Goal: Task Accomplishment & Management: Manage account settings

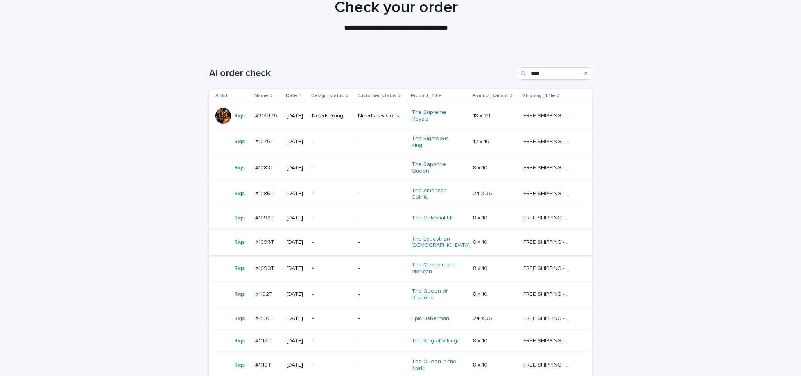
scroll to position [130, 0]
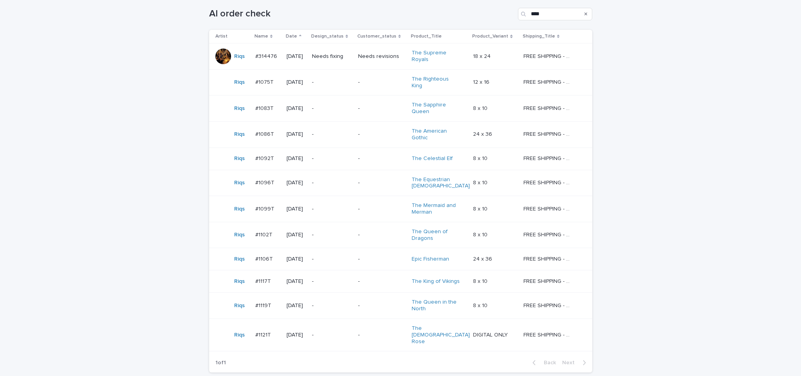
click at [344, 66] on td "Needs fixing" at bounding box center [332, 56] width 46 height 26
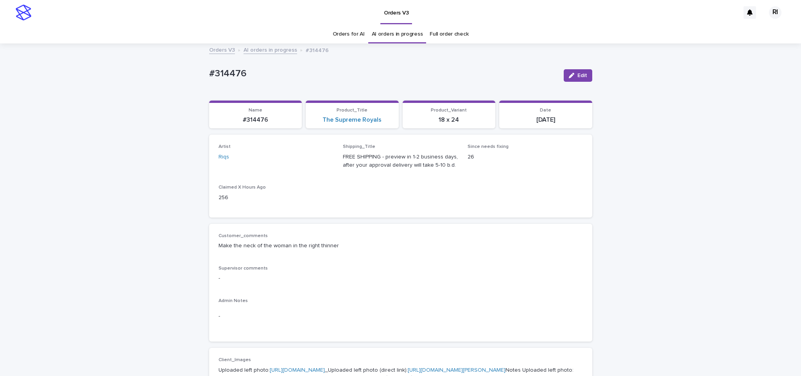
drag, startPoint x: 45, startPoint y: 209, endPoint x: 290, endPoint y: 217, distance: 245.2
click at [313, 192] on div "256" at bounding box center [276, 197] width 115 height 10
click at [319, 170] on span "Artist Riqs" at bounding box center [276, 159] width 115 height 31
click at [577, 71] on button "Edit" at bounding box center [578, 75] width 29 height 13
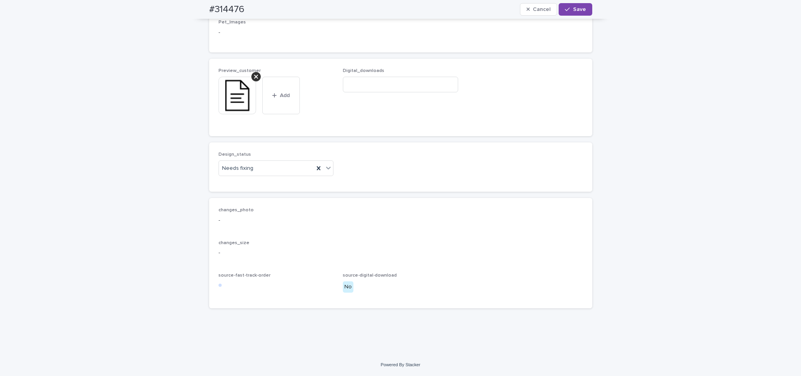
scroll to position [542, 0]
click at [272, 179] on div "Uploaded" at bounding box center [271, 185] width 115 height 14
click at [254, 75] on icon at bounding box center [256, 76] width 4 height 6
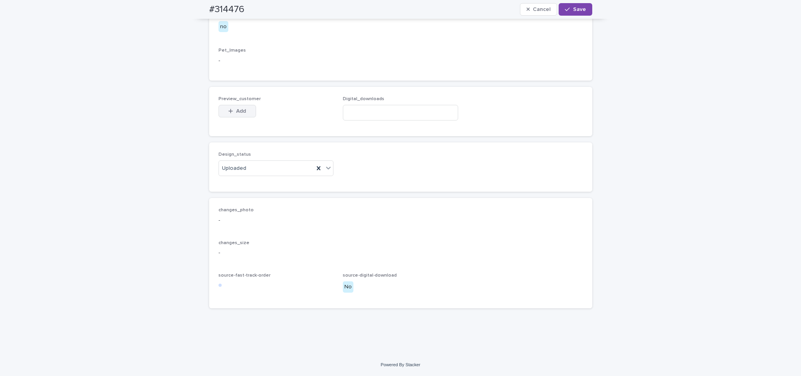
click at [237, 112] on span "Add" at bounding box center [241, 110] width 10 height 5
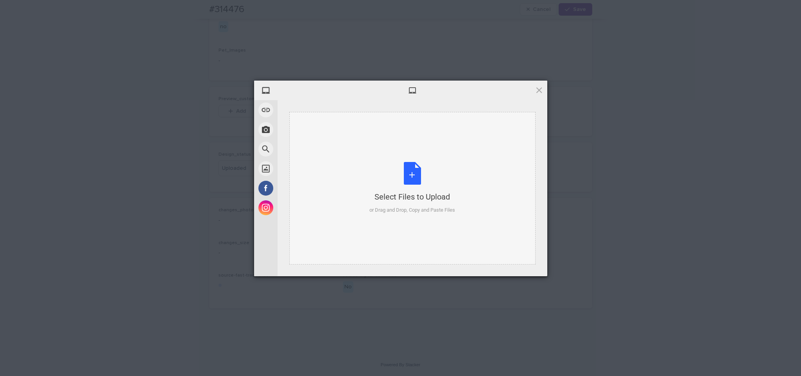
click at [376, 128] on div "Select Files to Upload or Drag and Drop, Copy and Paste Files" at bounding box center [412, 188] width 246 height 152
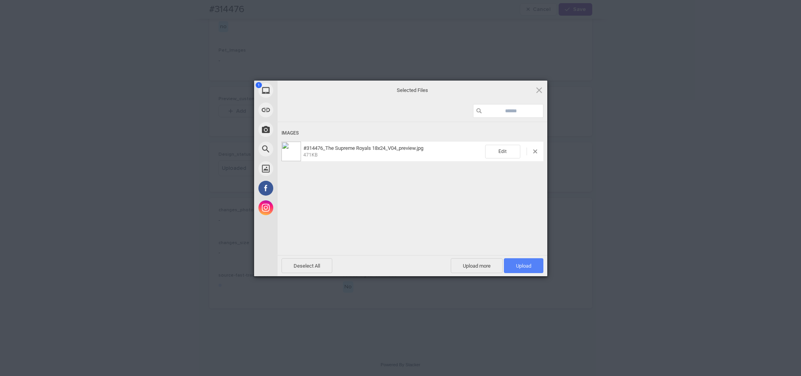
click at [528, 270] on span "Upload 1" at bounding box center [523, 265] width 39 height 15
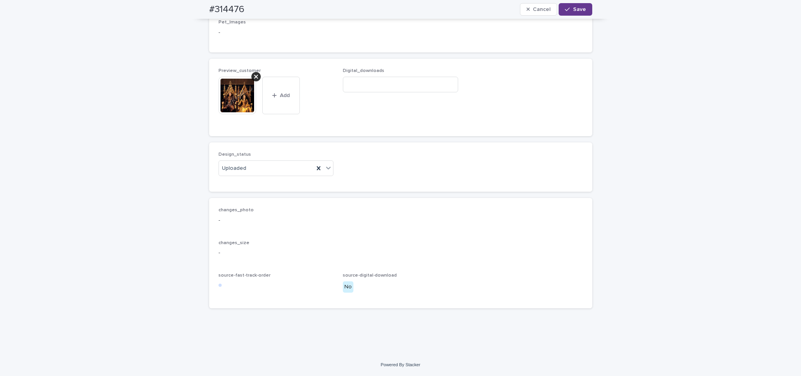
click at [576, 11] on span "Save" at bounding box center [579, 9] width 13 height 5
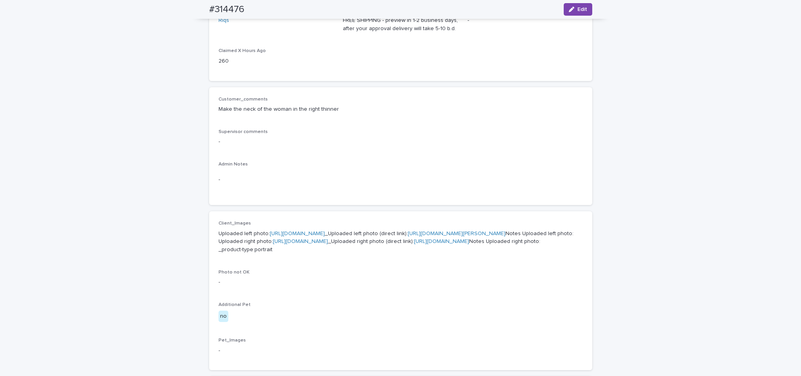
scroll to position [36, 0]
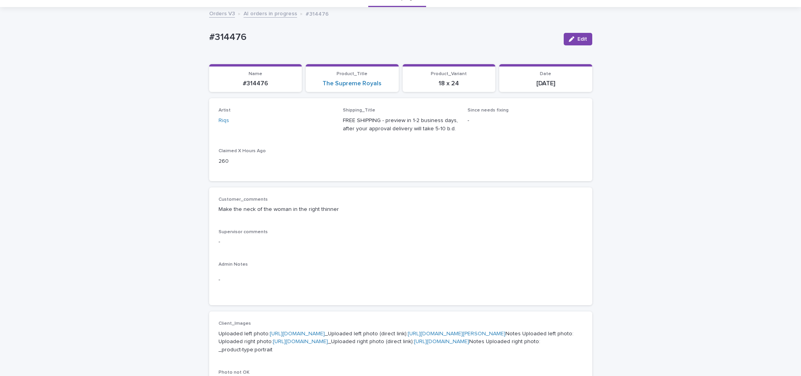
click at [265, 13] on link "AI orders in progress" at bounding box center [271, 13] width 54 height 9
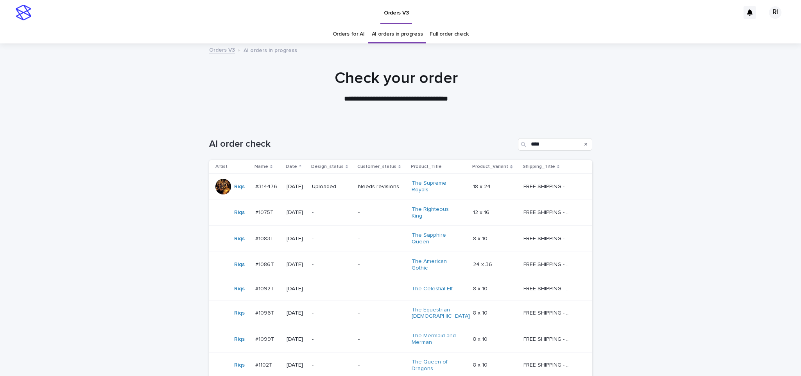
click at [350, 213] on p "-" at bounding box center [332, 212] width 40 height 7
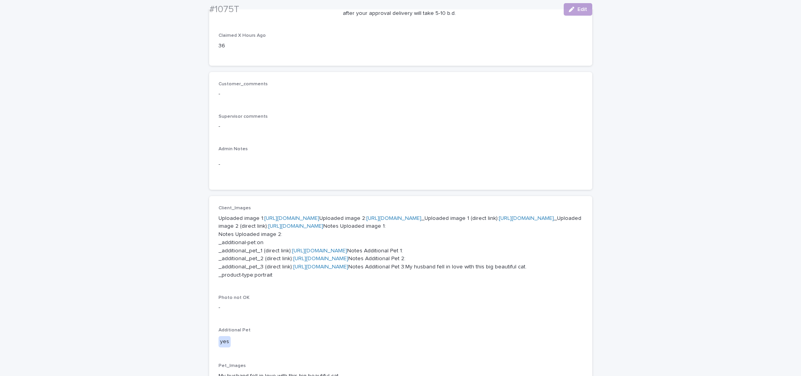
scroll to position [151, 0]
click at [319, 217] on link "https://cdn.shopify.com-uploadkit.app/s/files/1/0033/4807/0511/files/download.h…" at bounding box center [291, 218] width 55 height 5
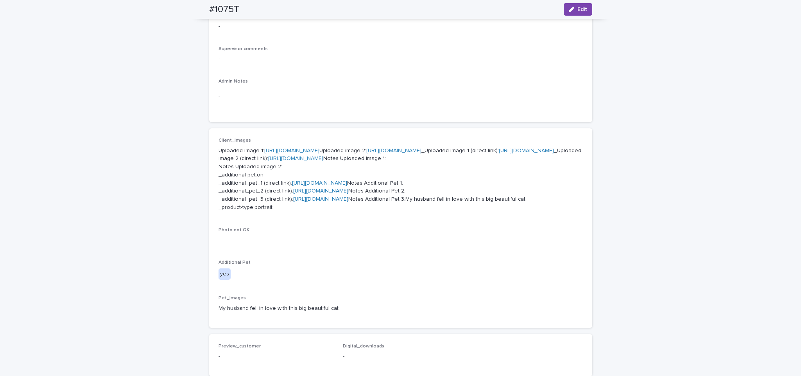
scroll to position [256, 0]
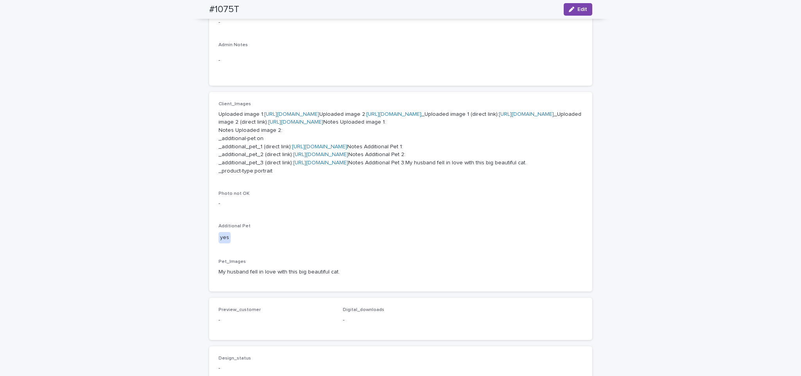
click at [298, 149] on link "https://2tvk6gcudi.ucarecd.net/53513838-e46f-44c4-8945-fd36a9ec5250/-/crop/1271…" at bounding box center [319, 146] width 55 height 5
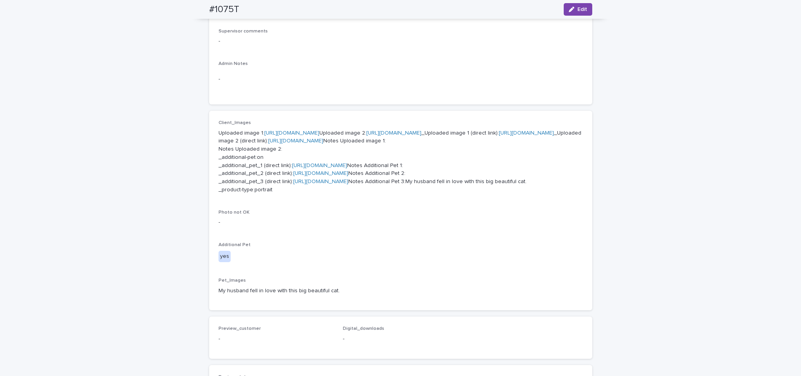
scroll to position [276, 0]
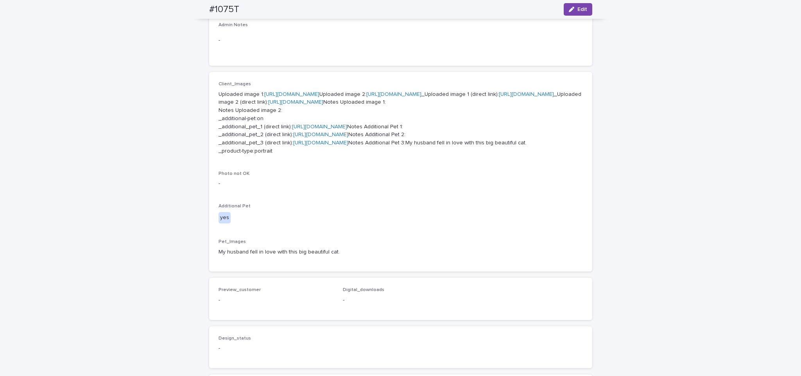
click at [325, 145] on link "https://2tvk6gcudi.ucarecd.net/db93a89d-06f5-4164-82fe-f0298244c436/-/crop/3826…" at bounding box center [320, 142] width 55 height 5
click at [366, 97] on link "https://cdn.shopify.com-uploadkit.app/s/files/1/0033/4807/0511/files/download.h…" at bounding box center [393, 93] width 55 height 5
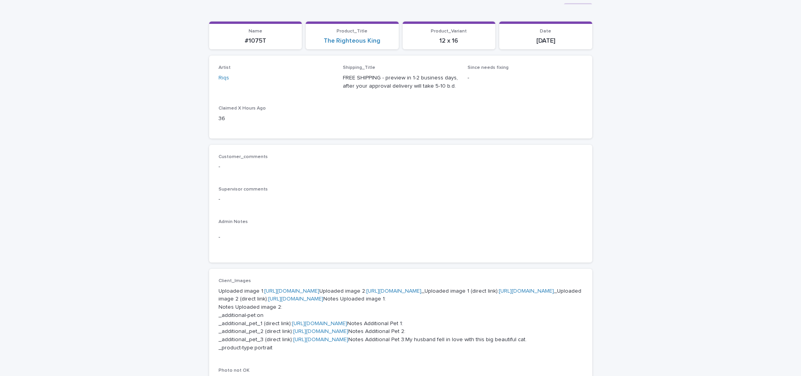
scroll to position [16, 0]
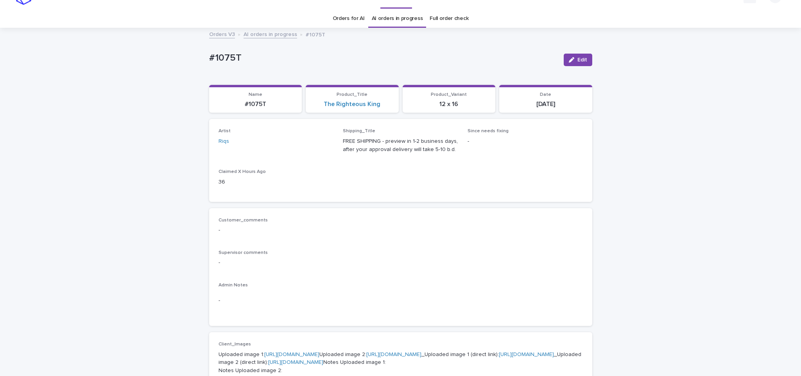
click at [271, 36] on link "AI orders in progress" at bounding box center [271, 33] width 54 height 9
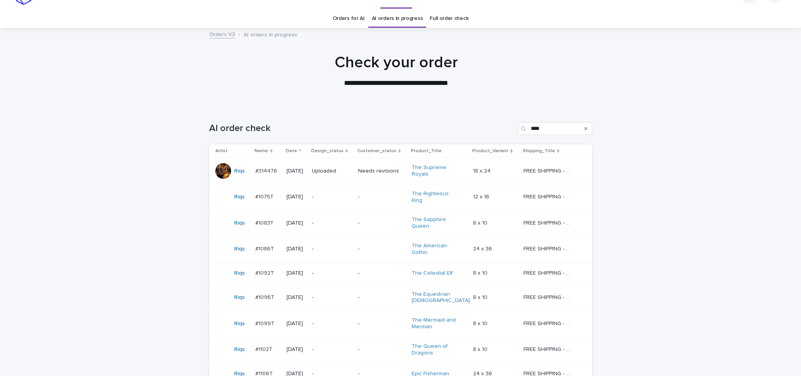
scroll to position [25, 0]
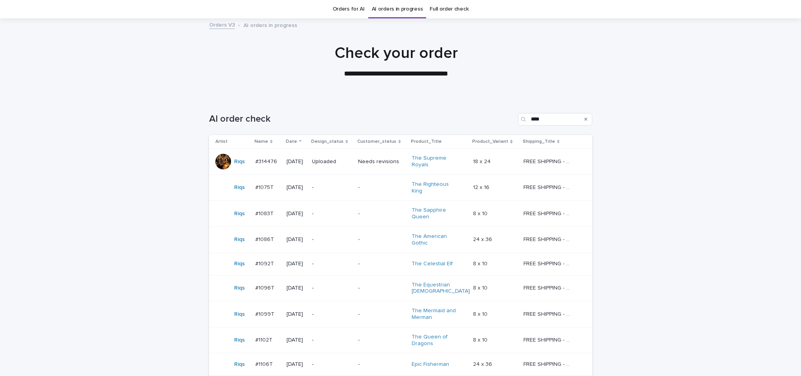
click at [331, 209] on div "-" at bounding box center [332, 213] width 40 height 8
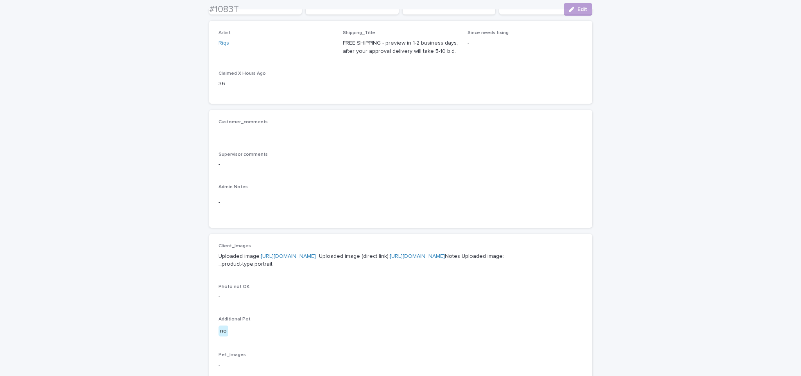
scroll to position [113, 0]
click at [305, 254] on link "https://cdn.shopify.com-uploadkit.app/s/files/1/0033/4807/0511/files/download.h…" at bounding box center [288, 256] width 55 height 5
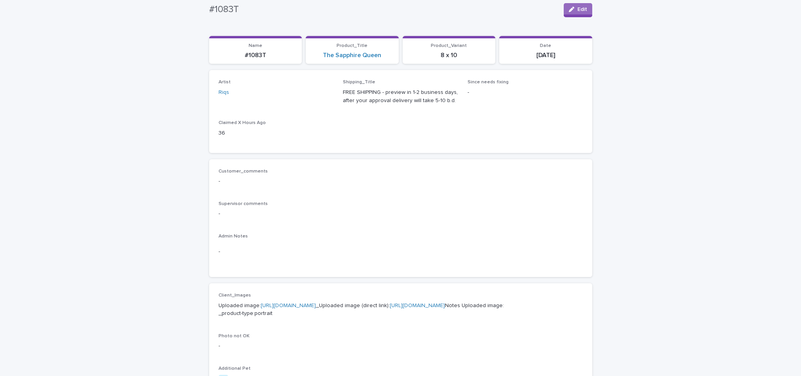
scroll to position [0, 0]
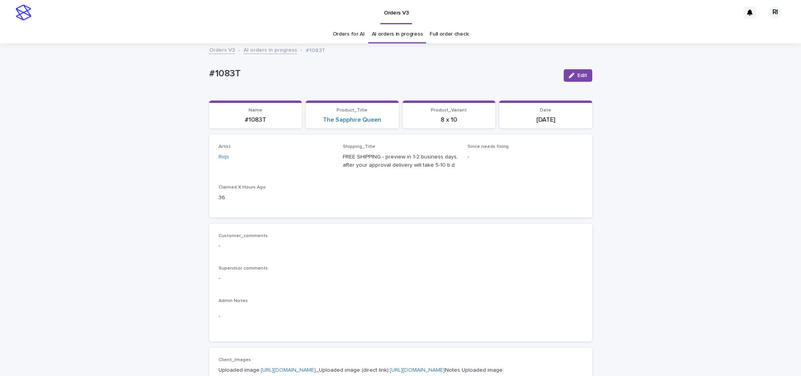
click at [260, 52] on link "AI orders in progress" at bounding box center [271, 49] width 54 height 9
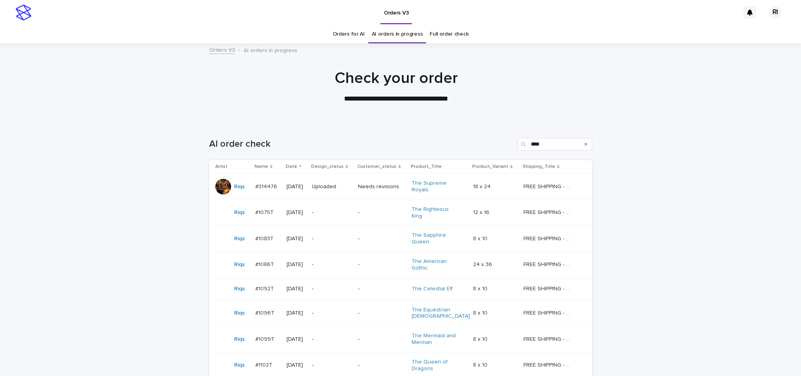
scroll to position [25, 0]
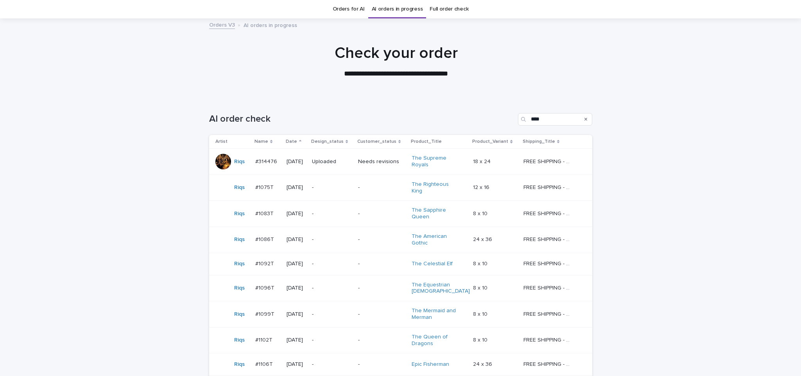
click at [354, 276] on td "-" at bounding box center [332, 288] width 46 height 26
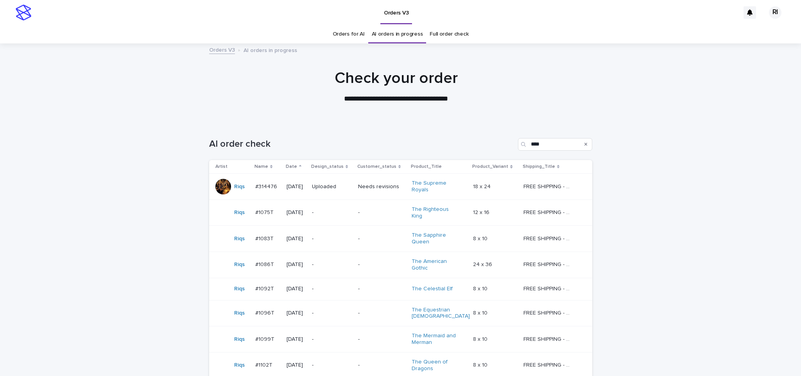
scroll to position [25, 0]
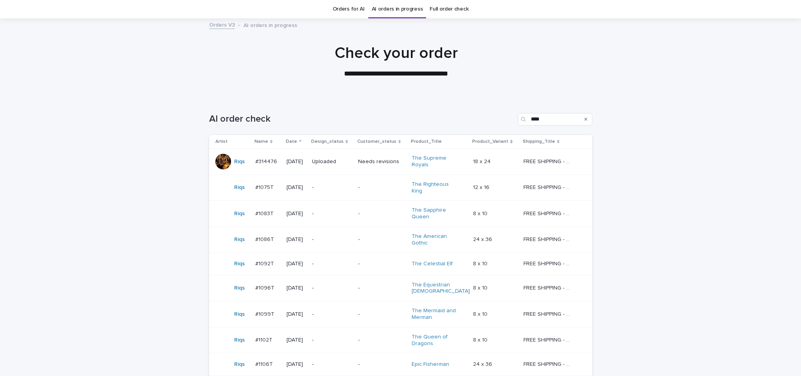
click at [335, 236] on p "-" at bounding box center [332, 239] width 40 height 7
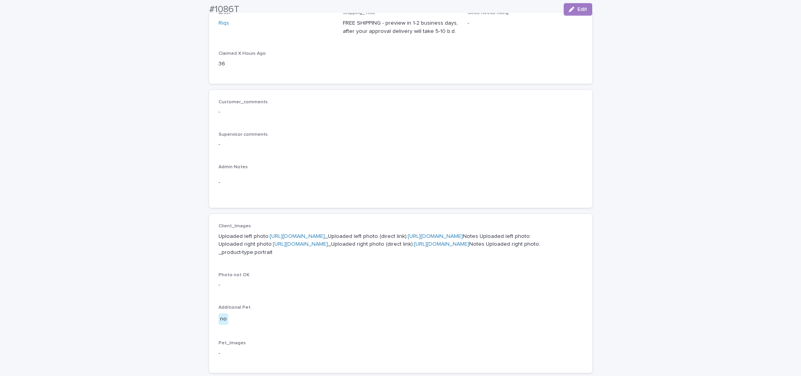
scroll to position [134, 0]
click at [323, 236] on link "https://cdn.shopify.com-uploadkit.app/s/files/1/0033/4807/0511/files/download.h…" at bounding box center [297, 235] width 55 height 5
click at [306, 247] on link "https://cdn.shopify.com-uploadkit.app/s/files/1/0033/4807/0511/files/download.h…" at bounding box center [300, 243] width 55 height 5
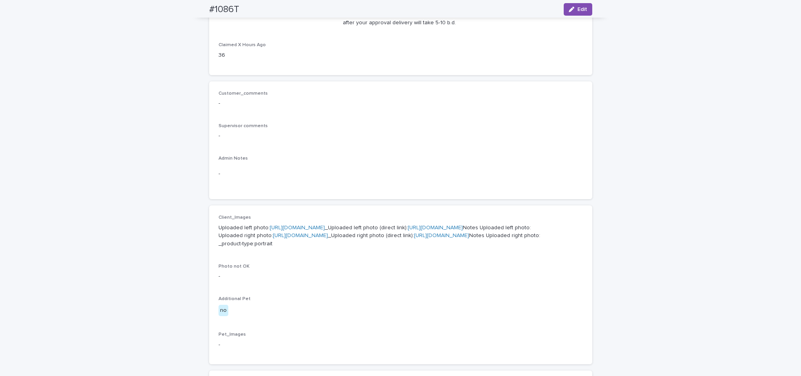
scroll to position [44, 0]
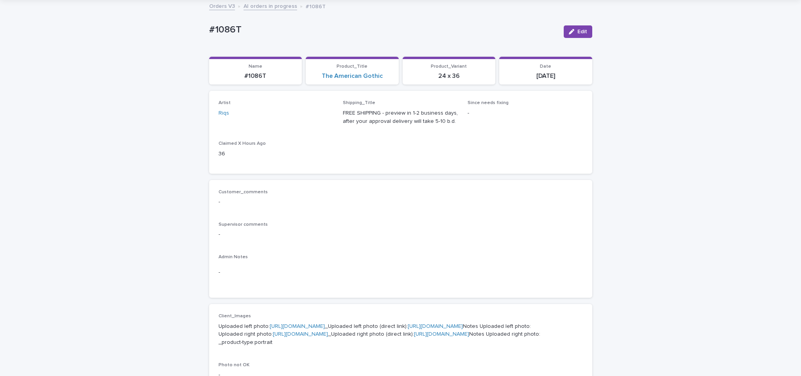
click at [274, 7] on link "AI orders in progress" at bounding box center [271, 5] width 54 height 9
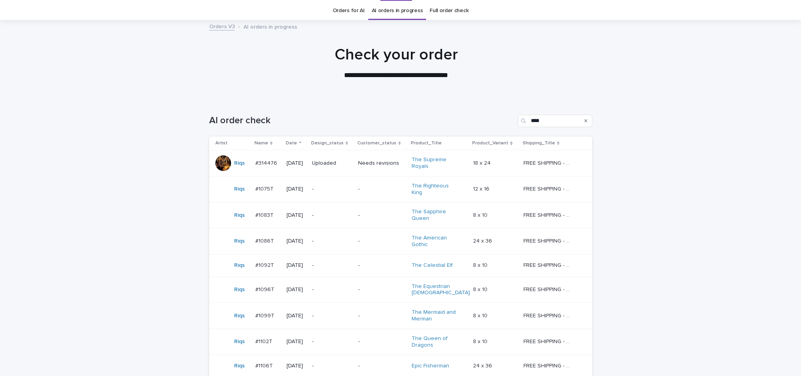
scroll to position [25, 0]
click at [334, 260] on p "-" at bounding box center [332, 263] width 40 height 7
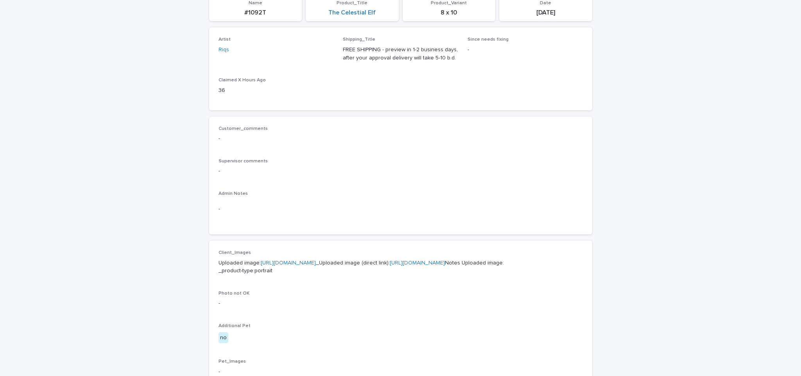
scroll to position [141, 0]
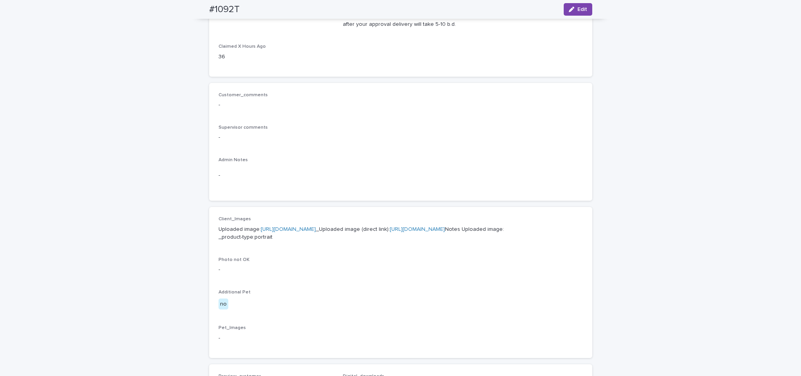
click at [340, 231] on p "Uploaded image: https://cdn.shopify.com-uploadkit.app/s/files/1/0033/4807/0511/…" at bounding box center [401, 233] width 364 height 16
click at [316, 226] on link "https://cdn.shopify.com-uploadkit.app/s/files/1/0033/4807/0511/files/download.h…" at bounding box center [288, 228] width 55 height 5
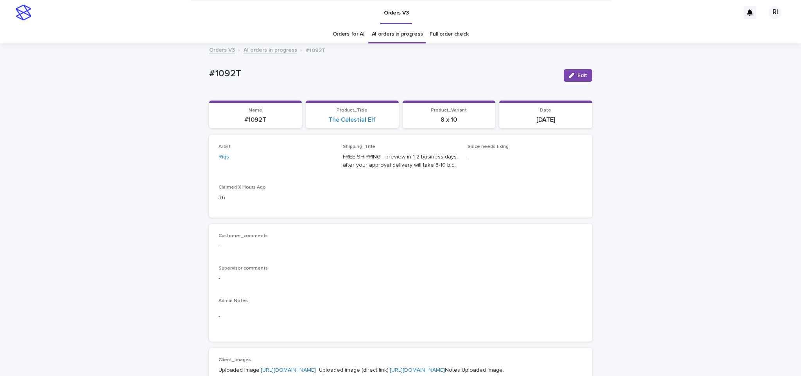
scroll to position [8, 0]
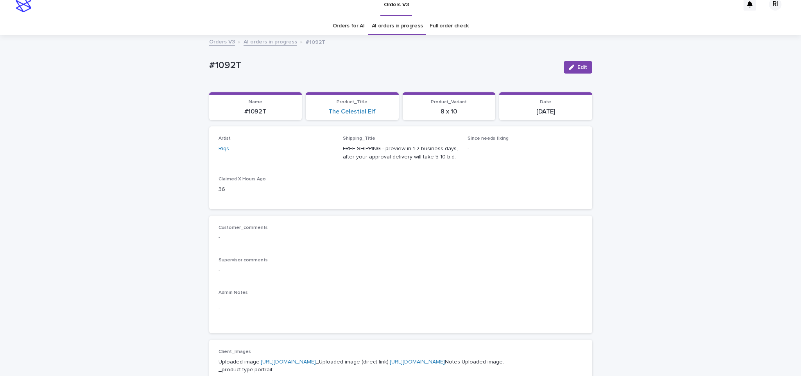
click at [269, 43] on link "AI orders in progress" at bounding box center [271, 41] width 54 height 9
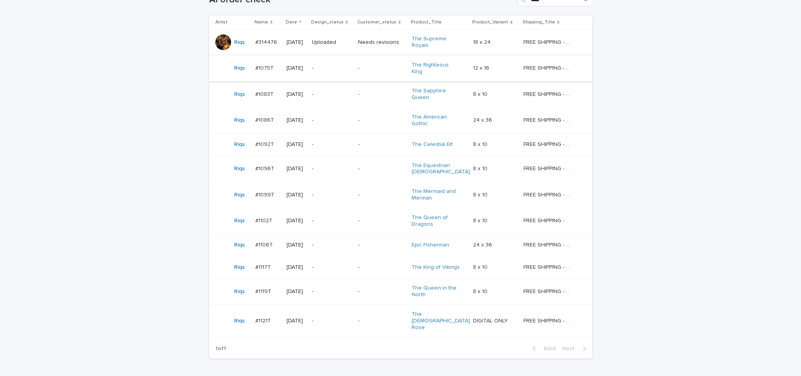
scroll to position [145, 0]
click at [355, 162] on td "-" at bounding box center [332, 168] width 46 height 26
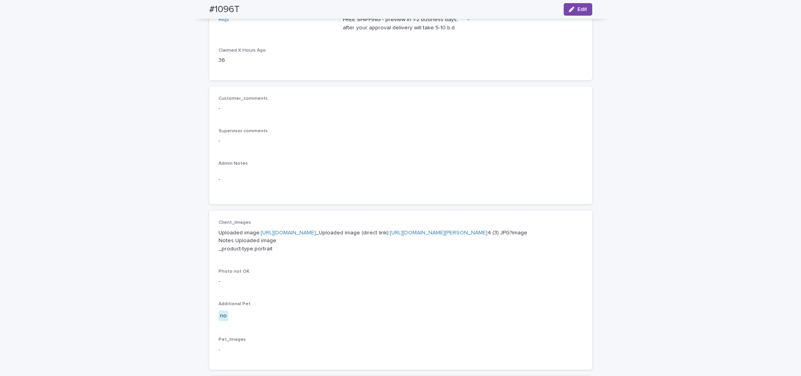
scroll to position [25, 0]
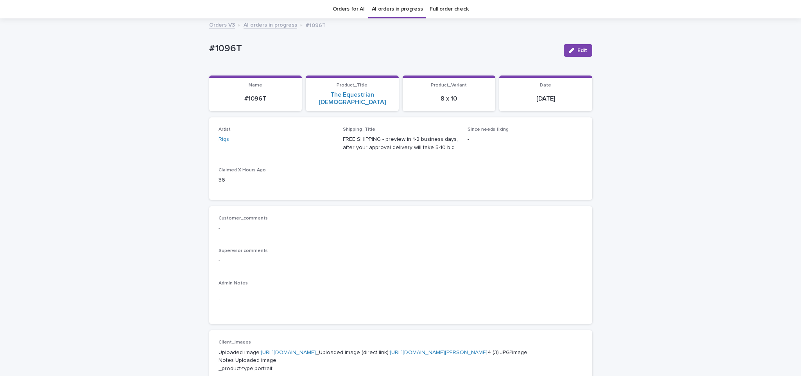
click at [316, 349] on link "https://cdn.shopify.com-uploadkit.app/s/files/1/0033/4807/0511/files/download.h…" at bounding box center [288, 351] width 55 height 5
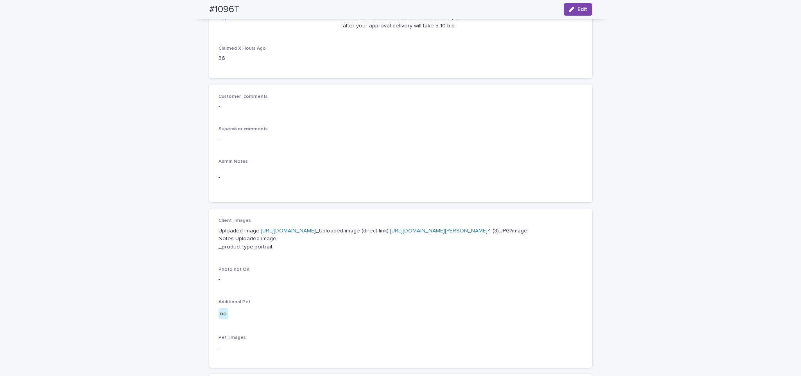
scroll to position [47, 0]
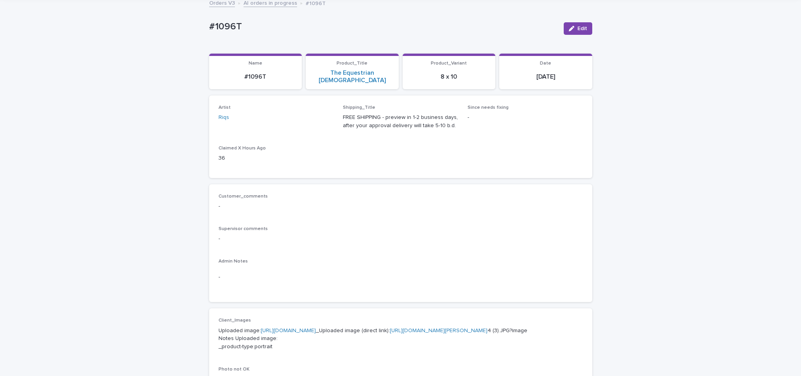
click at [250, 113] on div "Riqs" at bounding box center [276, 117] width 115 height 8
click at [277, 2] on link "AI orders in progress" at bounding box center [271, 2] width 54 height 9
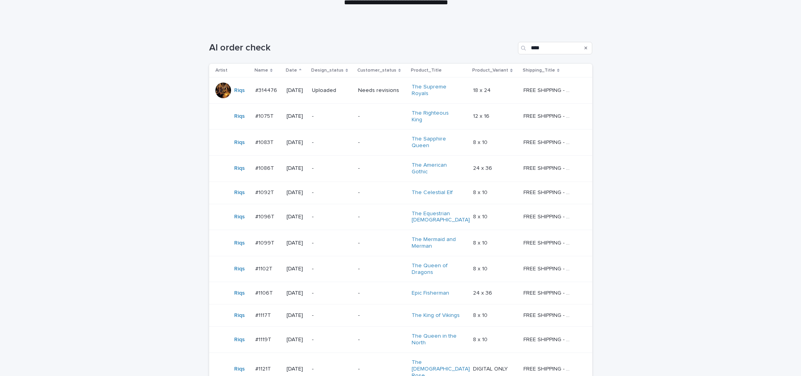
scroll to position [129, 0]
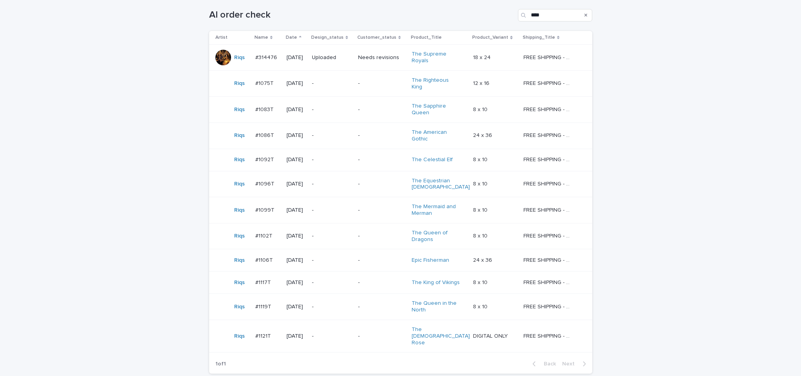
click at [352, 207] on p "-" at bounding box center [332, 210] width 40 height 7
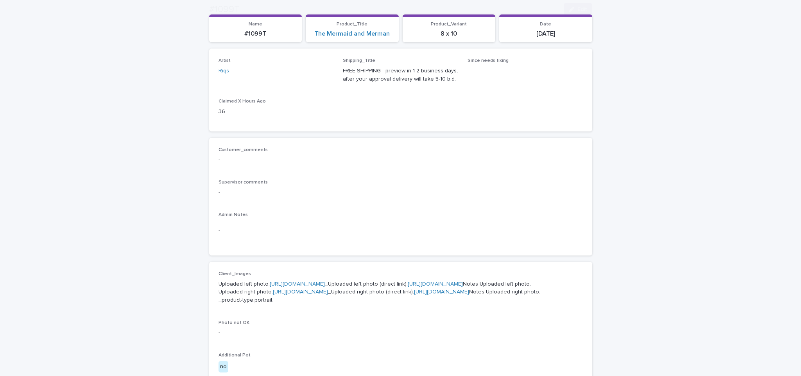
scroll to position [131, 0]
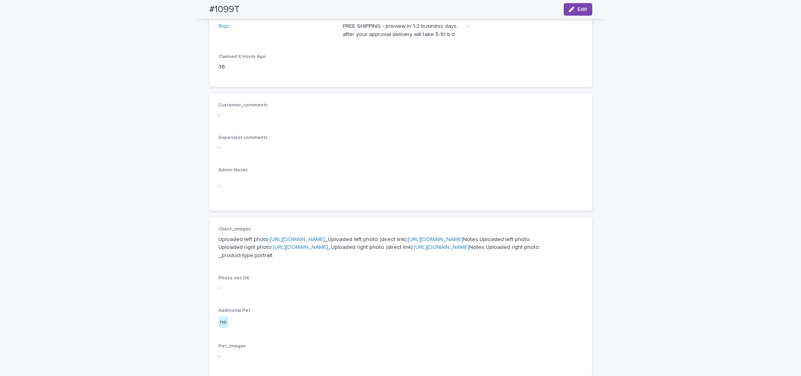
click at [298, 241] on link "https://cdn.shopify.com-uploadkit.app/s/files/1/0033/4807/0511/files/download.h…" at bounding box center [297, 239] width 55 height 5
click at [317, 250] on link "https://cdn.shopify.com-uploadkit.app/s/files/1/0033/4807/0511/files/download.h…" at bounding box center [300, 246] width 55 height 5
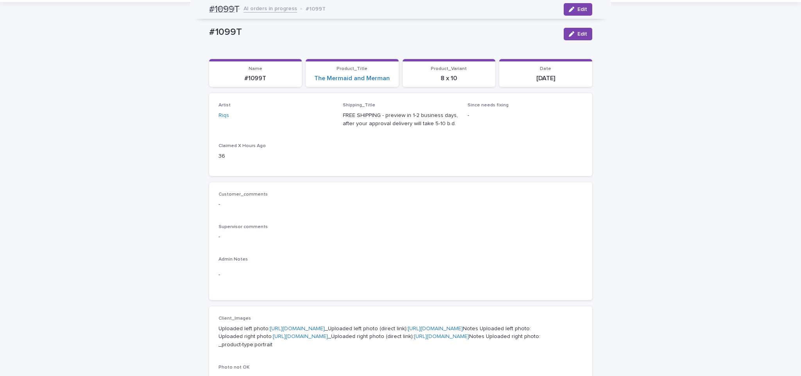
scroll to position [0, 0]
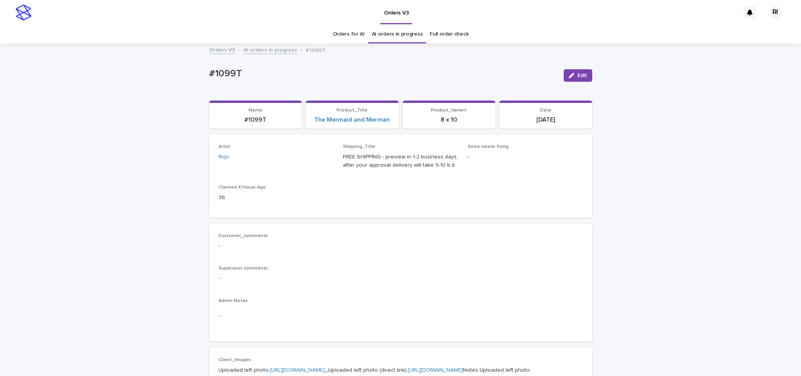
click at [256, 46] on link "AI orders in progress" at bounding box center [271, 49] width 54 height 9
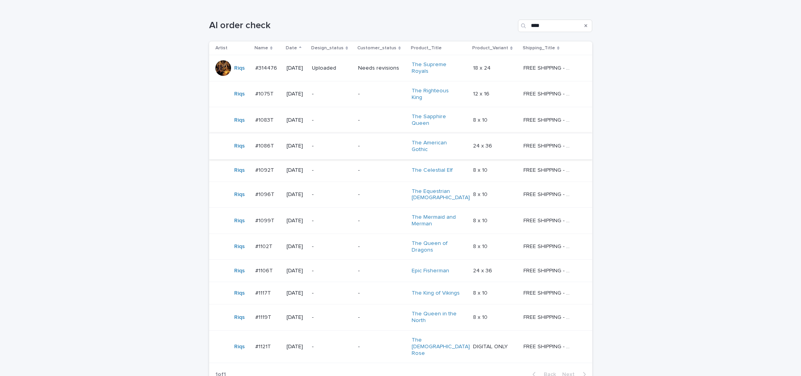
scroll to position [116, 0]
click at [328, 245] on p "-" at bounding box center [332, 248] width 40 height 7
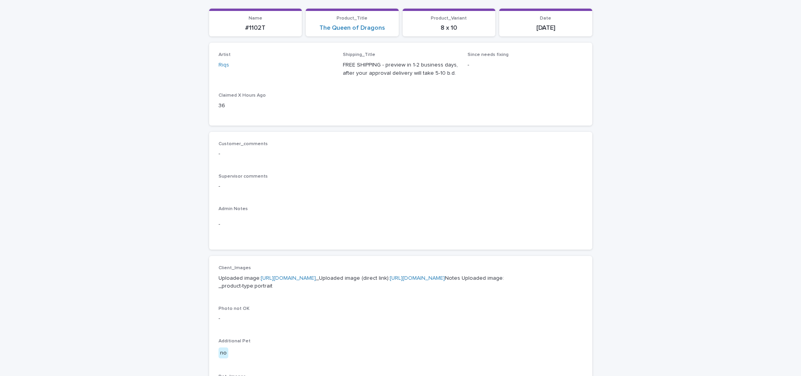
scroll to position [175, 0]
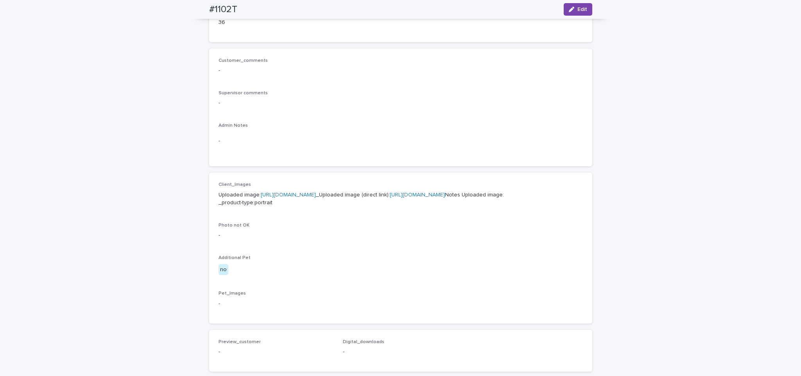
click at [303, 195] on link "https://cdn.shopify.com-uploadkit.app/s/files/1/0033/4807/0511/files/download.h…" at bounding box center [288, 194] width 55 height 5
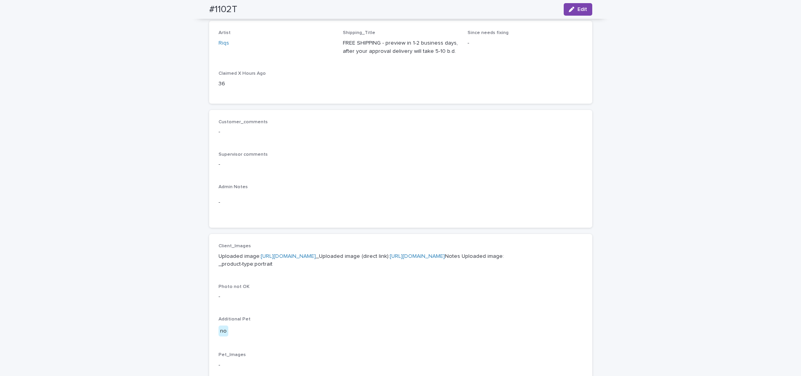
scroll to position [1, 0]
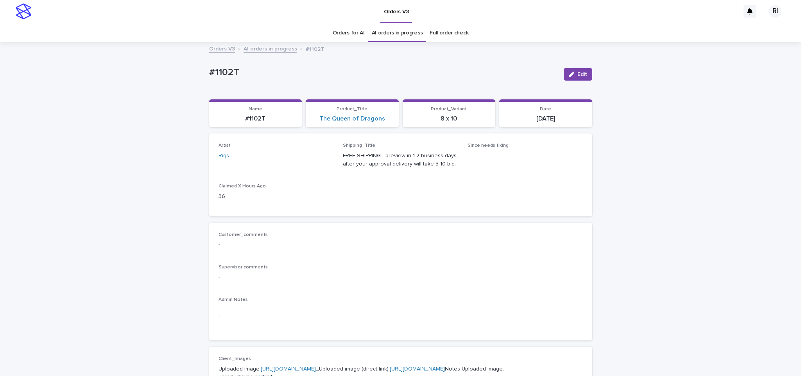
click at [288, 67] on p "#1102T" at bounding box center [383, 72] width 348 height 11
click at [278, 47] on link "AI orders in progress" at bounding box center [271, 48] width 54 height 9
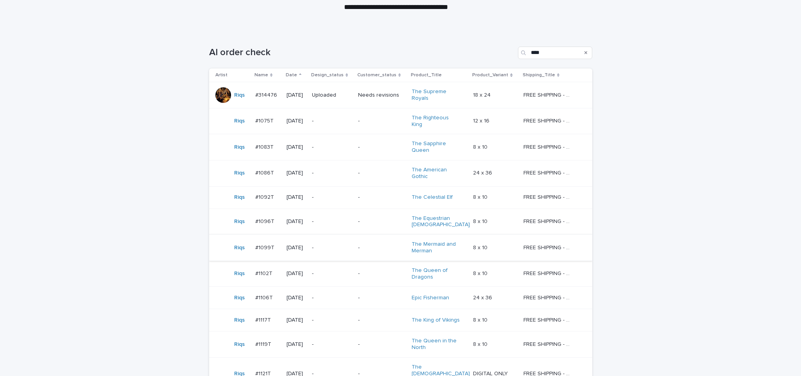
scroll to position [97, 0]
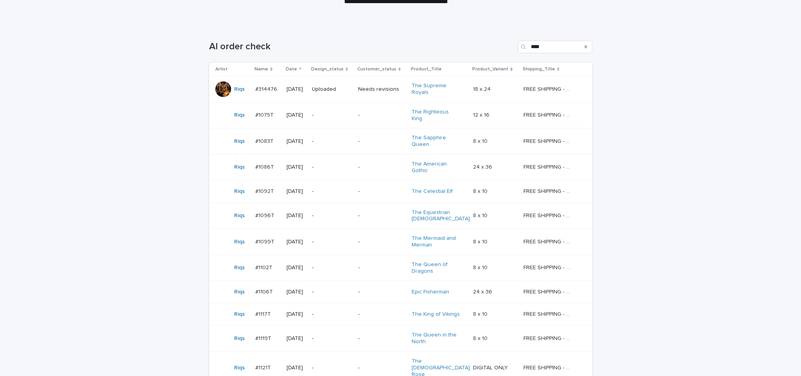
click at [344, 288] on p "-" at bounding box center [332, 291] width 40 height 7
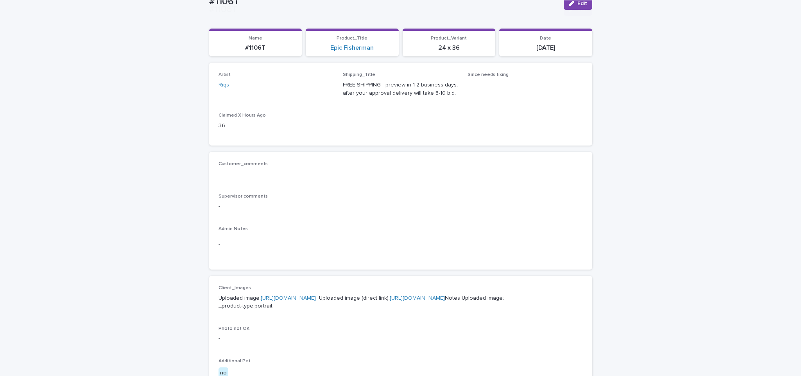
scroll to position [173, 0]
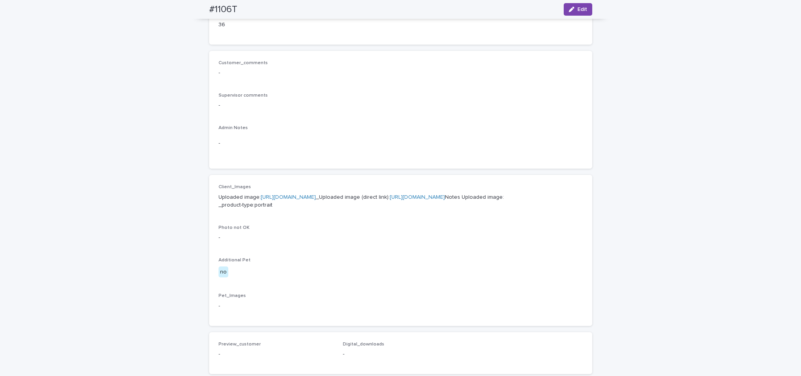
click at [316, 194] on link "https://cdn.shopify.com-uploadkit.app/s/files/1/0033/4807/0511/files/download.h…" at bounding box center [288, 196] width 55 height 5
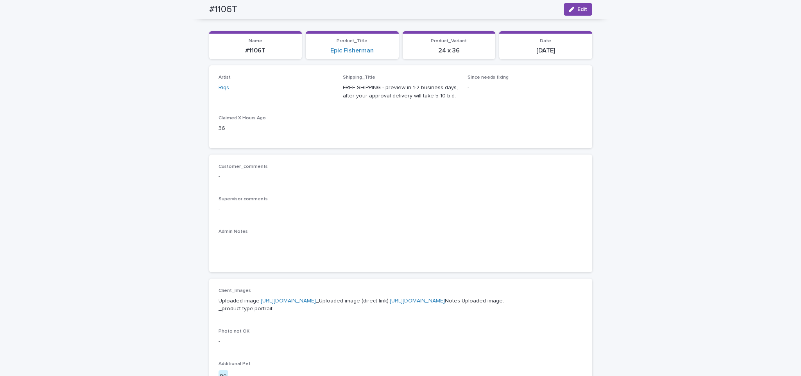
scroll to position [0, 0]
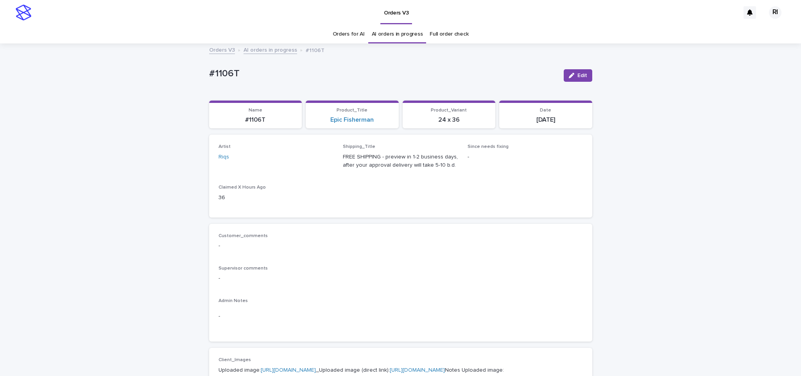
click at [273, 52] on link "AI orders in progress" at bounding box center [271, 49] width 54 height 9
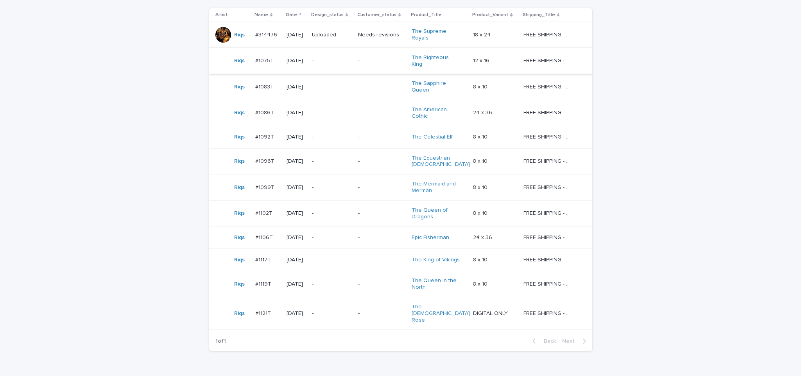
scroll to position [162, 0]
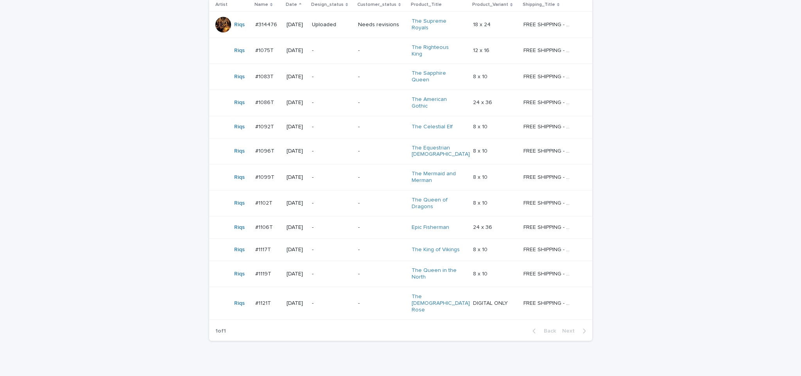
click at [336, 246] on p "-" at bounding box center [332, 249] width 40 height 7
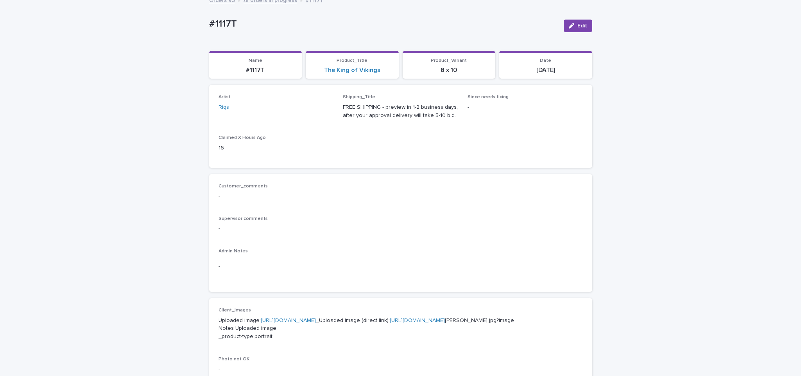
scroll to position [218, 0]
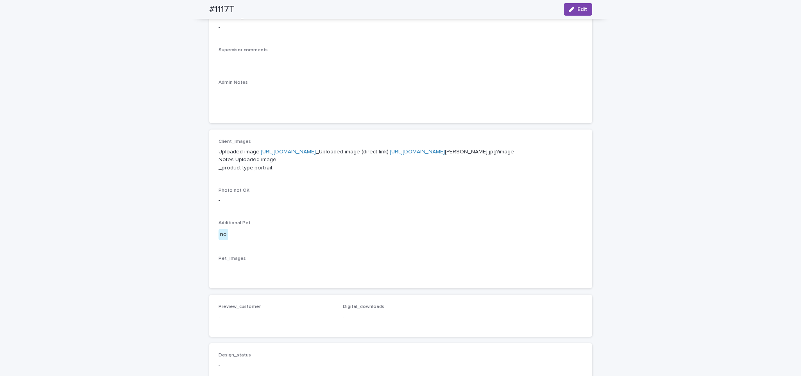
click at [291, 152] on link "https://cdn.shopify.com-uploadkit.app/s/files/1/0033/4807/0511/files/download.h…" at bounding box center [288, 151] width 55 height 5
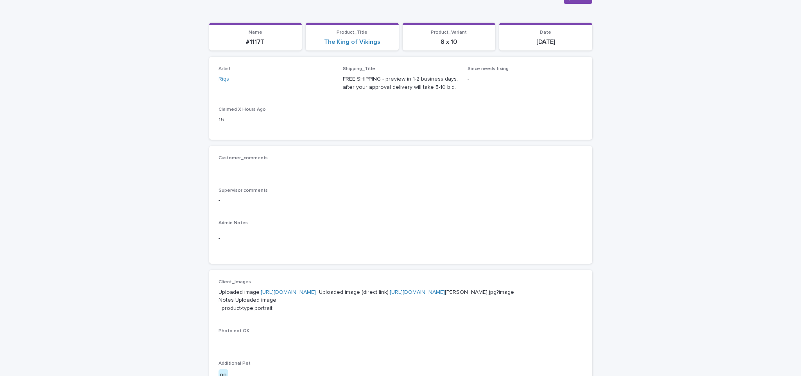
scroll to position [50, 0]
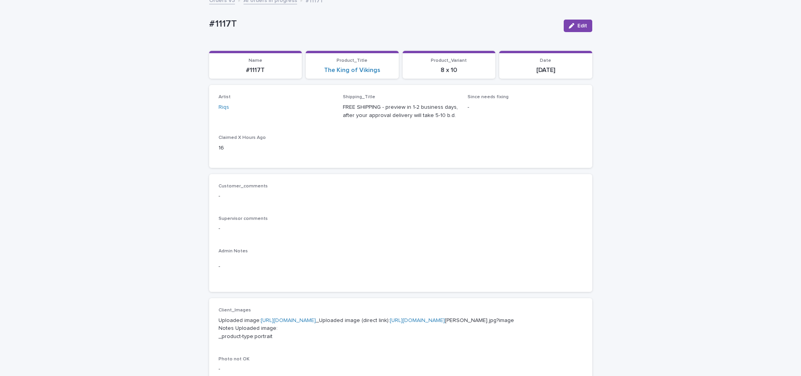
click at [259, 5] on div "Orders V3 AI orders in progress #1117T" at bounding box center [400, 0] width 391 height 11
click at [274, 2] on link "AI orders in progress" at bounding box center [271, -1] width 54 height 9
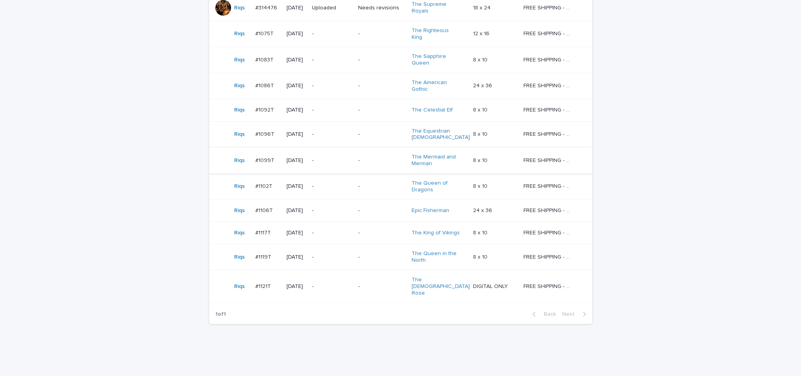
scroll to position [177, 0]
click at [325, 255] on p "-" at bounding box center [332, 258] width 40 height 7
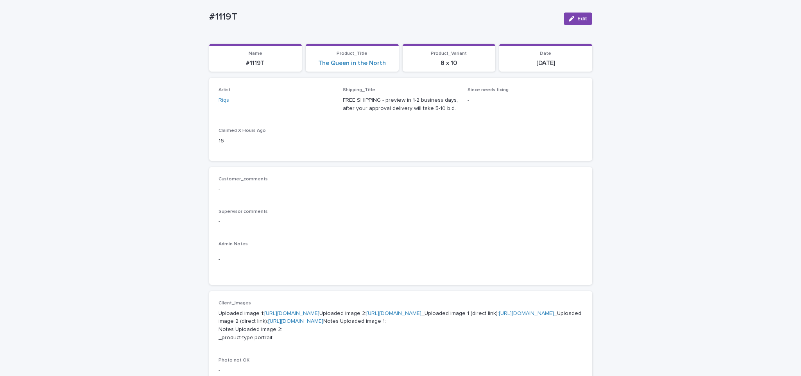
scroll to position [151, 0]
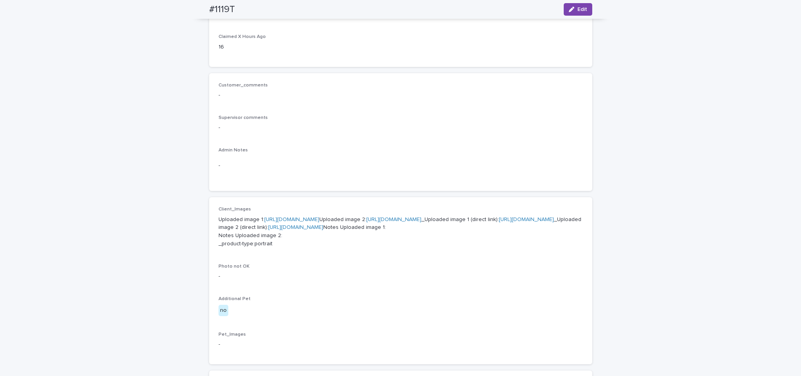
click at [319, 219] on link "https://cdn.shopify.com-uploadkit.app/s/files/1/0033/4807/0511/files/download.h…" at bounding box center [291, 219] width 55 height 5
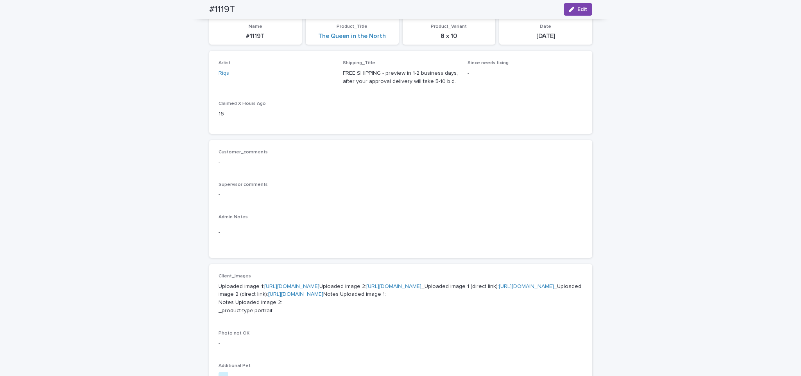
scroll to position [39, 0]
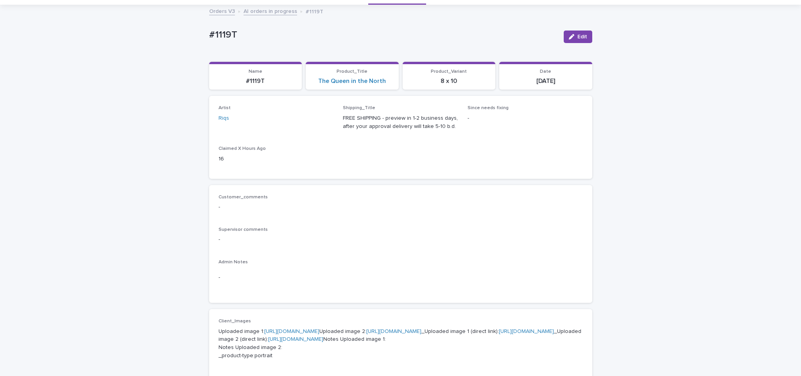
click at [271, 12] on link "AI orders in progress" at bounding box center [271, 10] width 54 height 9
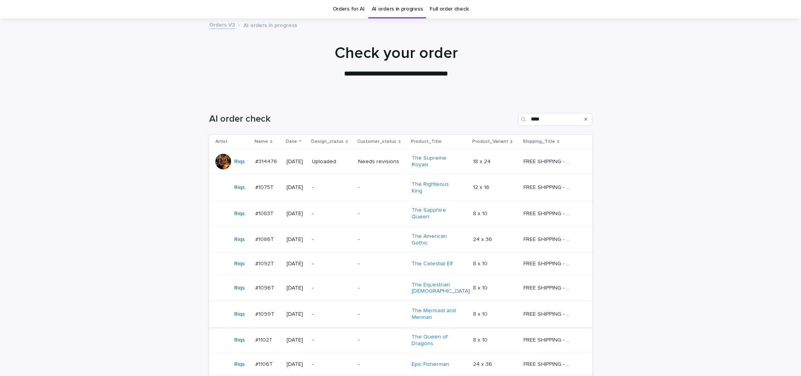
scroll to position [139, 0]
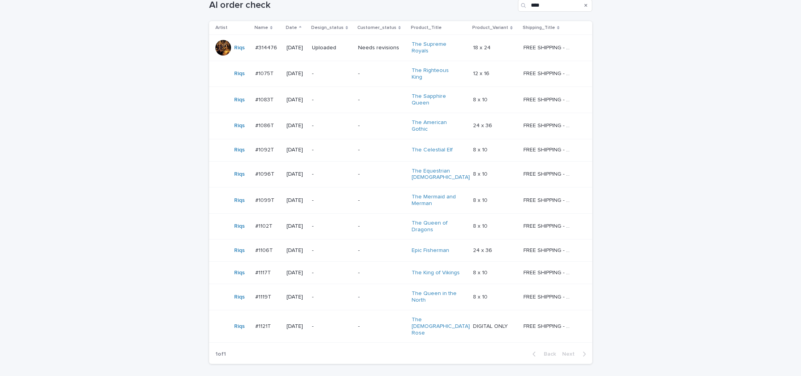
click at [358, 312] on td "-" at bounding box center [382, 326] width 54 height 32
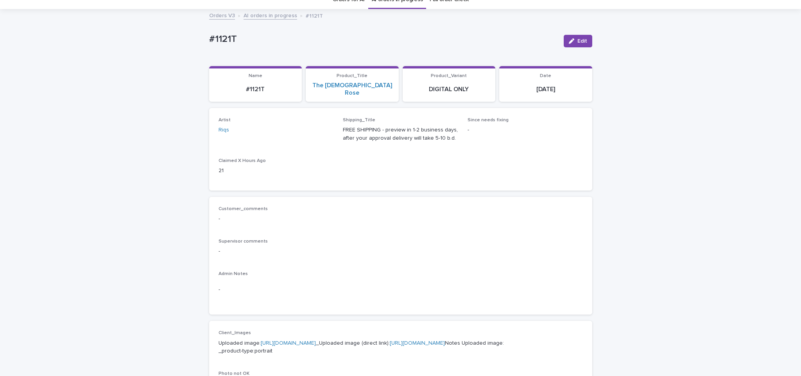
scroll to position [35, 0]
click at [316, 339] on link "https://cdn.shopify.com-uploadkit.app/s/files/1/0033/4807/0511/files/download.h…" at bounding box center [288, 341] width 55 height 5
click at [278, 14] on link "AI orders in progress" at bounding box center [271, 14] width 54 height 9
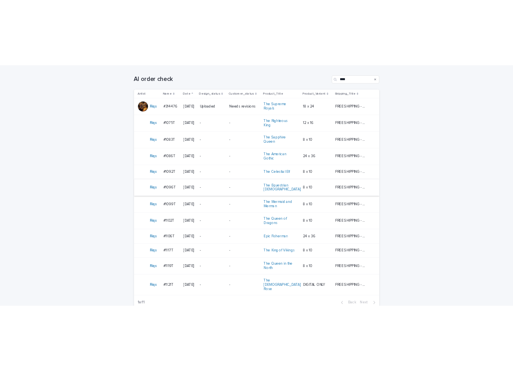
scroll to position [136, 0]
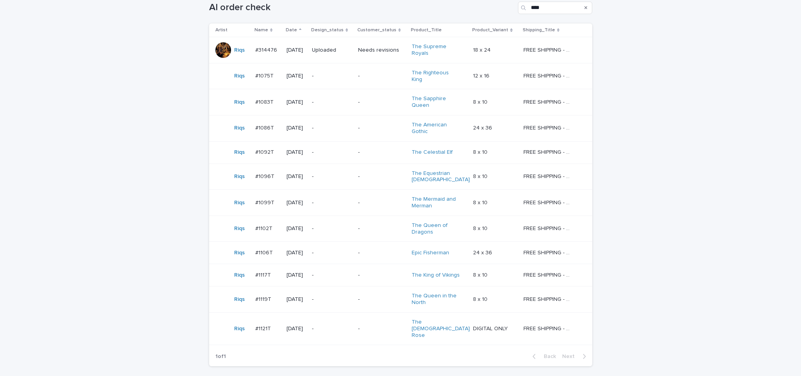
click at [152, 136] on div "Loading... Saving… Loading... Saving… AI order check **** Artist Name Date Desi…" at bounding box center [400, 199] width 801 height 426
click at [133, 201] on div "Loading... Saving… Loading... Saving… AI order check **** Artist Name Date Desi…" at bounding box center [400, 199] width 801 height 426
click at [153, 131] on div "Loading... Saving… Loading... Saving… AI order check **** Artist Name Date Desi…" at bounding box center [400, 199] width 801 height 426
click at [179, 212] on div "Loading... Saving… Loading... Saving… AI order check **** Artist Name Date Desi…" at bounding box center [400, 199] width 801 height 426
click at [132, 135] on div "Loading... Saving… Loading... Saving… AI order check **** Artist Name Date Desi…" at bounding box center [400, 199] width 801 height 426
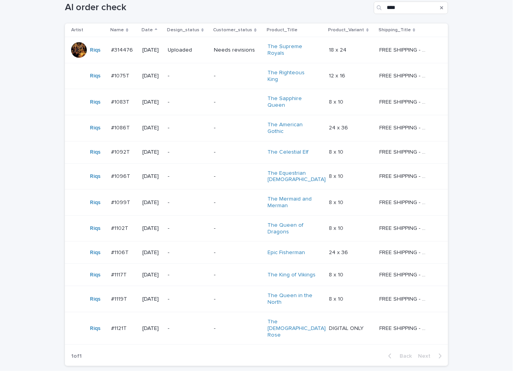
click at [296, 360] on div "Loading... Saving… Loading... Saving… AI order check **** Artist Name Date Desi…" at bounding box center [256, 189] width 391 height 406
click at [226, 80] on div "-" at bounding box center [237, 76] width 47 height 13
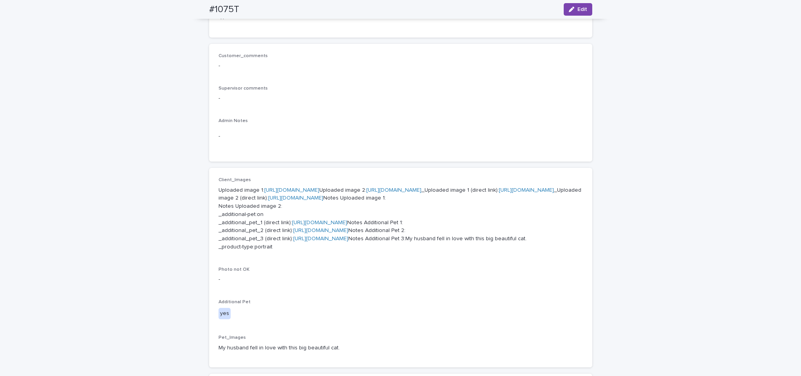
scroll to position [253, 0]
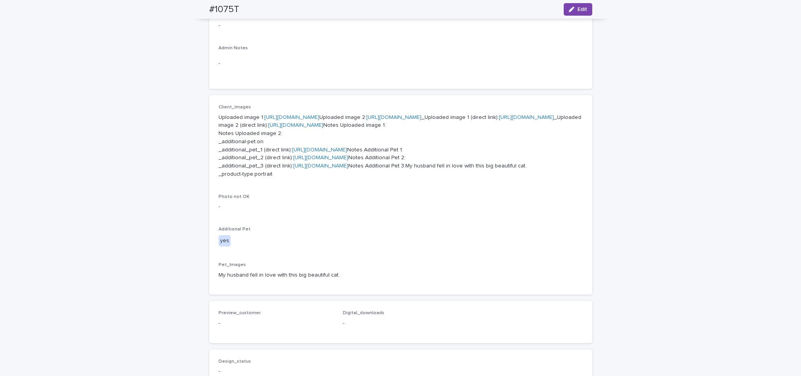
click at [274, 178] on p "Uploaded image 1: https://cdn.shopify.com-uploadkit.app/s/files/1/0033/4807/051…" at bounding box center [401, 145] width 364 height 65
click at [314, 178] on p "Uploaded image 1: https://cdn.shopify.com-uploadkit.app/s/files/1/0033/4807/051…" at bounding box center [401, 145] width 364 height 65
click at [348, 160] on link "https://2tvk6gcudi.ucarecd.net/e61aa9bc-9857-43e2-a5e3-5ce41c870941/-/crop/1998…" at bounding box center [320, 157] width 55 height 5
click at [121, 189] on div "Loading... Saving… Loading... Saving… #1075T Edit #1075T Edit Sorry, there was …" at bounding box center [400, 172] width 801 height 761
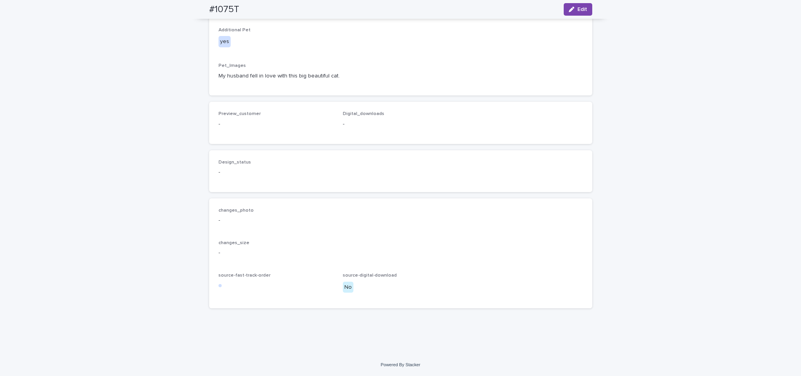
scroll to position [637, 0]
click at [569, 6] on button "Edit" at bounding box center [578, 9] width 29 height 13
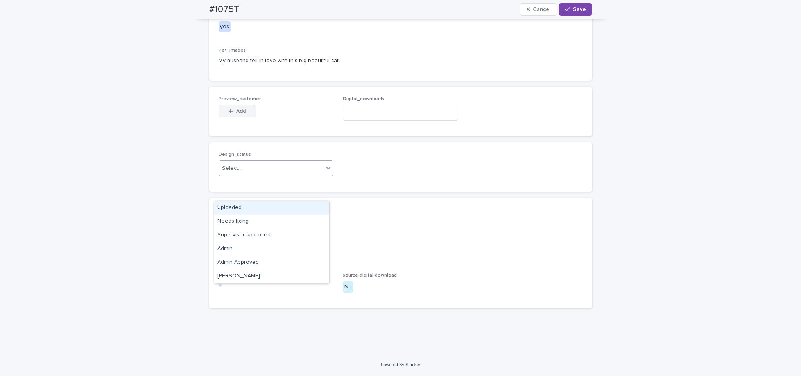
click at [240, 114] on span "Add" at bounding box center [241, 110] width 10 height 5
click at [240, 206] on div "Uploaded" at bounding box center [271, 208] width 115 height 14
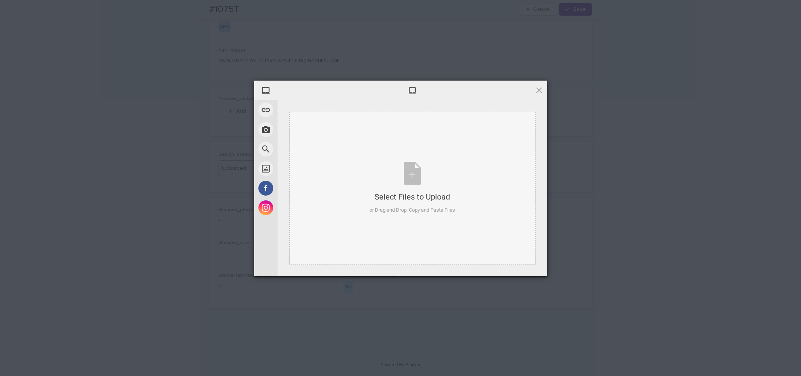
click at [444, 163] on div "Select Files to Upload or Drag and Drop, Copy and Paste Files" at bounding box center [412, 188] width 86 height 52
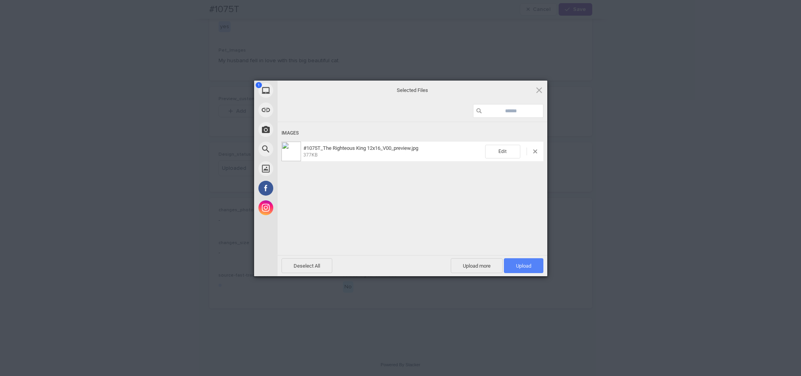
click at [520, 259] on span "Upload 1" at bounding box center [523, 265] width 39 height 15
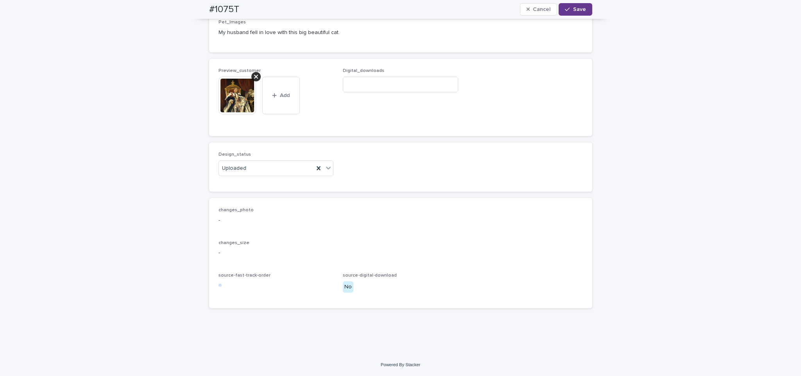
click at [573, 10] on span "Save" at bounding box center [579, 9] width 13 height 5
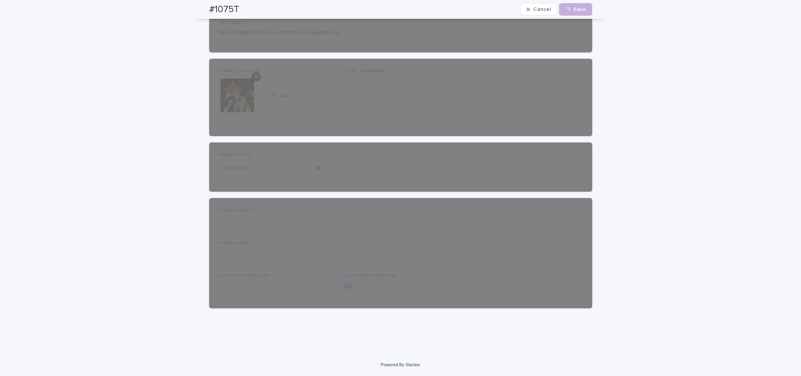
scroll to position [0, 0]
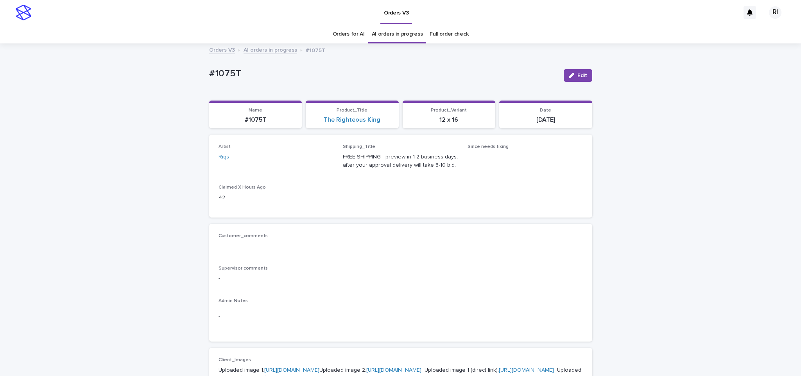
click at [273, 47] on link "AI orders in progress" at bounding box center [271, 49] width 54 height 9
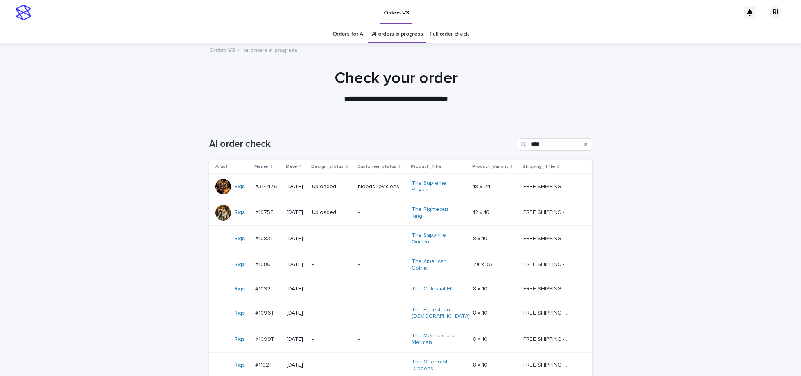
click at [365, 239] on div "-" at bounding box center [381, 238] width 47 height 13
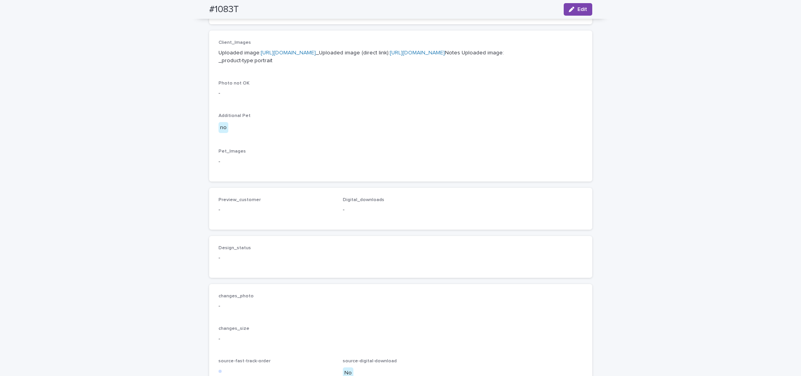
scroll to position [217, 0]
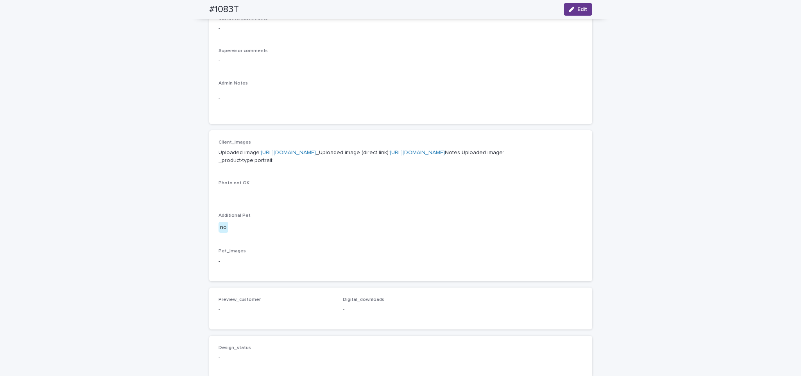
click at [569, 11] on icon "button" at bounding box center [571, 9] width 5 height 5
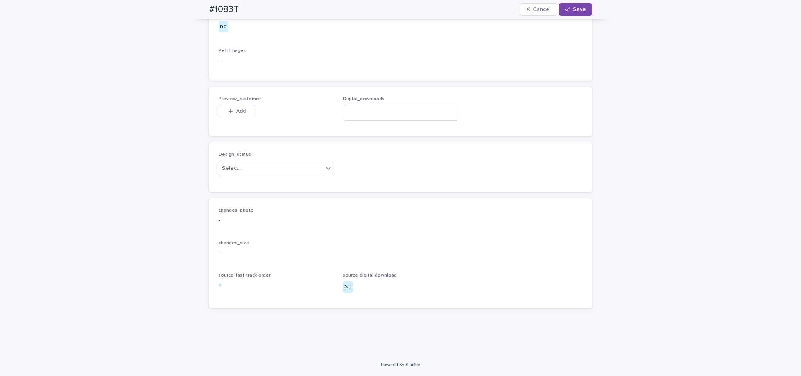
scroll to position [465, 0]
click at [301, 178] on div "Uploaded" at bounding box center [271, 185] width 115 height 14
click at [244, 112] on button "Add" at bounding box center [238, 111] width 38 height 13
click at [403, 132] on div "Preview_customer This file cannot be opened Download File Add Digital_downloads" at bounding box center [400, 111] width 383 height 49
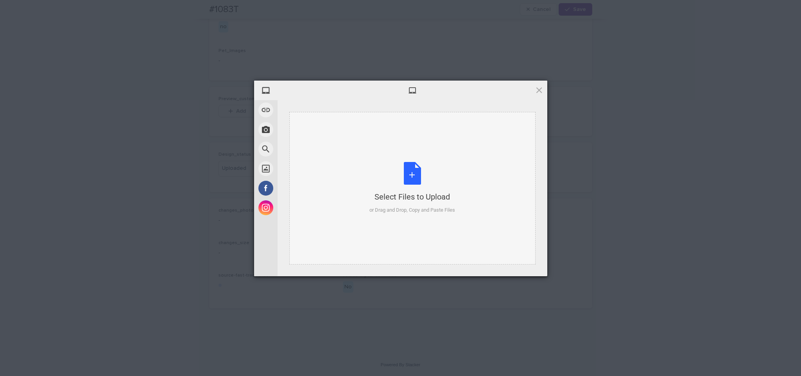
click at [397, 140] on div "Select Files to Upload or Drag and Drop, Copy and Paste Files" at bounding box center [412, 188] width 246 height 152
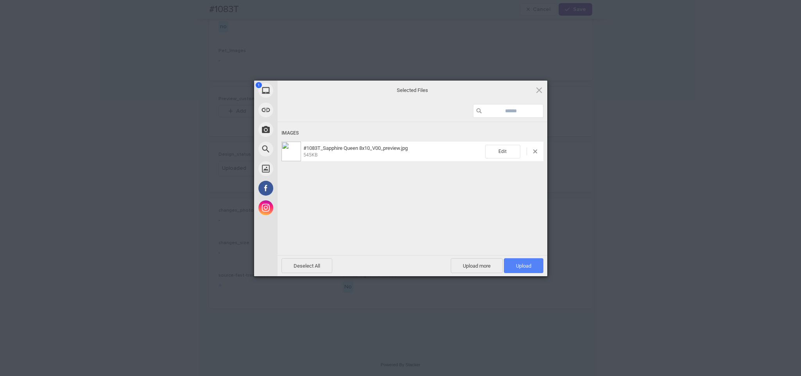
click at [515, 260] on span "Upload 1" at bounding box center [523, 265] width 39 height 15
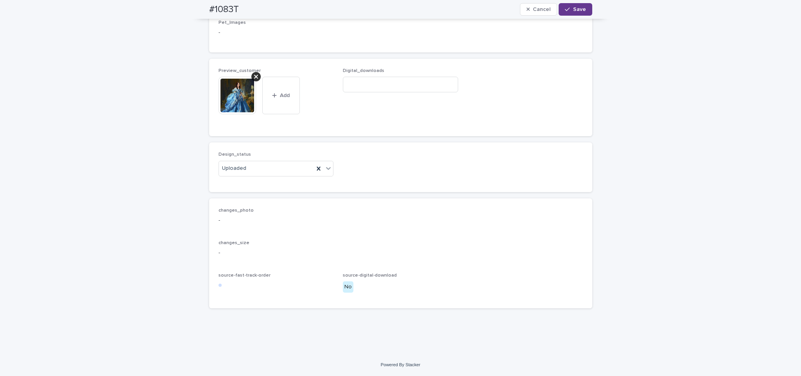
click at [579, 7] on span "Save" at bounding box center [579, 9] width 13 height 5
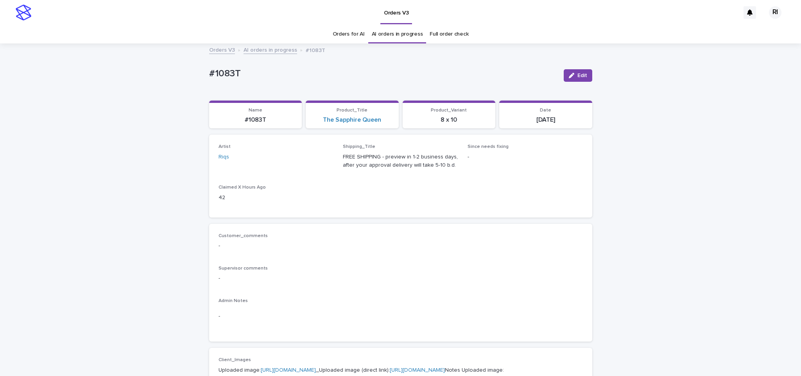
scroll to position [2, 0]
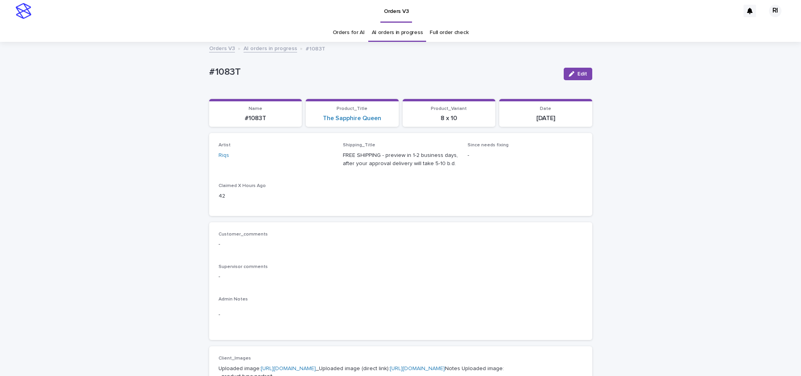
click at [280, 51] on link "AI orders in progress" at bounding box center [271, 47] width 54 height 9
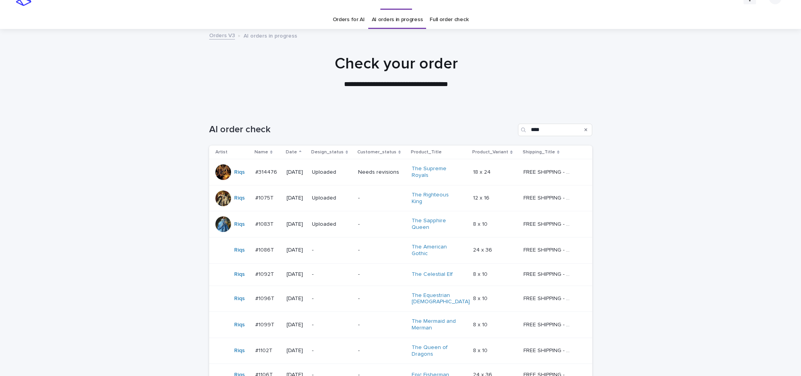
scroll to position [25, 0]
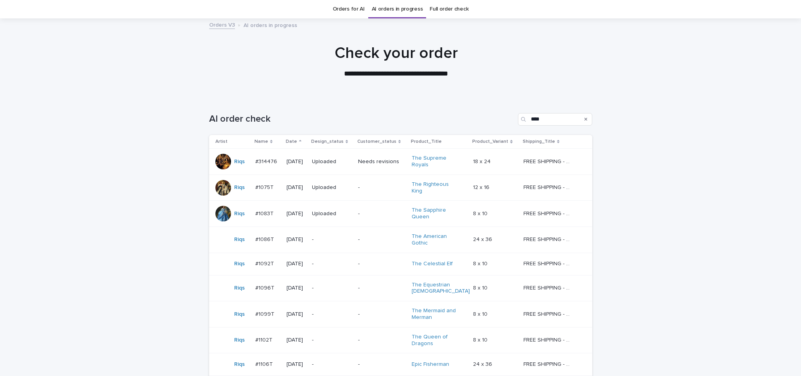
click at [335, 240] on div "-" at bounding box center [332, 239] width 40 height 13
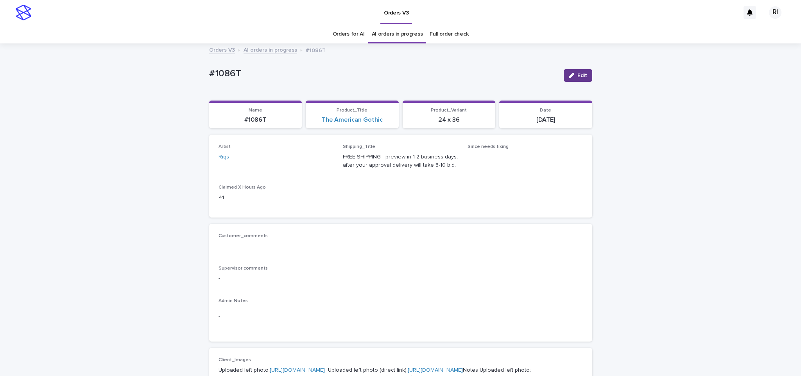
click at [577, 73] on span "Edit" at bounding box center [582, 75] width 10 height 5
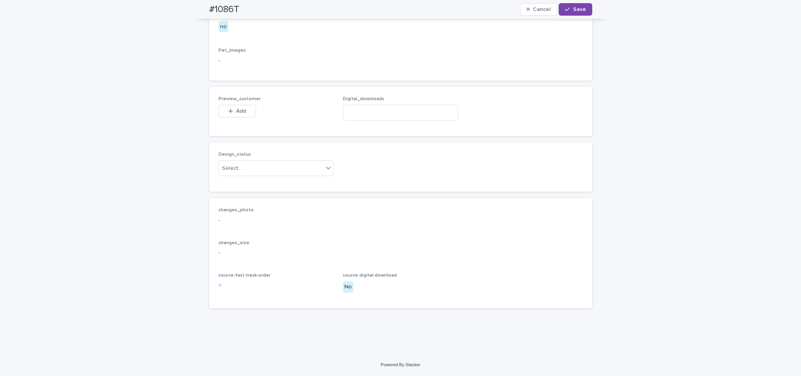
scroll to position [514, 0]
click at [292, 182] on div "Design_status Select..." at bounding box center [276, 167] width 115 height 30
click at [283, 181] on div "Uploaded" at bounding box center [271, 185] width 115 height 14
click at [243, 111] on button "Add" at bounding box center [238, 111] width 38 height 13
click at [400, 175] on div "Design_status Uploaded" at bounding box center [401, 167] width 364 height 30
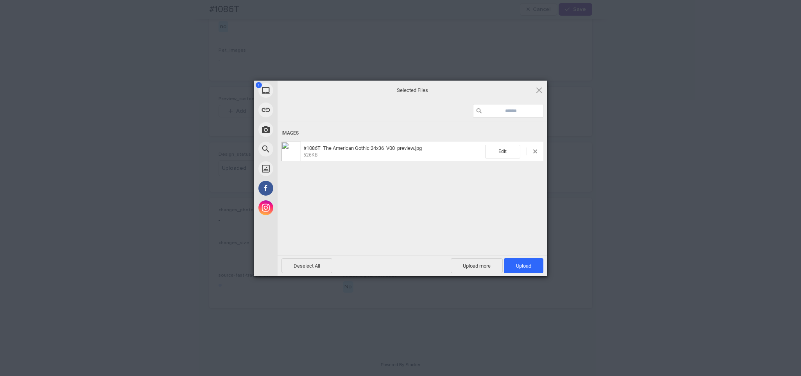
click at [516, 267] on span "Upload 1" at bounding box center [523, 266] width 15 height 6
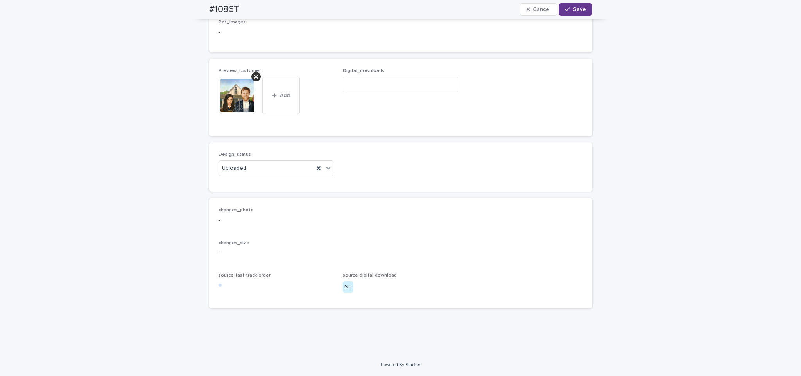
click at [565, 11] on icon "button" at bounding box center [567, 9] width 5 height 5
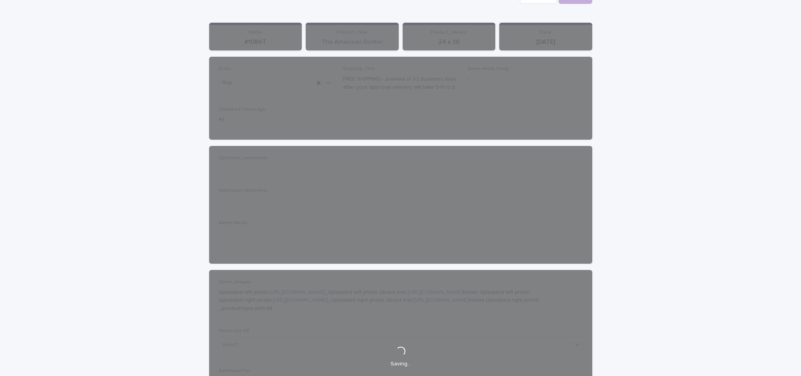
scroll to position [0, 0]
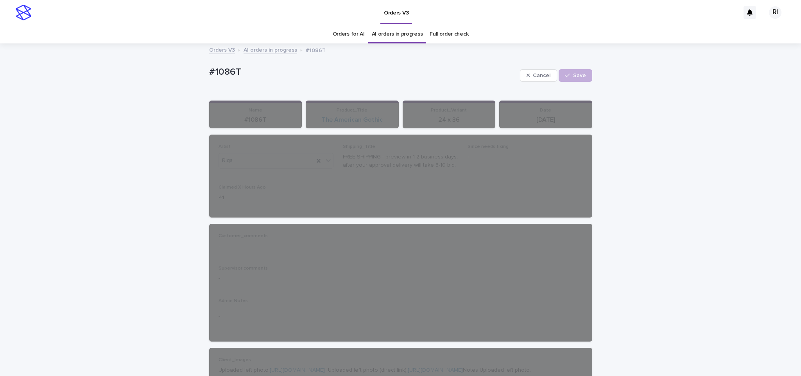
click at [269, 54] on link "AI orders in progress" at bounding box center [271, 49] width 54 height 9
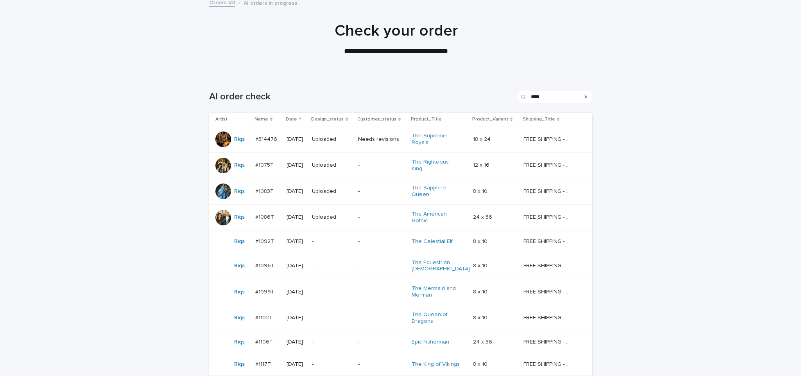
scroll to position [87, 0]
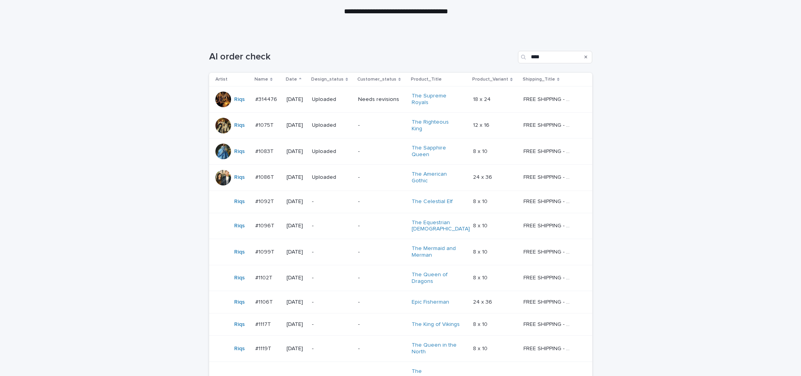
click at [351, 201] on p "-" at bounding box center [332, 201] width 40 height 7
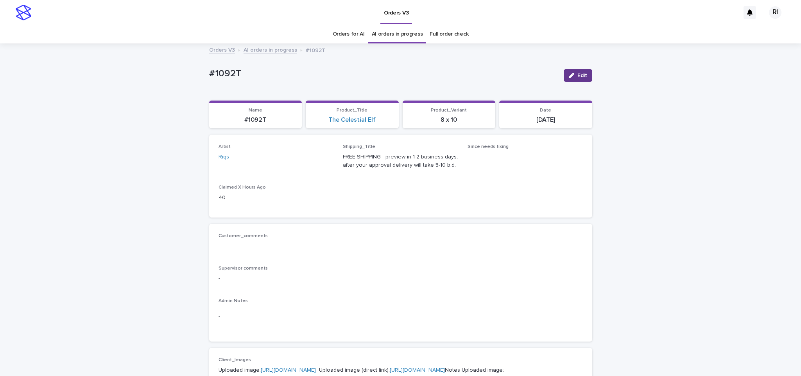
click at [569, 79] on button "Edit" at bounding box center [578, 75] width 29 height 13
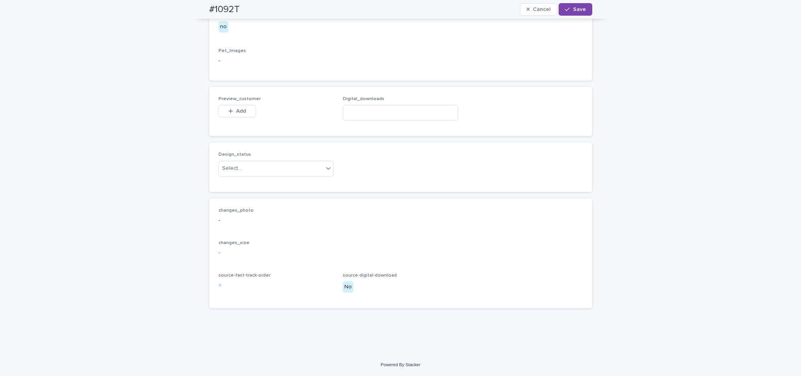
scroll to position [466, 0]
click at [290, 181] on div "Uploaded" at bounding box center [271, 184] width 115 height 14
click at [242, 113] on span "Add" at bounding box center [241, 110] width 10 height 5
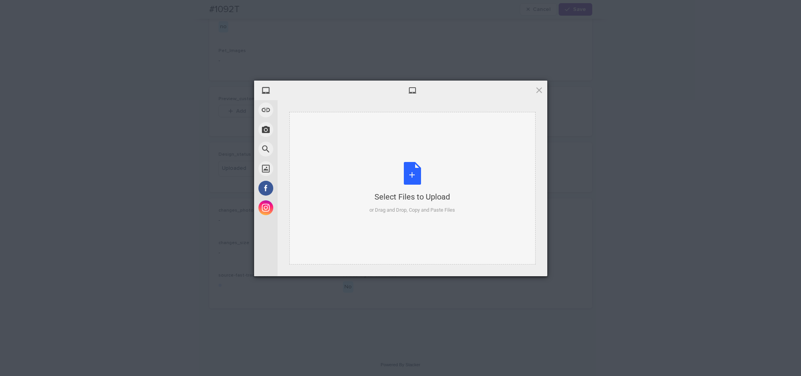
click at [384, 159] on div "Select Files to Upload or Drag and Drop, Copy and Paste Files" at bounding box center [412, 188] width 246 height 152
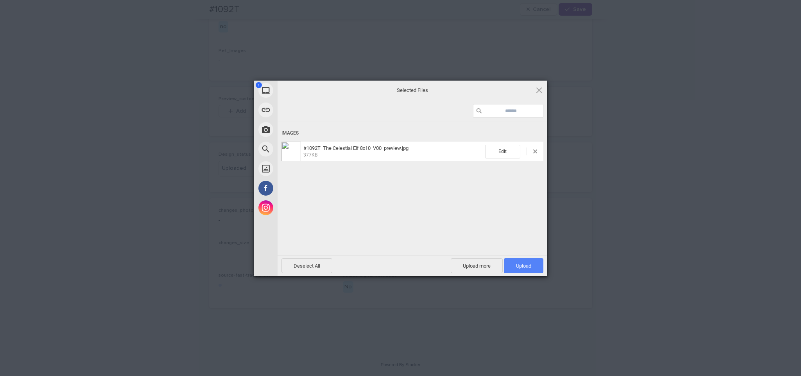
click at [520, 263] on span "Upload 1" at bounding box center [523, 266] width 15 height 6
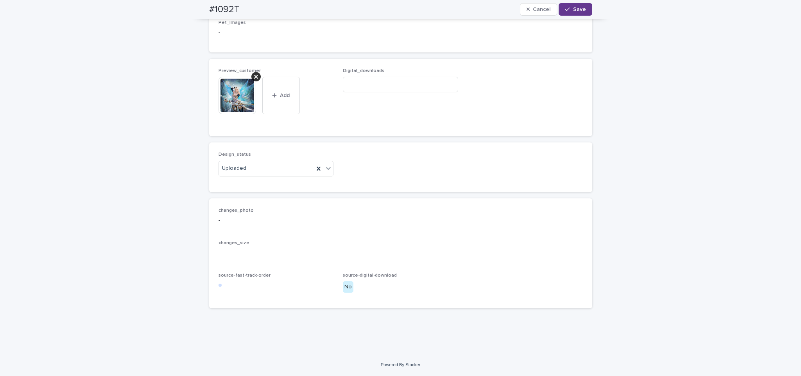
click at [575, 9] on span "Save" at bounding box center [579, 9] width 13 height 5
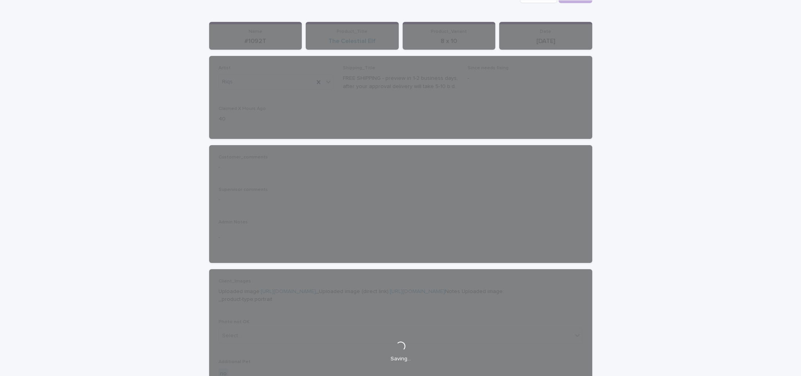
scroll to position [0, 0]
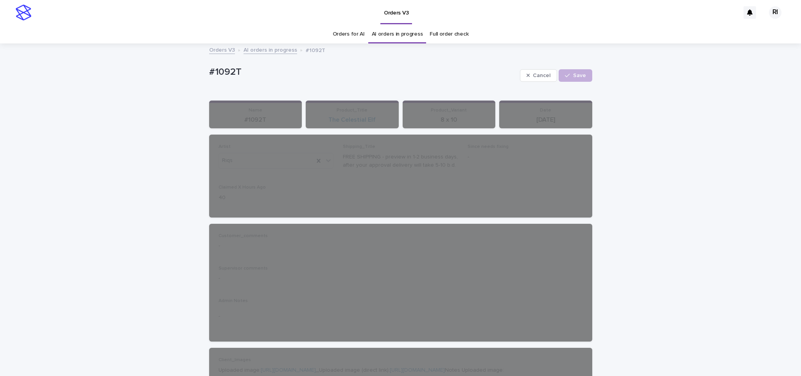
click at [267, 49] on link "AI orders in progress" at bounding box center [271, 49] width 54 height 9
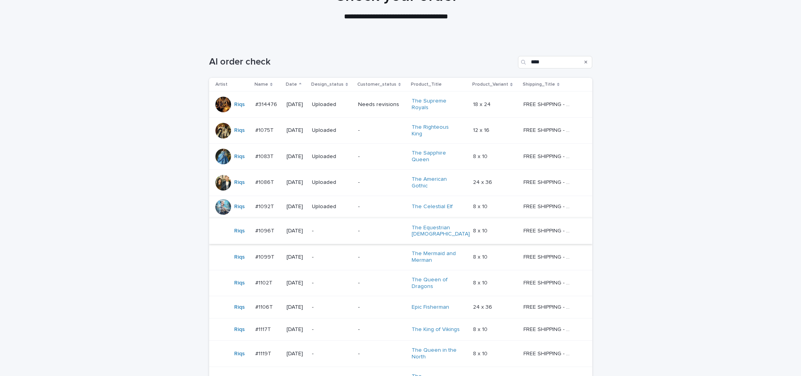
scroll to position [98, 0]
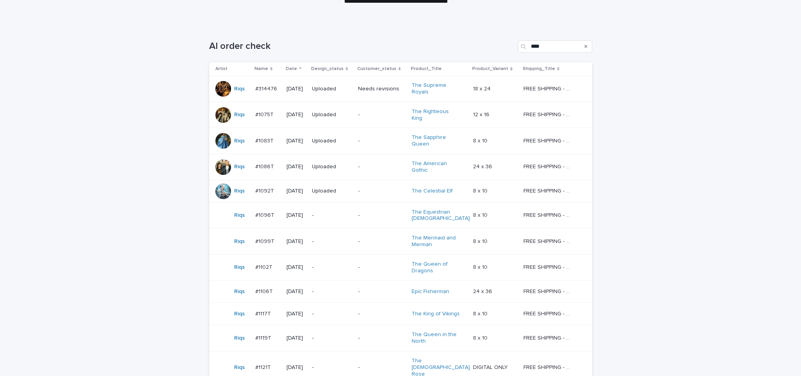
click at [358, 211] on td "-" at bounding box center [382, 215] width 54 height 26
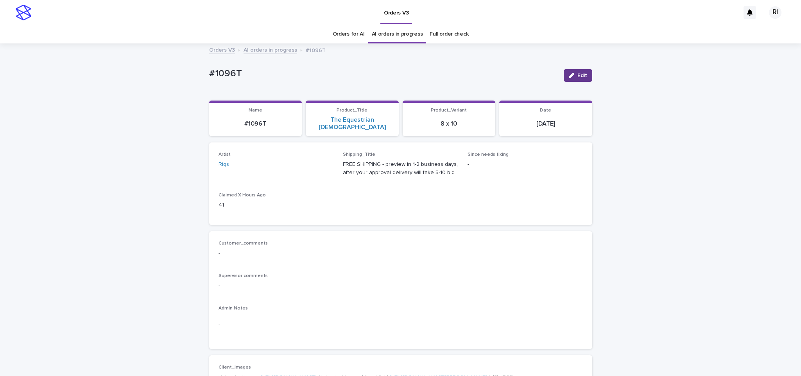
click at [585, 76] on button "Edit" at bounding box center [578, 75] width 29 height 13
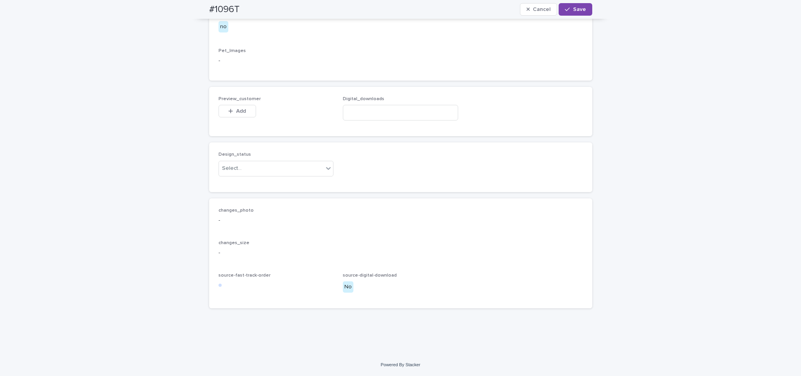
scroll to position [462, 0]
click at [288, 189] on div "Uploaded" at bounding box center [271, 188] width 115 height 14
click at [236, 114] on span "Add" at bounding box center [241, 110] width 10 height 5
click at [380, 127] on div "Digital_downloads" at bounding box center [400, 111] width 115 height 30
click at [372, 136] on div "Preview_customer This file cannot be opened Download File Add Digital_downloads" at bounding box center [400, 111] width 383 height 49
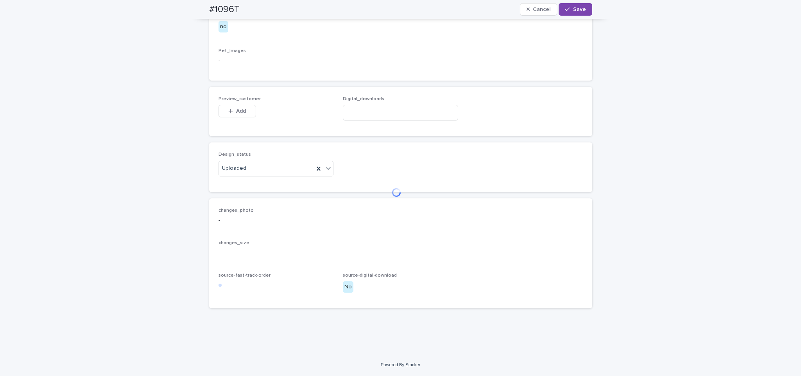
click at [372, 136] on div "Preview_customer This file cannot be opened Download File Add Digital_downloads" at bounding box center [400, 111] width 383 height 49
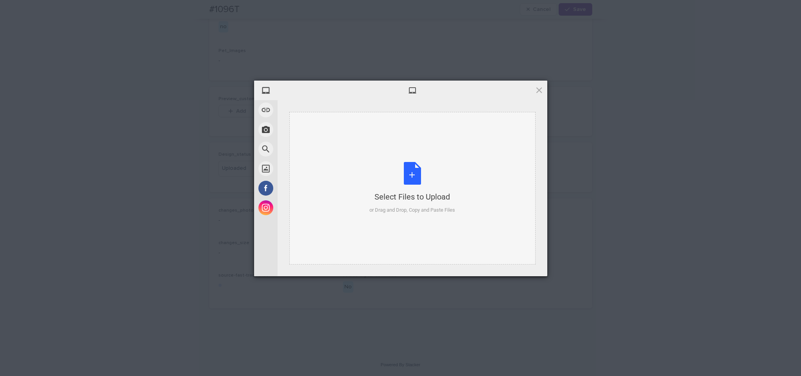
click at [368, 140] on div "Select Files to Upload or Drag and Drop, Copy and Paste Files" at bounding box center [412, 188] width 246 height 152
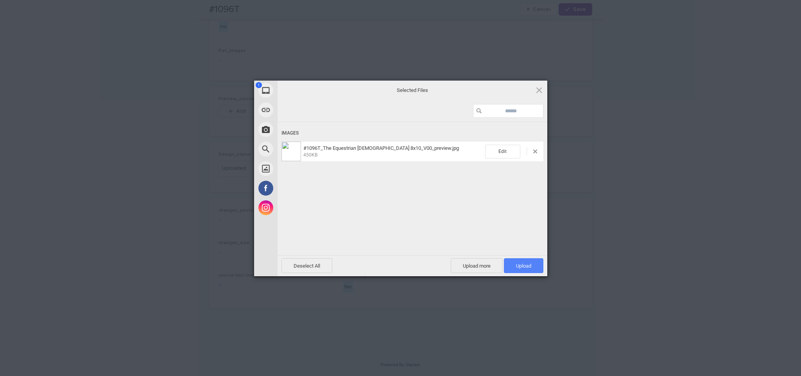
click at [518, 266] on span "Upload 1" at bounding box center [523, 266] width 15 height 6
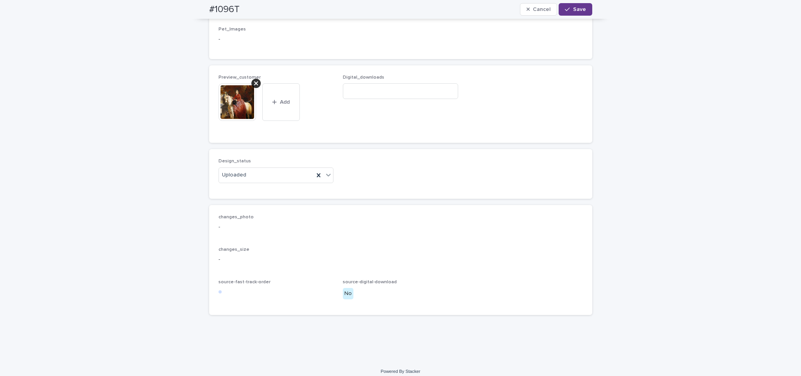
click at [573, 11] on span "Save" at bounding box center [579, 9] width 13 height 5
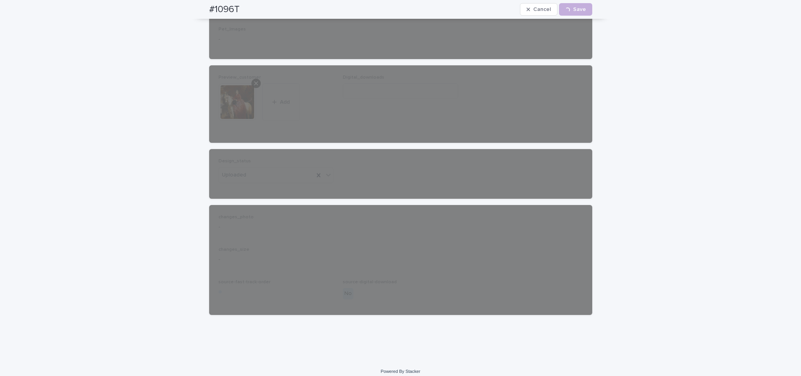
scroll to position [0, 0]
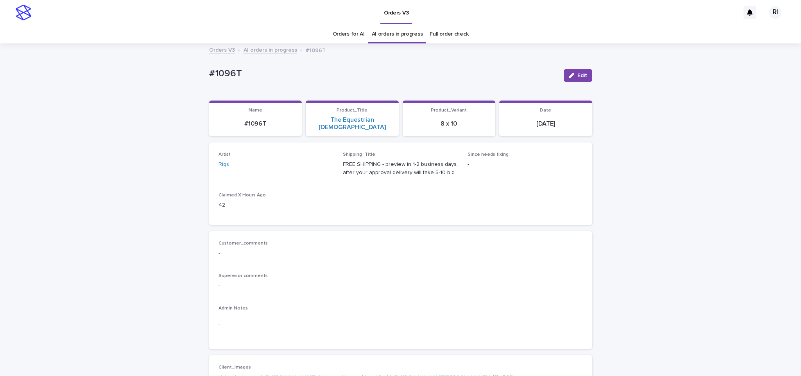
click at [262, 47] on link "AI orders in progress" at bounding box center [271, 49] width 54 height 9
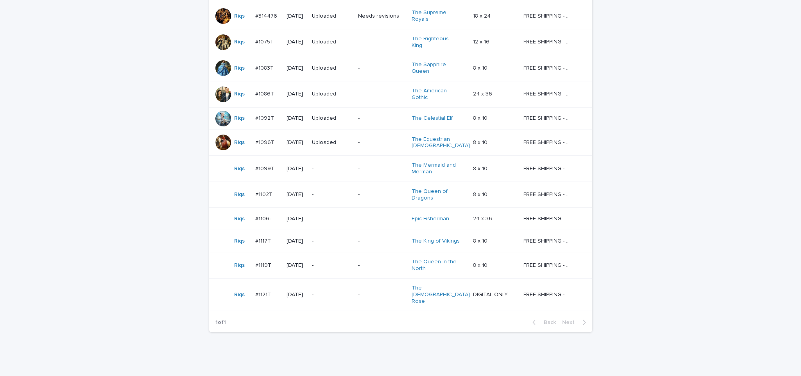
scroll to position [171, 0]
click at [368, 165] on p "-" at bounding box center [381, 168] width 47 height 7
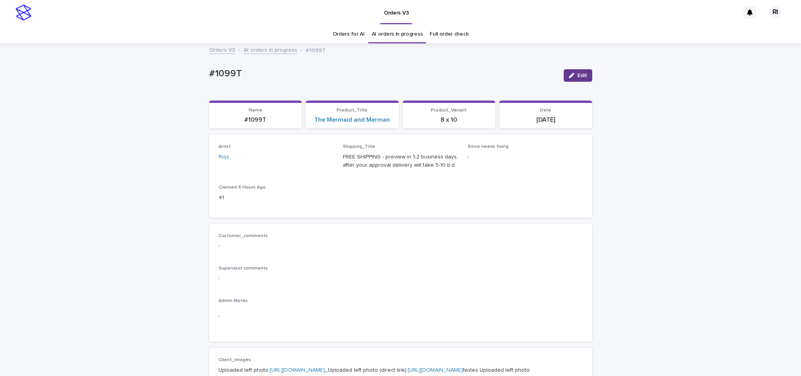
click at [571, 73] on div "button" at bounding box center [573, 75] width 9 height 5
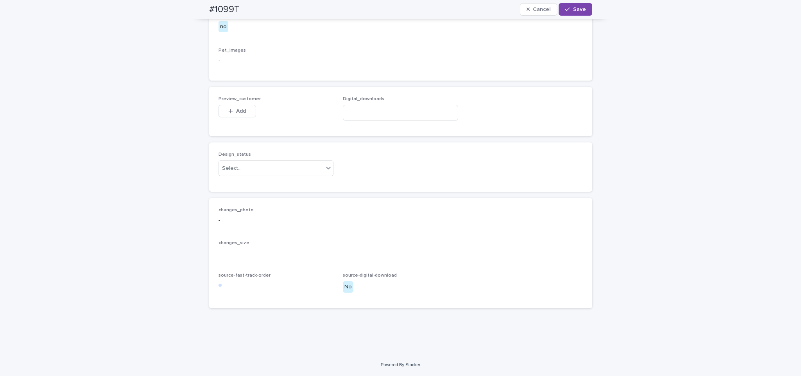
scroll to position [515, 0]
click at [295, 188] on div "Uploaded" at bounding box center [271, 184] width 115 height 14
click at [238, 111] on span "Add" at bounding box center [241, 110] width 10 height 5
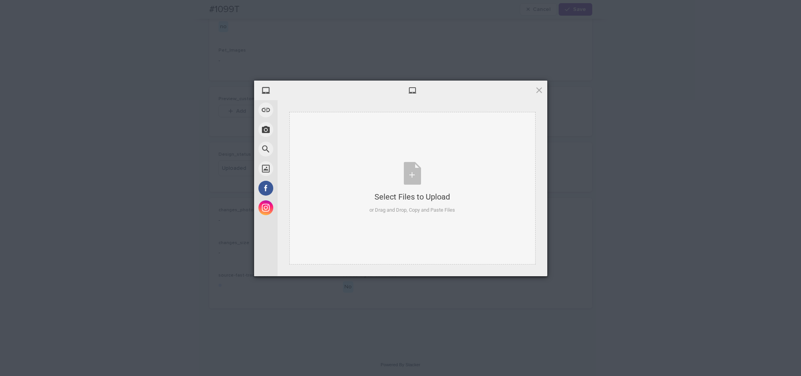
click at [408, 114] on div "Select Files to Upload or Drag and Drop, Copy and Paste Files" at bounding box center [412, 188] width 246 height 152
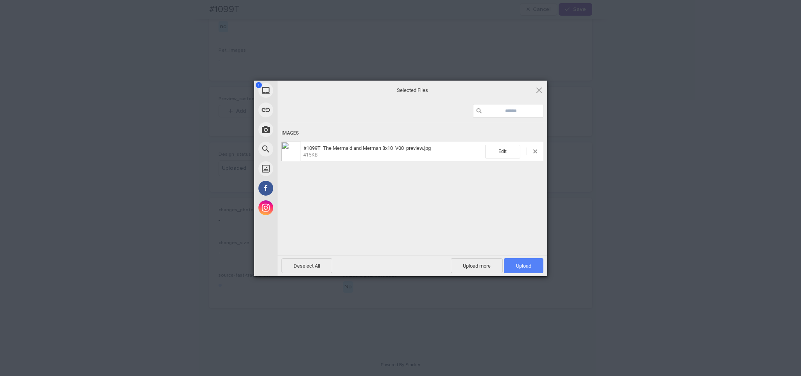
click at [523, 267] on span "Upload 1" at bounding box center [523, 266] width 15 height 6
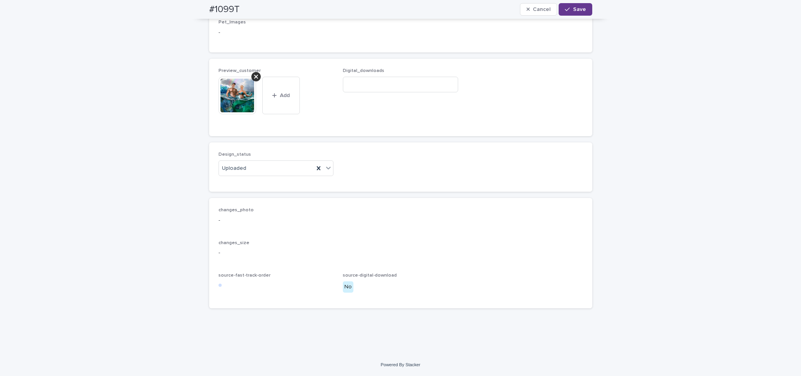
click at [573, 11] on span "Save" at bounding box center [579, 9] width 13 height 5
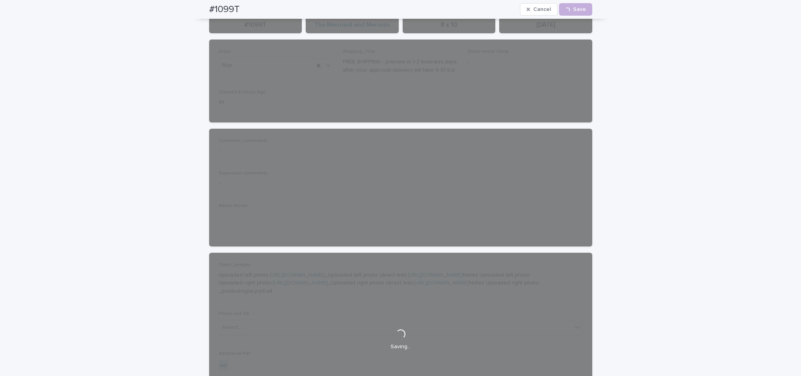
scroll to position [0, 0]
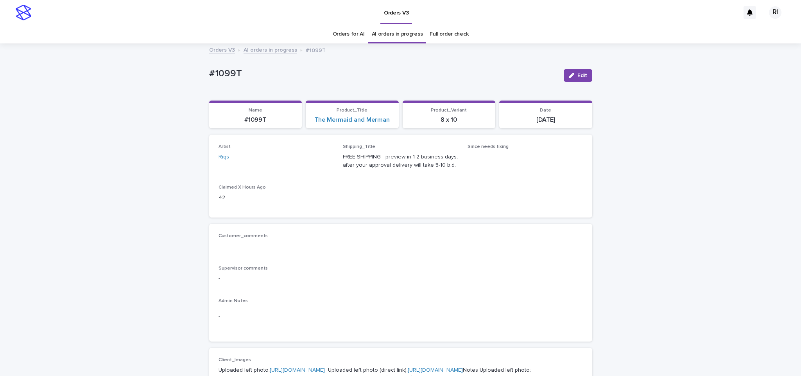
click at [274, 50] on link "AI orders in progress" at bounding box center [271, 49] width 54 height 9
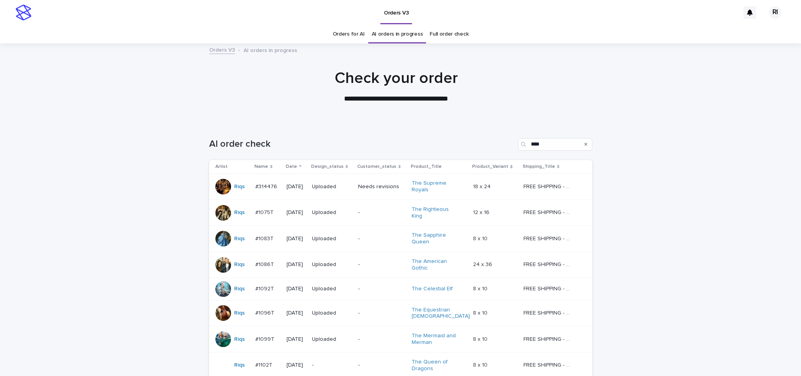
scroll to position [179, 0]
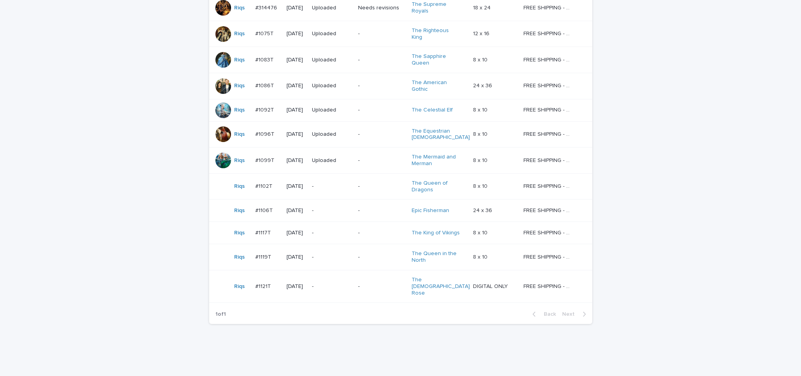
click at [363, 183] on p "-" at bounding box center [381, 186] width 47 height 7
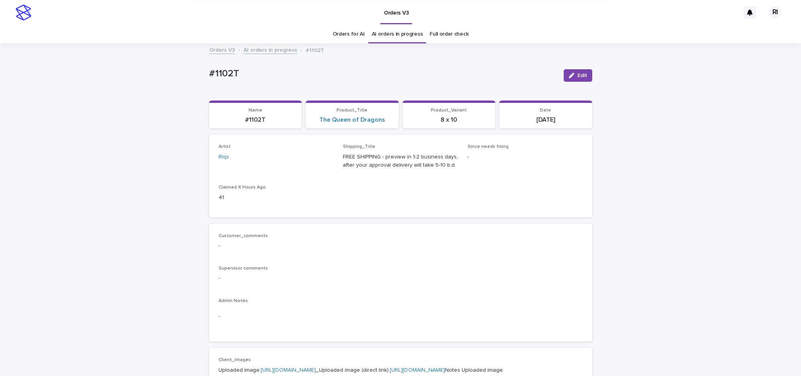
scroll to position [0, 0]
click at [575, 81] on button "Edit" at bounding box center [578, 75] width 29 height 13
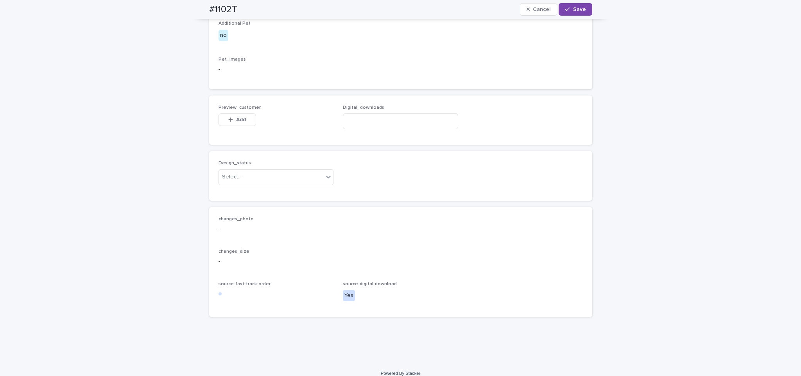
scroll to position [466, 0]
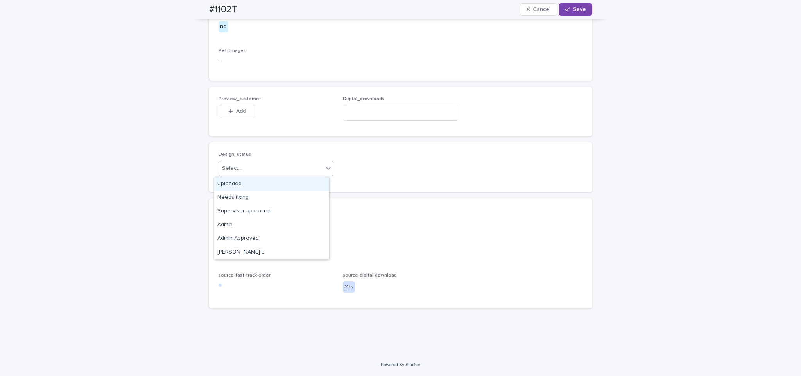
click at [287, 180] on div "Uploaded" at bounding box center [271, 184] width 115 height 14
click at [239, 112] on span "Add" at bounding box center [241, 110] width 10 height 5
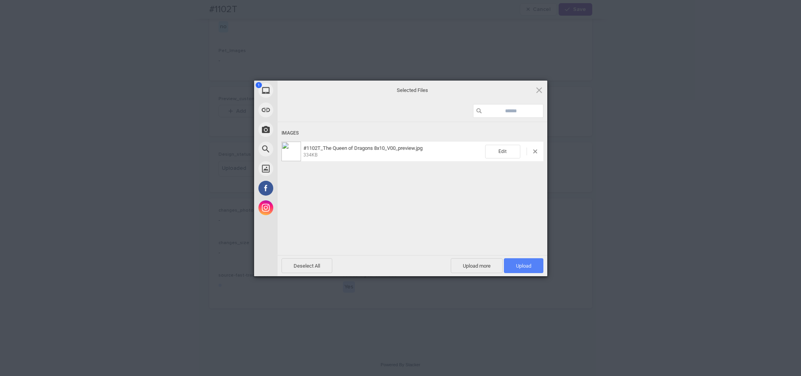
click at [535, 264] on span "Upload 1" at bounding box center [523, 265] width 39 height 15
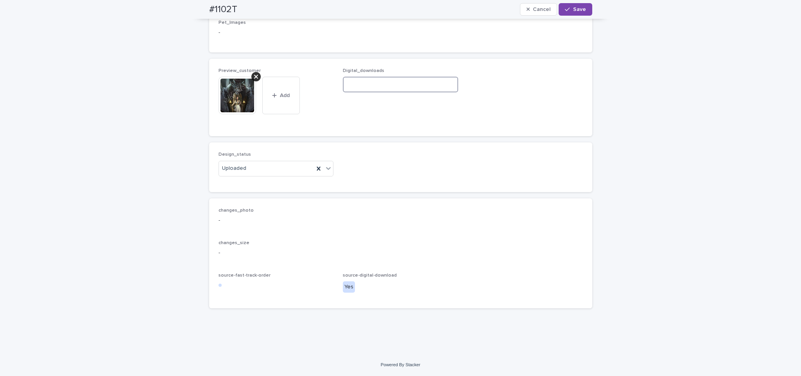
paste input "**********"
type input "**********"
click at [579, 11] on span "Save" at bounding box center [579, 9] width 13 height 5
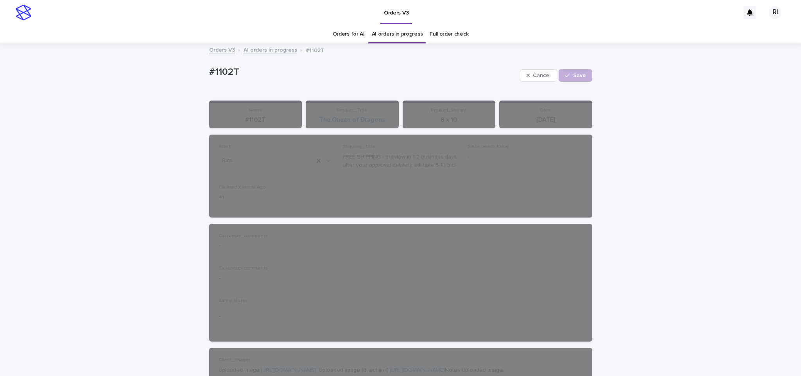
scroll to position [3, 0]
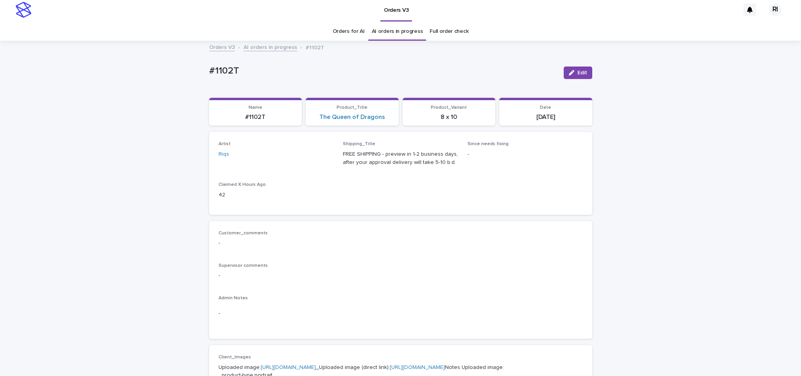
click at [267, 47] on link "AI orders in progress" at bounding box center [271, 46] width 54 height 9
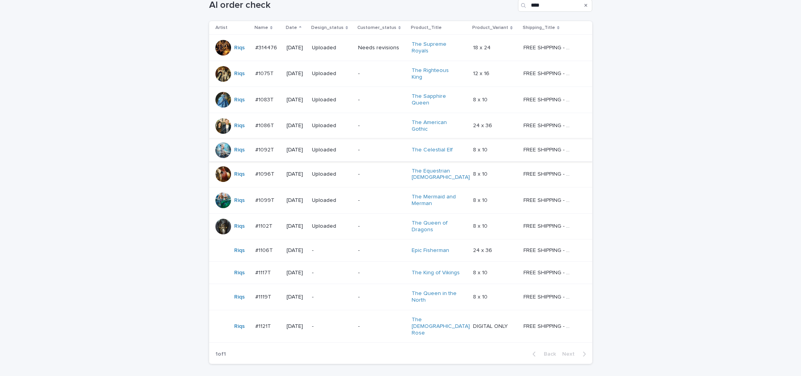
scroll to position [177, 0]
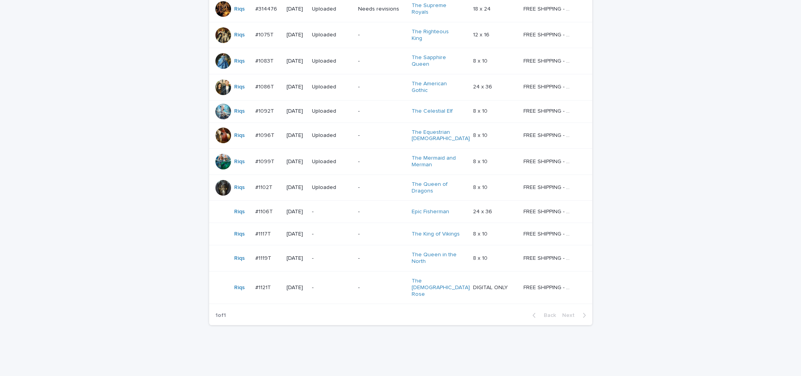
click at [359, 211] on td "-" at bounding box center [382, 212] width 54 height 22
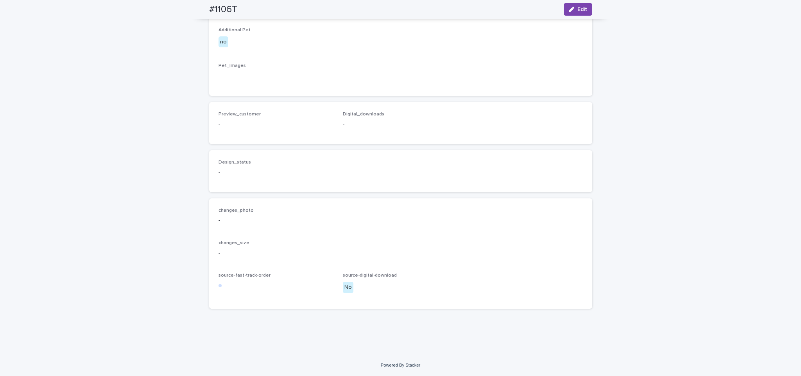
scroll to position [443, 0]
click at [570, 11] on div "button" at bounding box center [573, 9] width 9 height 5
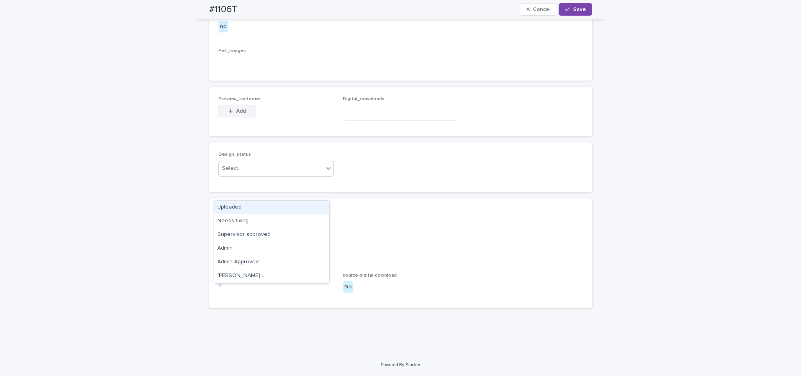
click at [239, 117] on button "Add" at bounding box center [238, 111] width 38 height 13
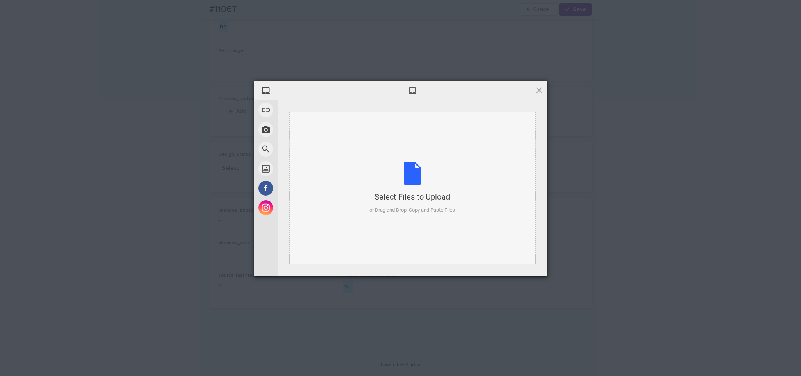
click at [400, 175] on div "Select Files to Upload or Drag and Drop, Copy and Paste Files" at bounding box center [412, 188] width 86 height 52
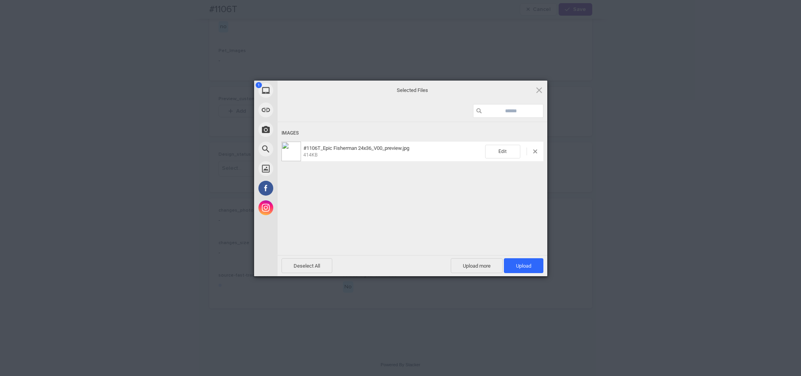
click at [533, 274] on div "Deselect All Upload more Upload 1" at bounding box center [413, 265] width 270 height 21
click at [525, 262] on span "Upload 1" at bounding box center [523, 265] width 39 height 15
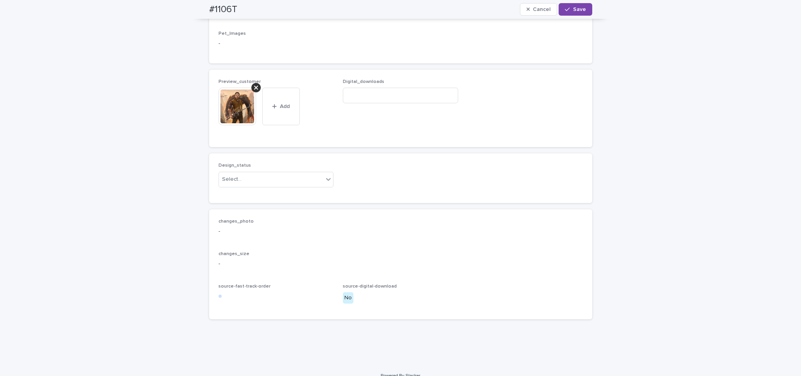
click at [238, 125] on img at bounding box center [238, 107] width 38 height 38
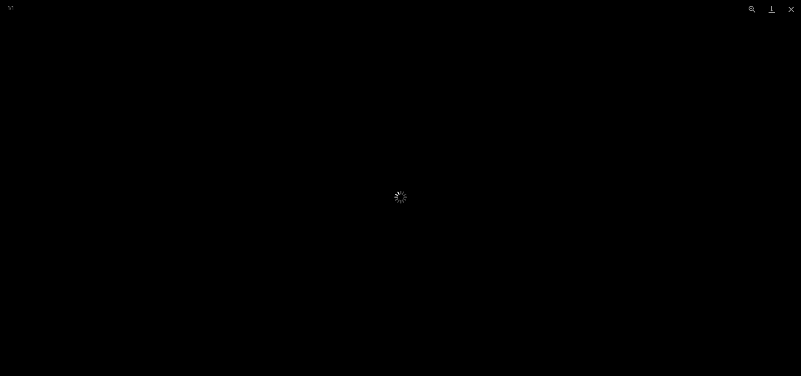
click at [338, 88] on div at bounding box center [400, 196] width 801 height 357
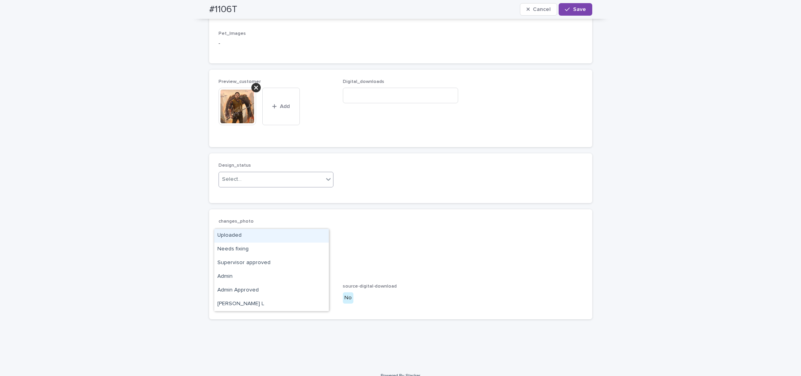
click at [277, 233] on div "Uploaded" at bounding box center [271, 236] width 115 height 14
click at [378, 138] on span "Digital_downloads" at bounding box center [400, 108] width 115 height 59
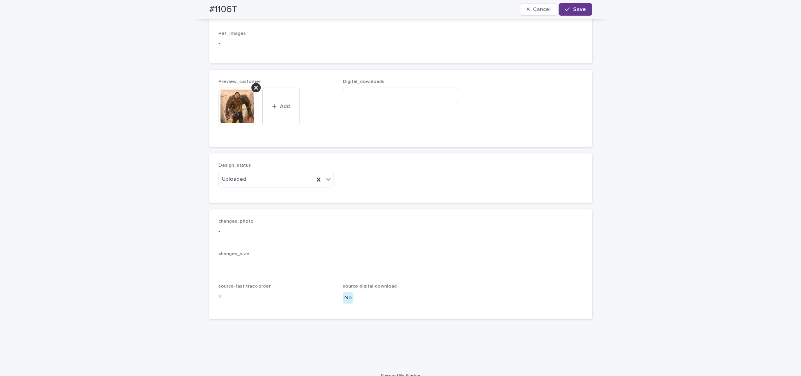
click at [574, 10] on span "Save" at bounding box center [579, 9] width 13 height 5
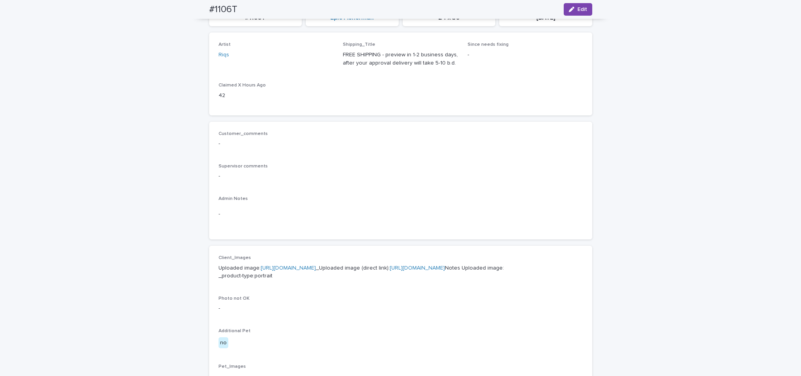
scroll to position [92, 0]
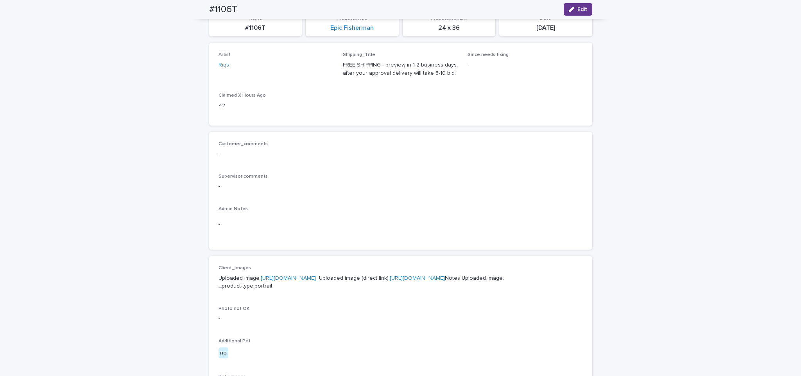
click at [577, 9] on span "Edit" at bounding box center [582, 9] width 10 height 5
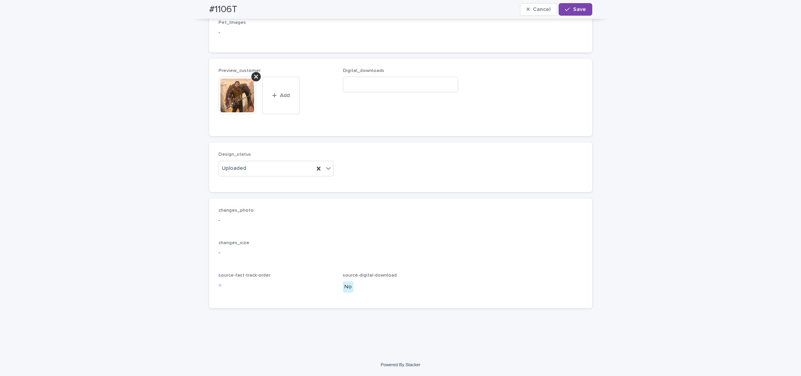
scroll to position [494, 0]
click at [577, 9] on span "Save" at bounding box center [579, 9] width 13 height 5
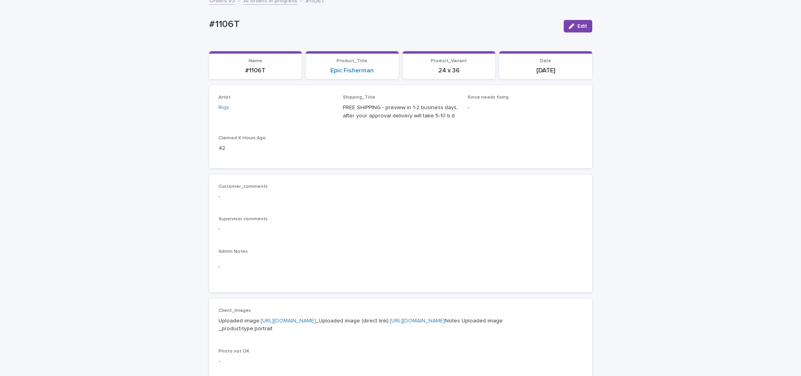
scroll to position [0, 0]
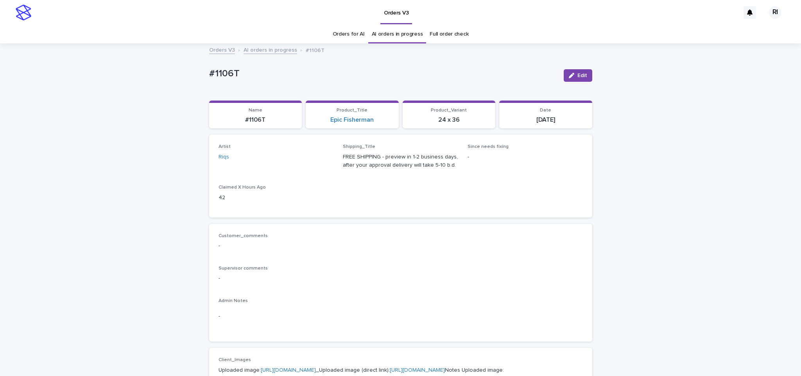
click at [256, 48] on link "AI orders in progress" at bounding box center [271, 49] width 54 height 9
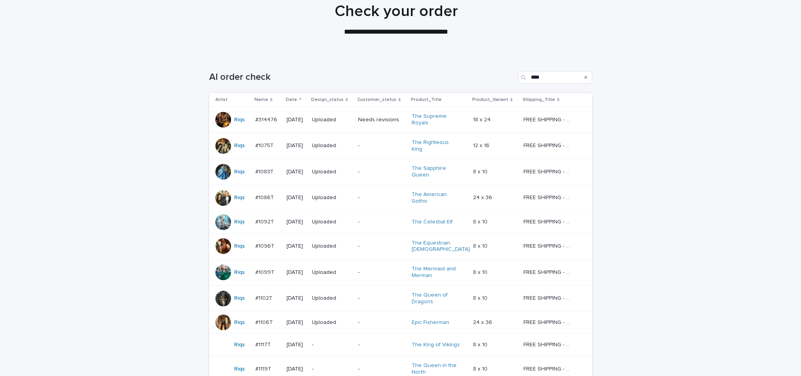
scroll to position [157, 0]
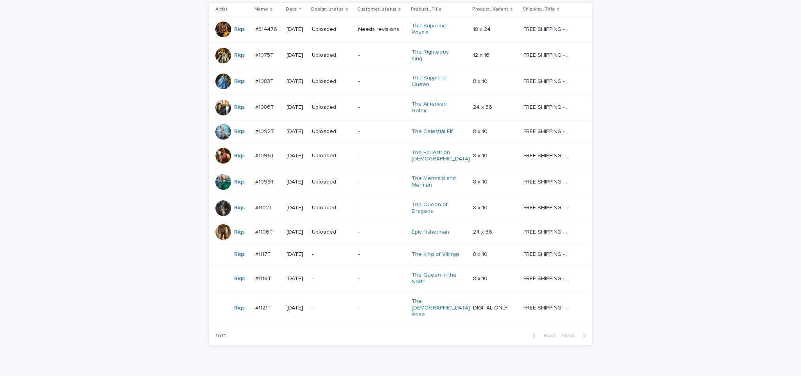
click at [346, 251] on p "-" at bounding box center [332, 254] width 40 height 7
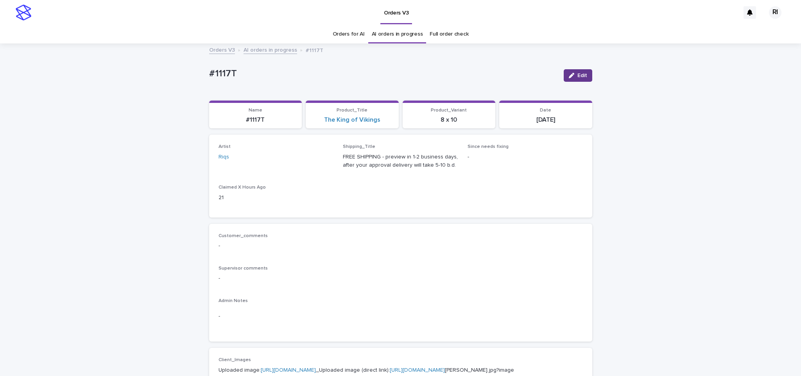
click at [571, 76] on div "button" at bounding box center [573, 75] width 9 height 5
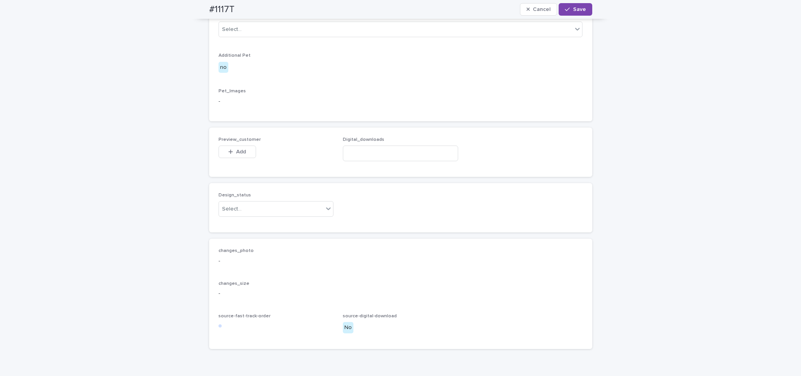
scroll to position [442, 0]
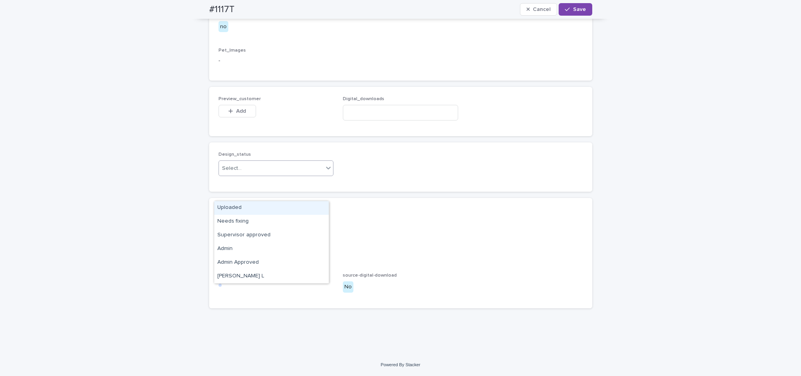
click at [274, 206] on div "Uploaded" at bounding box center [271, 208] width 115 height 14
click at [240, 114] on span "Add" at bounding box center [241, 110] width 10 height 5
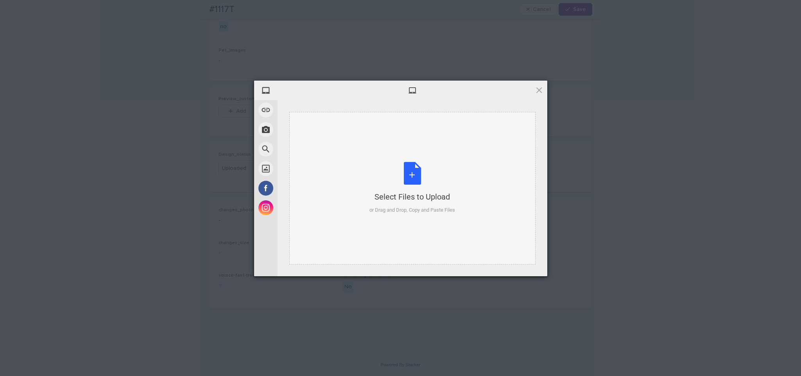
click at [406, 177] on div "Select Files to Upload or Drag and Drop, Copy and Paste Files" at bounding box center [412, 188] width 86 height 52
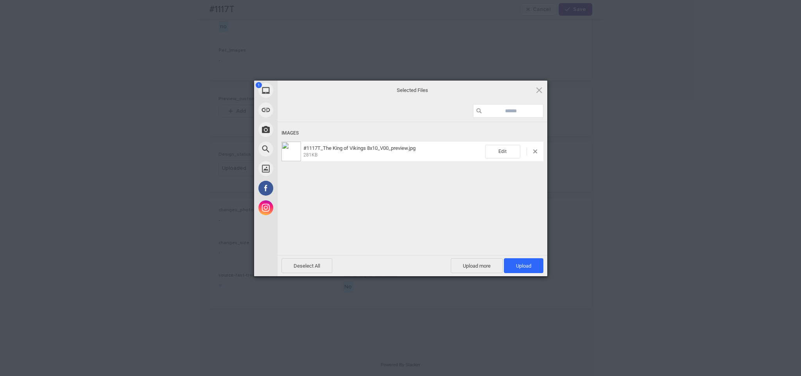
click at [527, 269] on span "Upload 1" at bounding box center [523, 266] width 15 height 6
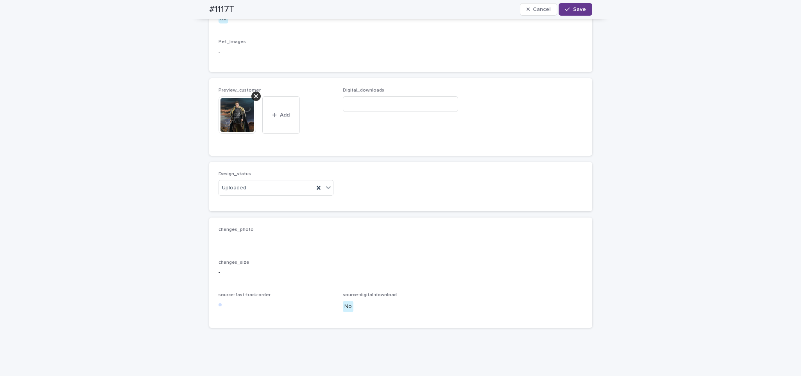
click at [573, 8] on span "Save" at bounding box center [579, 9] width 13 height 5
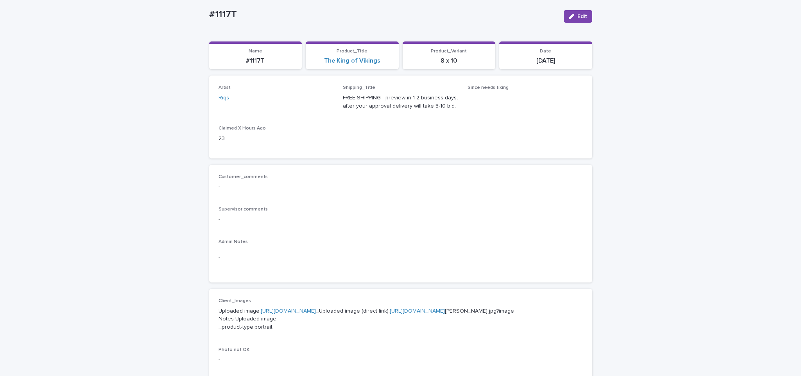
scroll to position [0, 0]
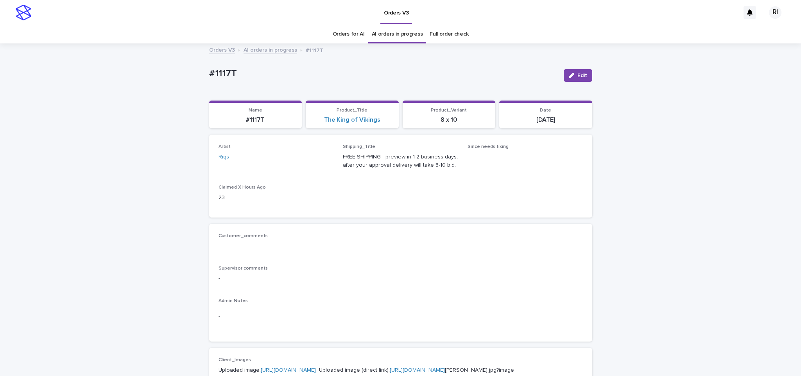
click at [269, 45] on link "AI orders in progress" at bounding box center [271, 49] width 54 height 9
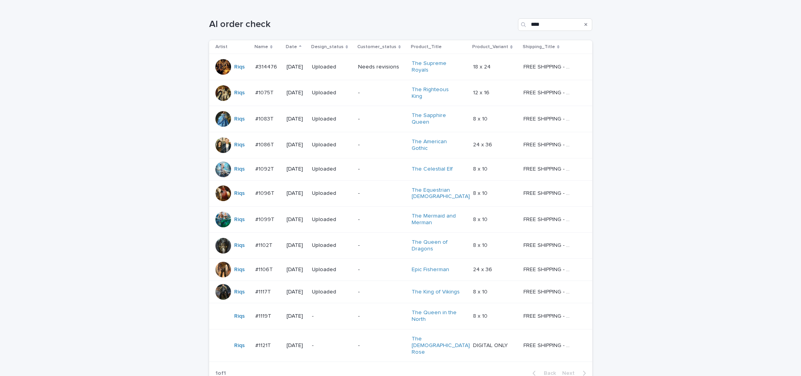
scroll to position [156, 0]
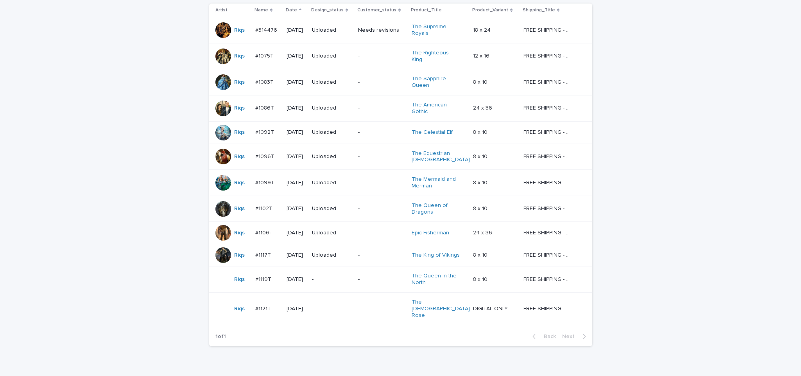
click at [369, 276] on p "-" at bounding box center [381, 279] width 47 height 7
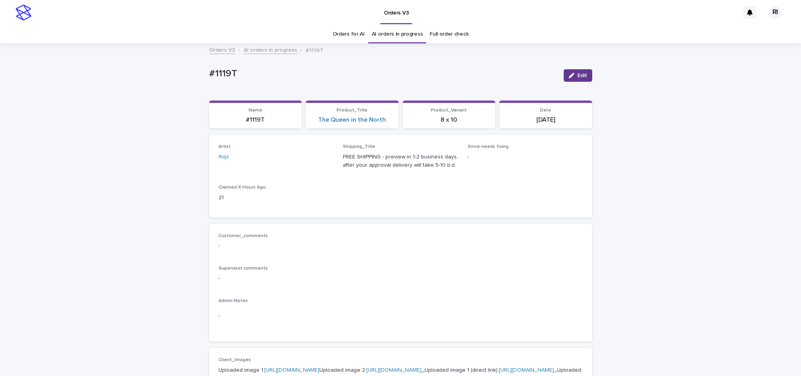
click at [569, 72] on button "Edit" at bounding box center [578, 75] width 29 height 13
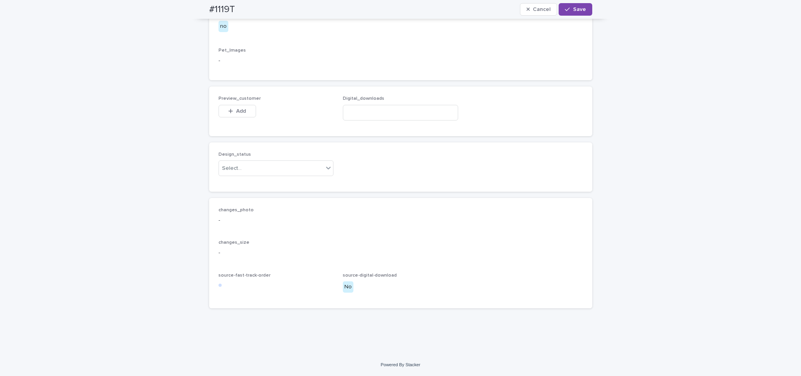
scroll to position [453, 0]
click at [533, 9] on span "Cancel" at bounding box center [542, 9] width 18 height 5
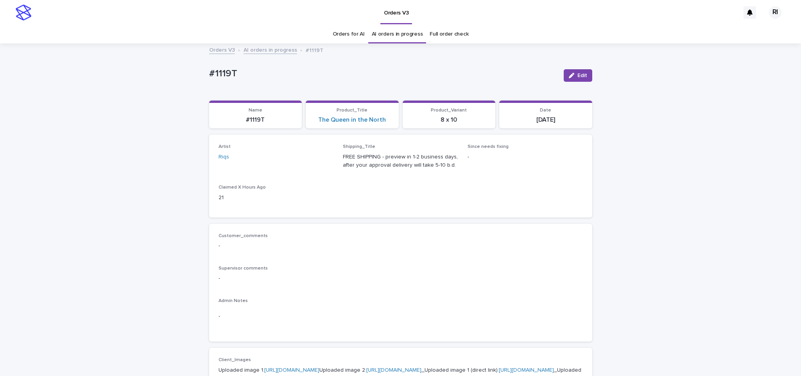
scroll to position [2, 0]
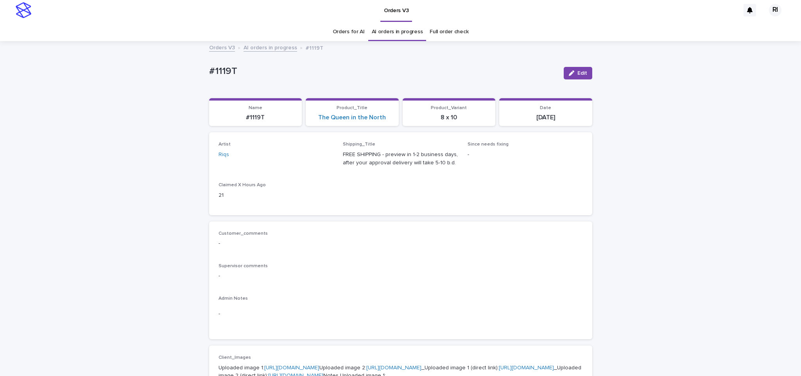
click at [274, 48] on link "AI orders in progress" at bounding box center [271, 47] width 54 height 9
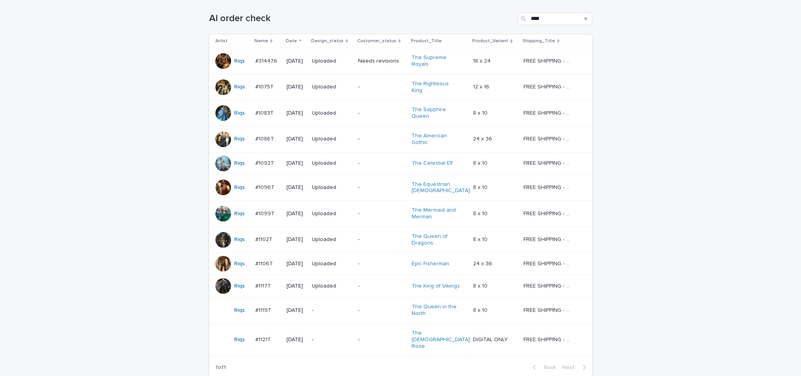
scroll to position [179, 0]
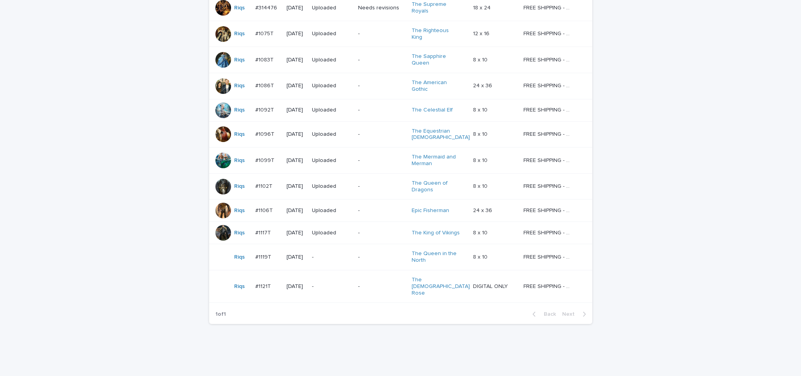
click at [390, 283] on p "-" at bounding box center [381, 286] width 47 height 7
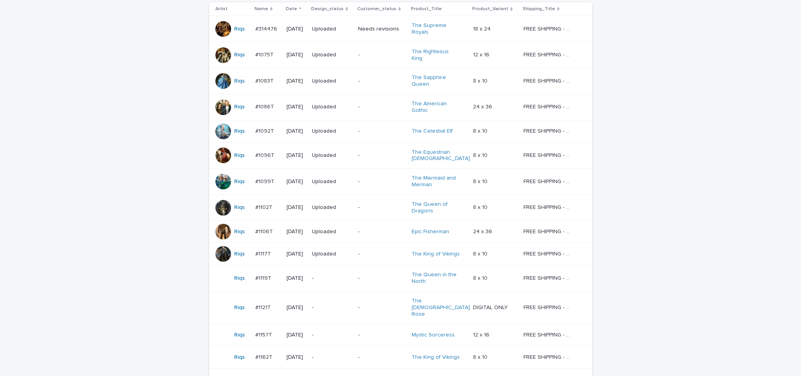
scroll to position [163, 0]
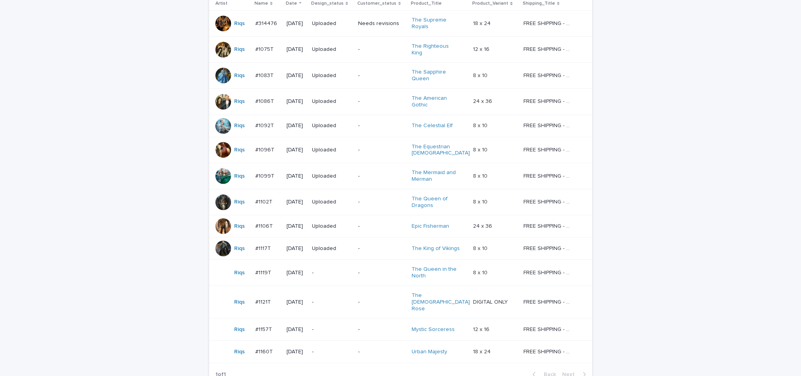
click at [131, 63] on div "Loading... Saving… Loading... Saving… AI order check **** Artist Name Date Desi…" at bounding box center [400, 194] width 801 height 470
click at [342, 266] on div "-" at bounding box center [332, 272] width 40 height 13
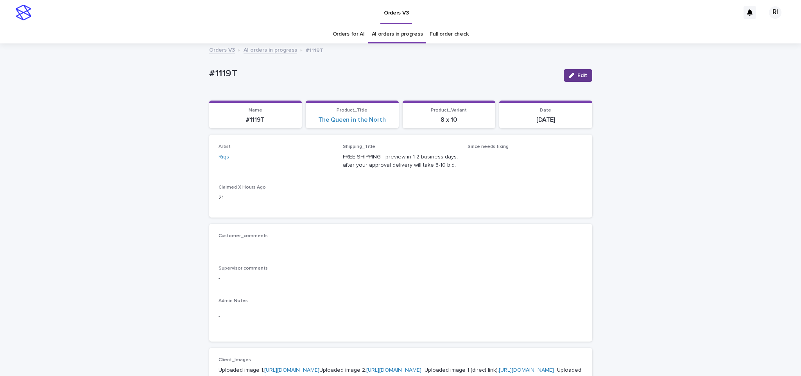
click at [577, 77] on span "Edit" at bounding box center [582, 75] width 10 height 5
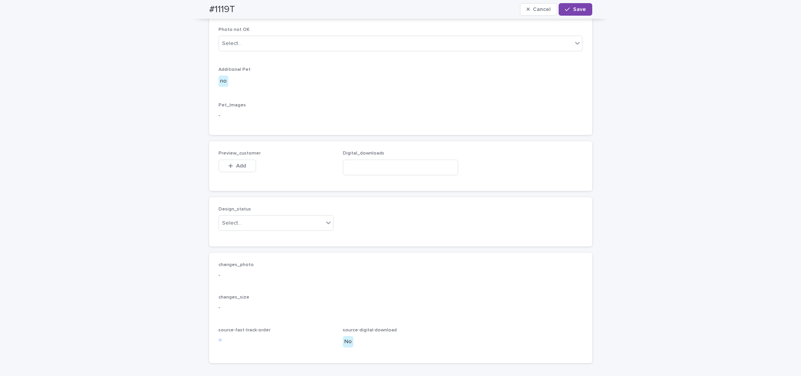
scroll to position [515, 0]
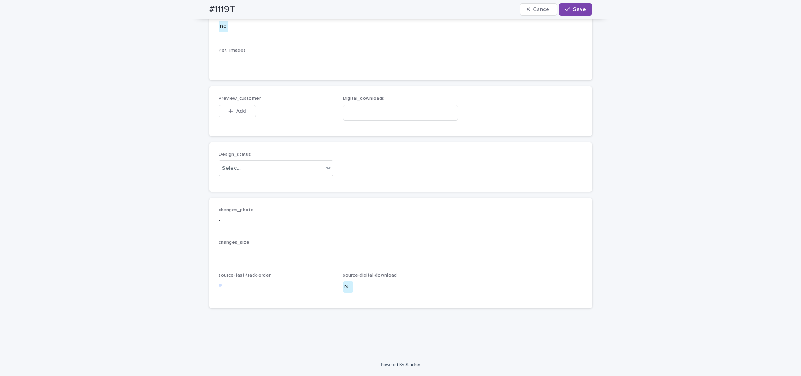
click at [262, 177] on div "Design_status Select..." at bounding box center [276, 167] width 115 height 30
click at [256, 185] on div "Design_status Select..." at bounding box center [400, 166] width 383 height 49
click at [242, 182] on div "Uploaded" at bounding box center [271, 184] width 115 height 14
click at [241, 109] on span "Add" at bounding box center [241, 110] width 10 height 5
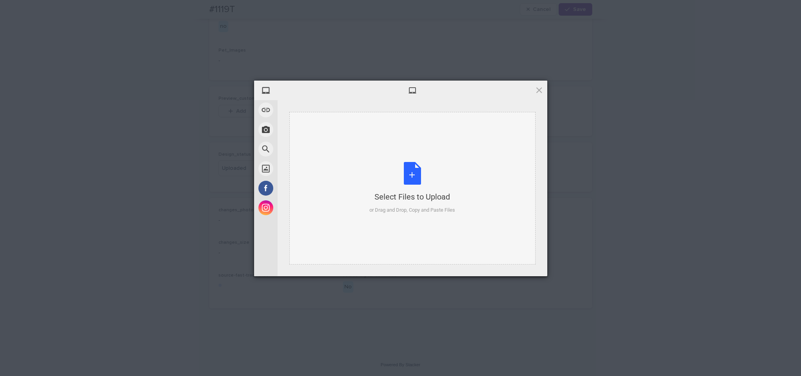
click at [364, 178] on div "Select Files to Upload or Drag and Drop, Copy and Paste Files" at bounding box center [412, 188] width 246 height 152
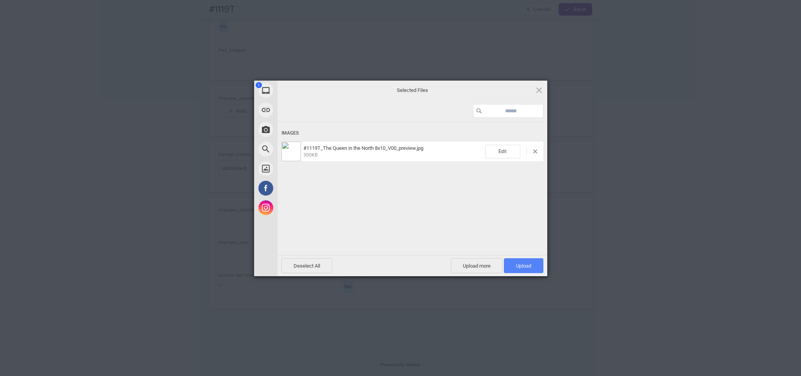
click at [516, 263] on span "Upload 1" at bounding box center [523, 266] width 15 height 6
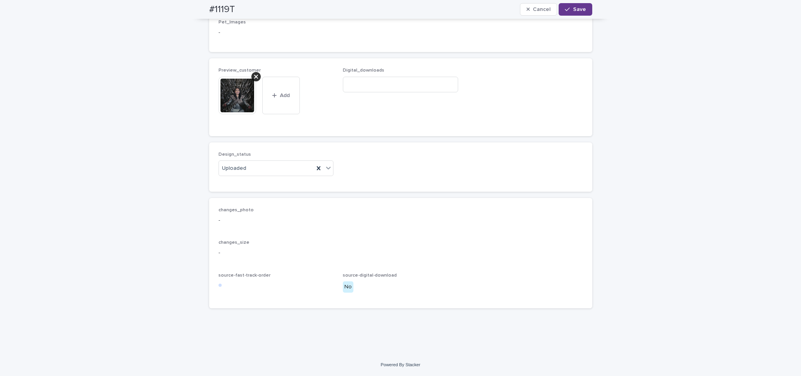
click at [567, 11] on div "button" at bounding box center [569, 9] width 8 height 5
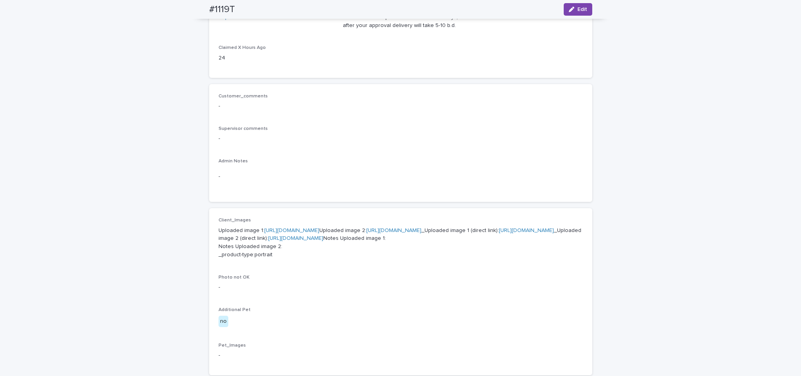
scroll to position [34, 0]
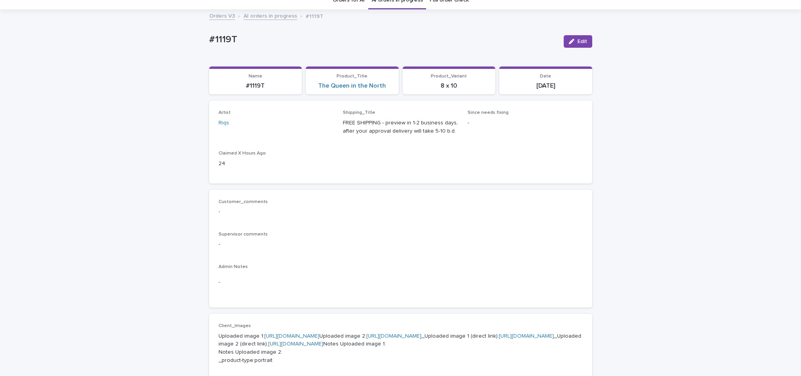
click at [270, 14] on link "AI orders in progress" at bounding box center [271, 15] width 54 height 9
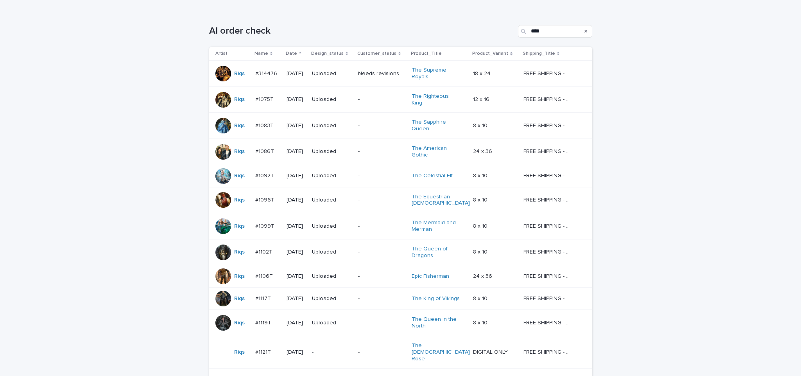
scroll to position [168, 0]
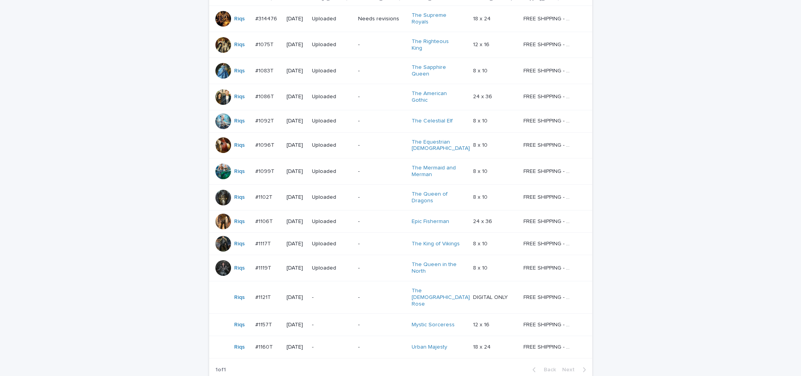
click at [363, 294] on p "-" at bounding box center [381, 297] width 47 height 7
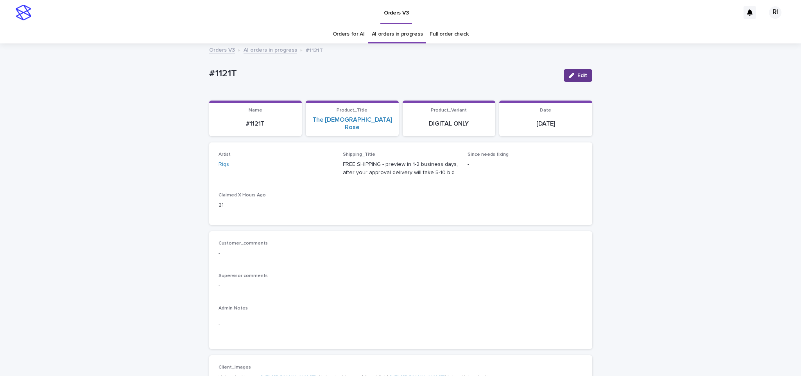
click at [569, 77] on icon "button" at bounding box center [571, 75] width 5 height 5
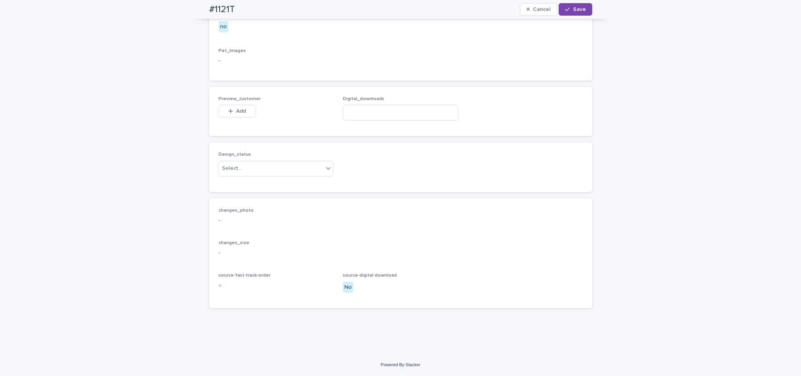
scroll to position [464, 0]
paste input "**********"
type input "**********"
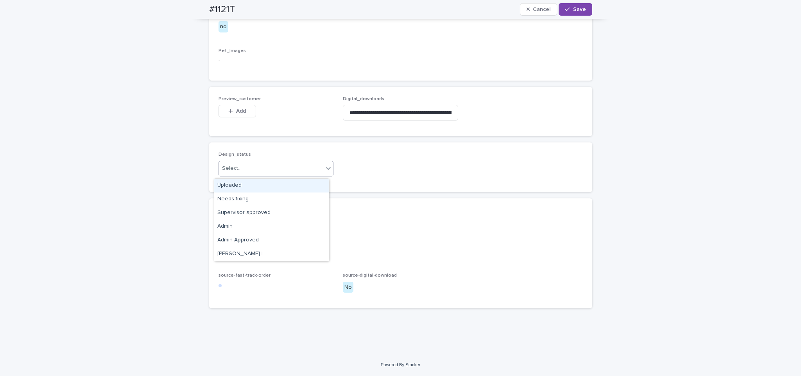
click at [265, 185] on div "Uploaded" at bounding box center [271, 186] width 115 height 14
click at [244, 110] on button "Add" at bounding box center [238, 111] width 38 height 13
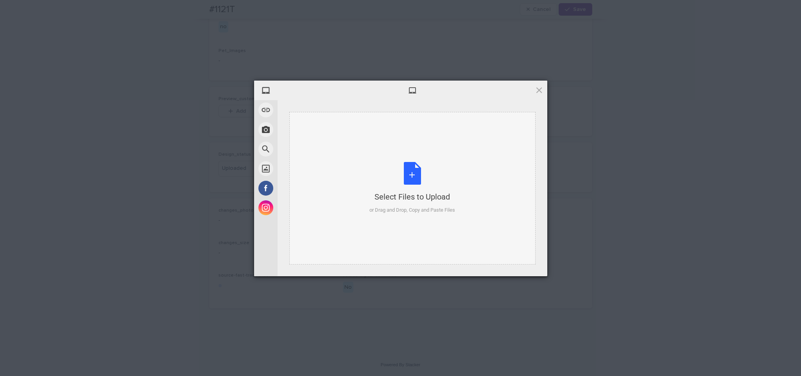
click at [383, 176] on div "Select Files to Upload or Drag and Drop, Copy and Paste Files" at bounding box center [412, 188] width 86 height 52
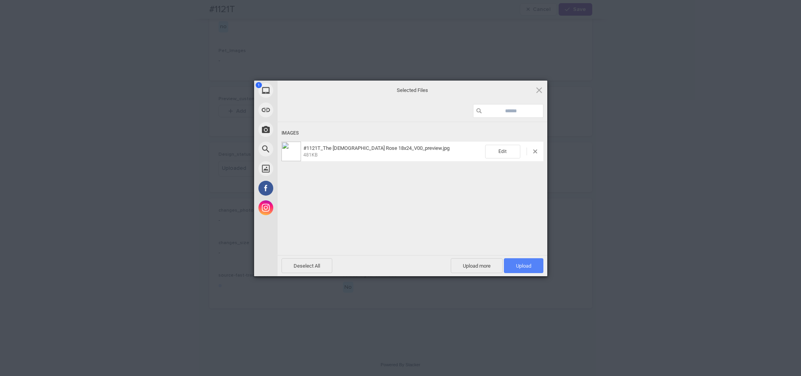
click at [516, 264] on span "Upload 1" at bounding box center [523, 266] width 15 height 6
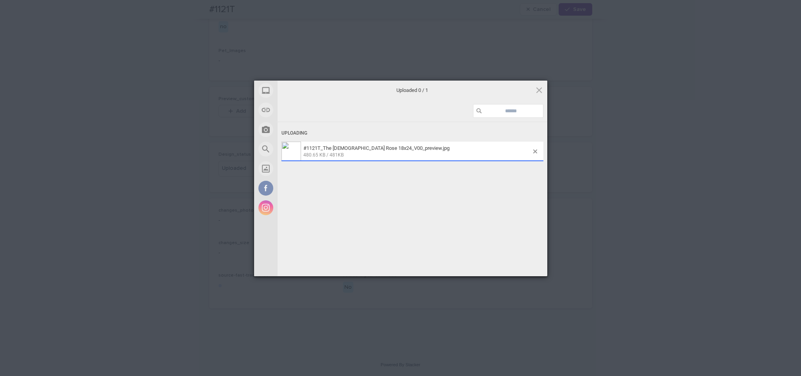
click at [573, 10] on div "My Device Link (URL) Take Photo Web Search Unsplash Facebook Instagram Uploaded…" at bounding box center [400, 188] width 801 height 376
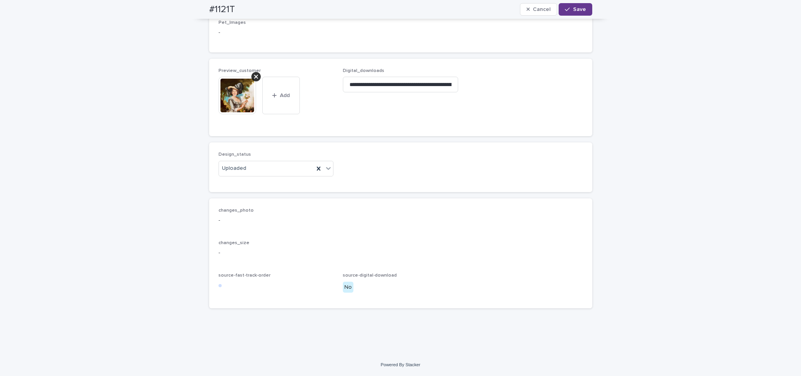
click at [584, 11] on button "Save" at bounding box center [575, 9] width 33 height 13
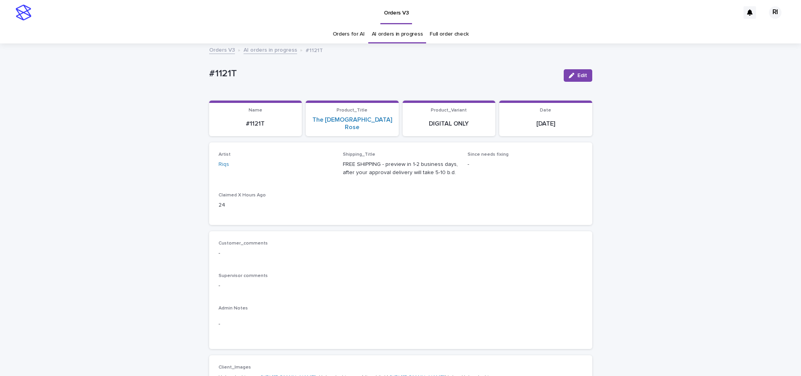
click at [271, 51] on link "AI orders in progress" at bounding box center [271, 49] width 54 height 9
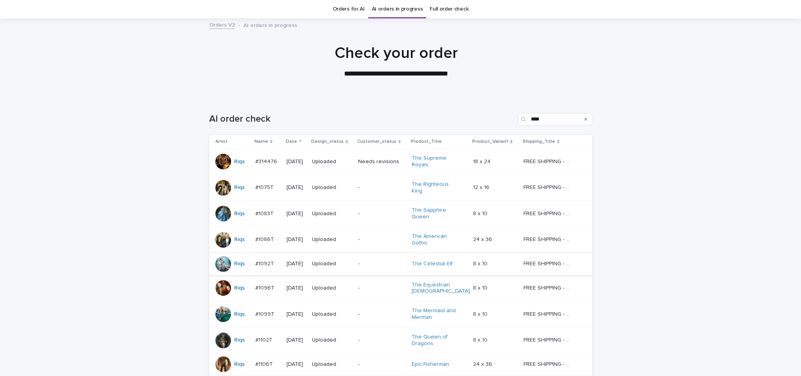
scroll to position [192, 0]
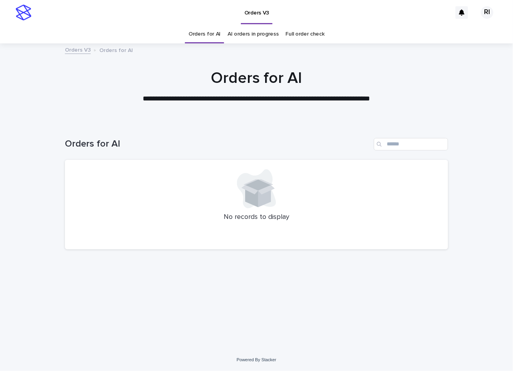
click at [143, 101] on p "**********" at bounding box center [256, 99] width 313 height 10
click at [137, 281] on div "Loading... Saving… Loading... Saving… Orders for AI No records to display" at bounding box center [256, 225] width 391 height 207
click at [450, 147] on div "Loading... Saving… Loading... Saving… Orders for AI No records to display" at bounding box center [256, 225] width 391 height 207
click at [427, 147] on input "Search" at bounding box center [411, 144] width 74 height 13
type input "****"
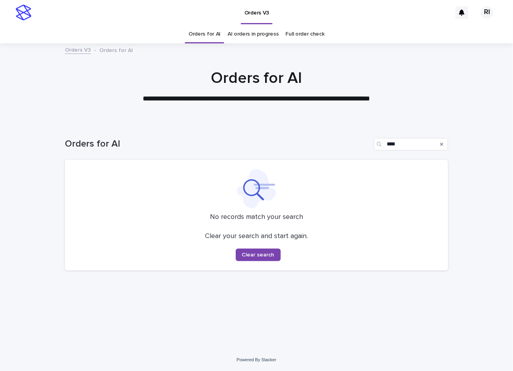
click at [209, 34] on link "Orders for AI" at bounding box center [204, 34] width 32 height 18
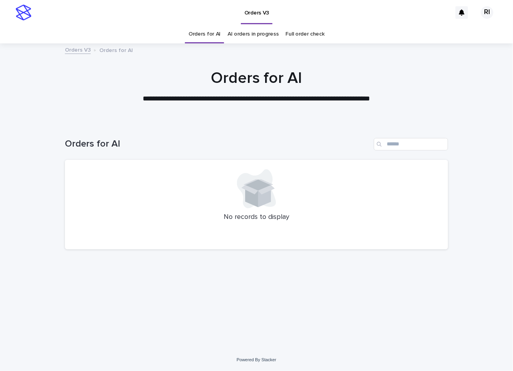
click at [95, 113] on div at bounding box center [256, 83] width 513 height 78
click at [140, 66] on div at bounding box center [256, 83] width 513 height 78
click at [231, 80] on h1 "Orders for AI" at bounding box center [256, 78] width 383 height 19
click at [116, 194] on div at bounding box center [256, 188] width 364 height 39
click at [156, 161] on div "No records to display" at bounding box center [256, 205] width 383 height 90
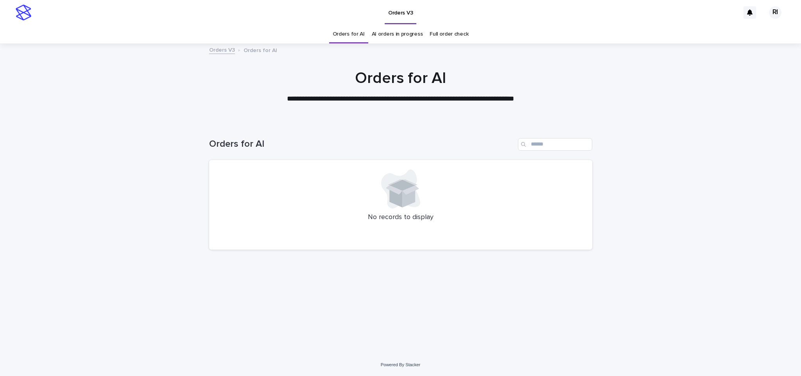
click at [95, 183] on div "Loading... Saving… Loading... Saving… Orders for AI No records to display" at bounding box center [400, 237] width 801 height 231
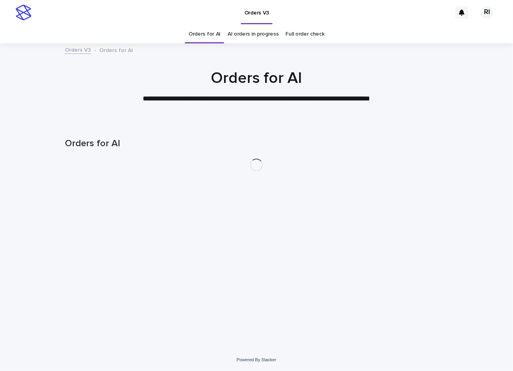
click at [136, 195] on div "Loading... Saving… Loading... Saving… Orders for AI" at bounding box center [256, 225] width 391 height 207
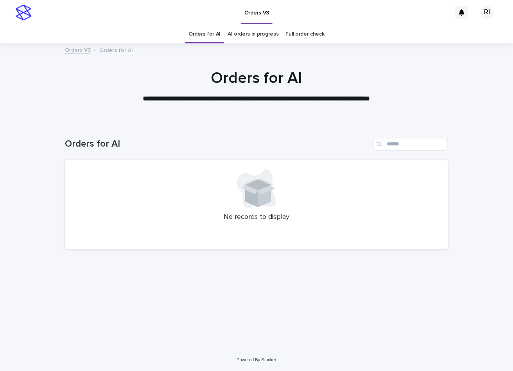
click at [160, 242] on div "No records to display" at bounding box center [256, 205] width 383 height 90
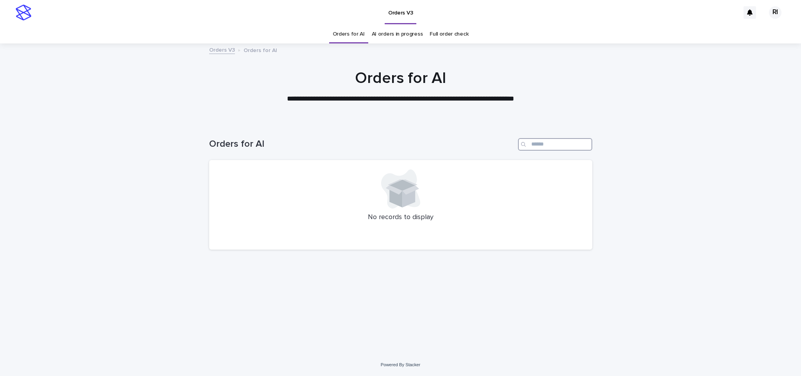
click at [558, 142] on input "Search" at bounding box center [555, 144] width 74 height 13
paste input "****"
type input "****"
click at [349, 39] on link "Orders for AI" at bounding box center [349, 34] width 32 height 18
click at [231, 273] on div "Loading... Saving… Loading... Saving… Orders for AI No records to display" at bounding box center [400, 227] width 391 height 211
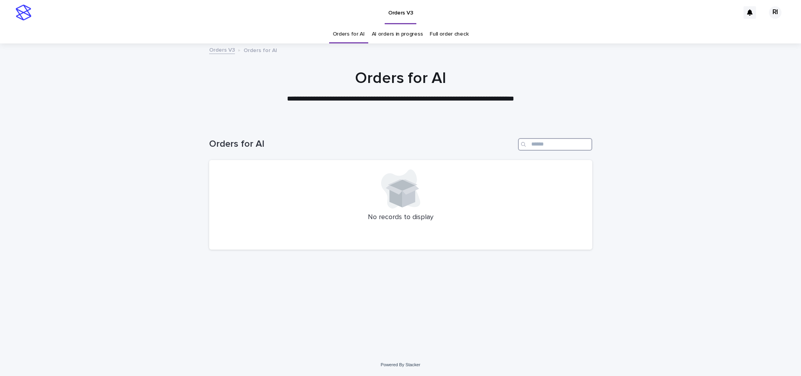
click at [548, 142] on input "Search" at bounding box center [555, 144] width 74 height 13
paste input "****"
type input "****"
click at [359, 35] on link "Orders for AI" at bounding box center [349, 34] width 32 height 18
click at [267, 243] on div "No records to display" at bounding box center [400, 205] width 383 height 90
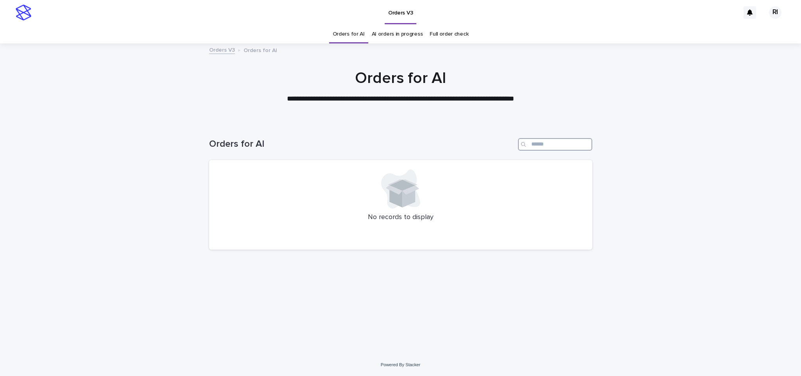
click at [569, 144] on input "Search" at bounding box center [555, 144] width 74 height 13
paste input "****"
type input "****"
click at [349, 36] on link "Orders for AI" at bounding box center [349, 34] width 32 height 18
click at [208, 251] on div "Loading... Saving… Loading... Saving… Orders for AI No records to display" at bounding box center [400, 227] width 391 height 211
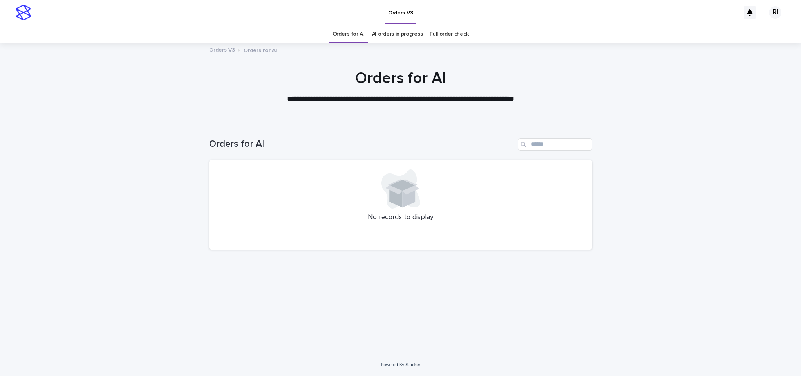
click at [349, 34] on link "Orders for AI" at bounding box center [349, 34] width 32 height 18
click at [356, 34] on link "Orders for AI" at bounding box center [349, 34] width 32 height 18
click at [356, 36] on link "Orders for AI" at bounding box center [349, 34] width 32 height 18
click at [358, 34] on link "Orders for AI" at bounding box center [349, 34] width 32 height 18
click at [398, 30] on link "AI orders in progress" at bounding box center [397, 34] width 51 height 18
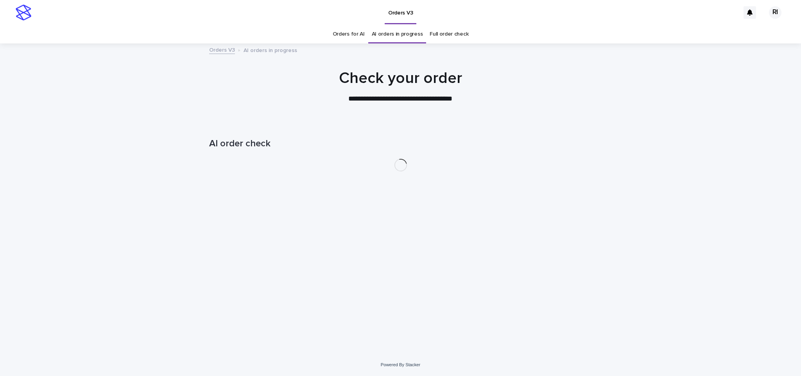
click at [347, 38] on link "Orders for AI" at bounding box center [349, 34] width 32 height 18
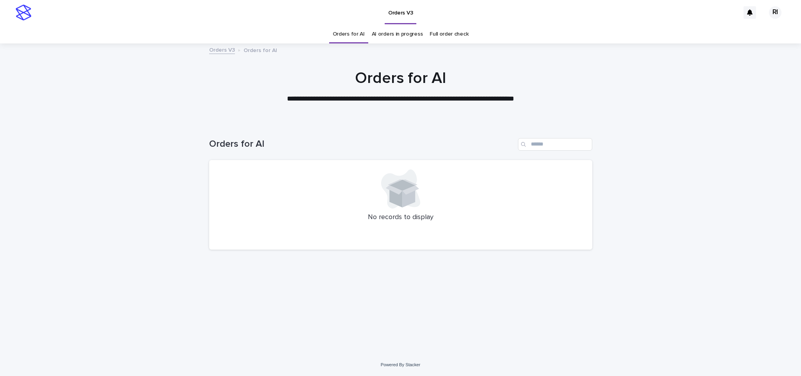
click at [349, 33] on link "Orders for AI" at bounding box center [349, 34] width 32 height 18
click at [351, 32] on link "Orders for AI" at bounding box center [349, 34] width 32 height 18
click at [353, 36] on link "Orders for AI" at bounding box center [349, 34] width 32 height 18
click at [356, 35] on link "Orders for AI" at bounding box center [349, 34] width 32 height 18
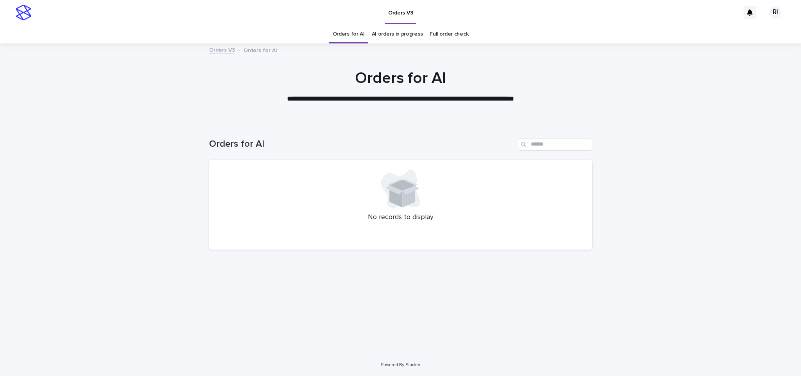
click at [387, 33] on link "AI orders in progress" at bounding box center [397, 34] width 51 height 18
click at [346, 37] on link "Orders for AI" at bounding box center [349, 34] width 32 height 18
click at [346, 36] on link "Orders for AI" at bounding box center [349, 34] width 32 height 18
click at [344, 33] on link "Orders for AI" at bounding box center [349, 34] width 32 height 18
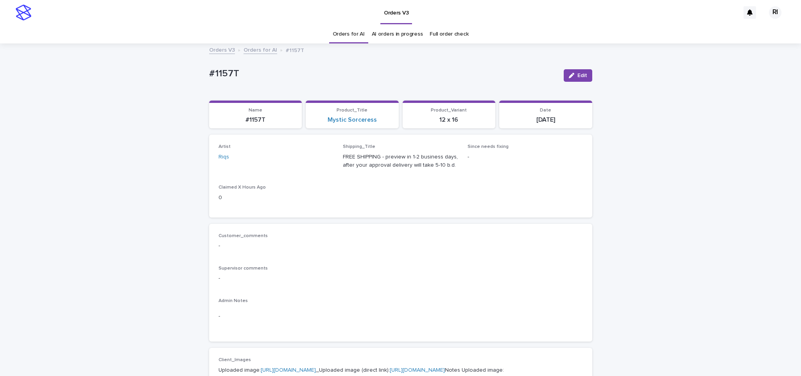
click at [340, 38] on link "Orders for AI" at bounding box center [349, 34] width 32 height 18
click at [578, 74] on span "Edit" at bounding box center [582, 75] width 10 height 5
paste input "****"
type input "****"
click at [257, 180] on div "Riqs" at bounding box center [271, 176] width 115 height 14
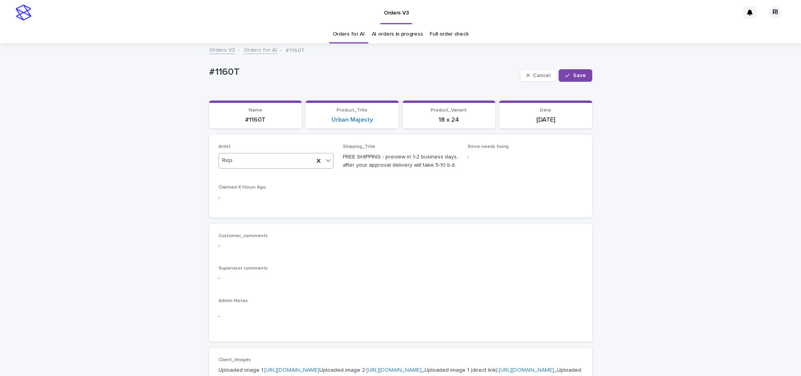
click at [566, 78] on div "button" at bounding box center [569, 75] width 8 height 5
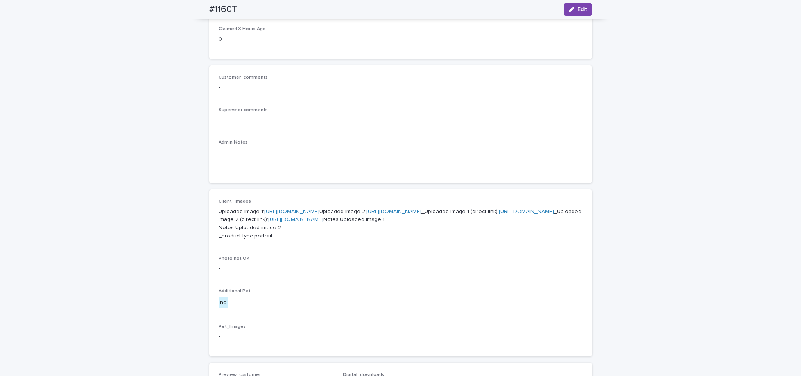
scroll to position [2, 0]
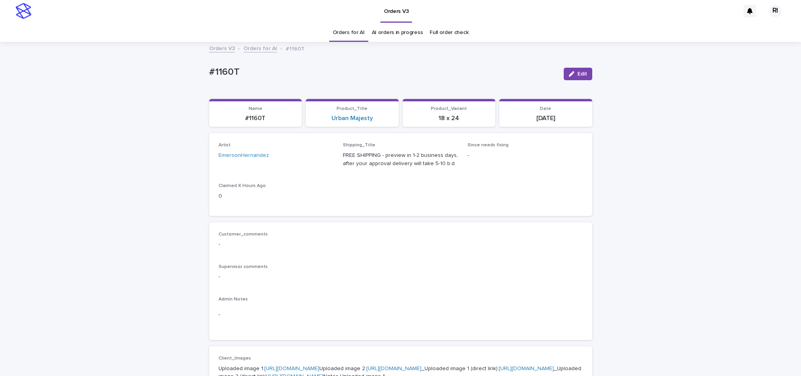
click at [282, 179] on div "Artist EmersonHernandez Shipping_Title FREE SHIPPING - preview in 1-2 business …" at bounding box center [401, 174] width 364 height 64
click at [577, 68] on button "Edit" at bounding box center [578, 74] width 29 height 13
click at [266, 164] on div "EmersonHernandez" at bounding box center [266, 158] width 95 height 13
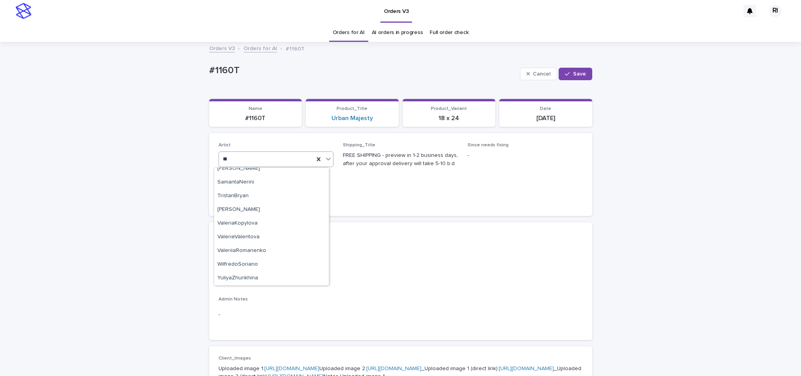
scroll to position [0, 0]
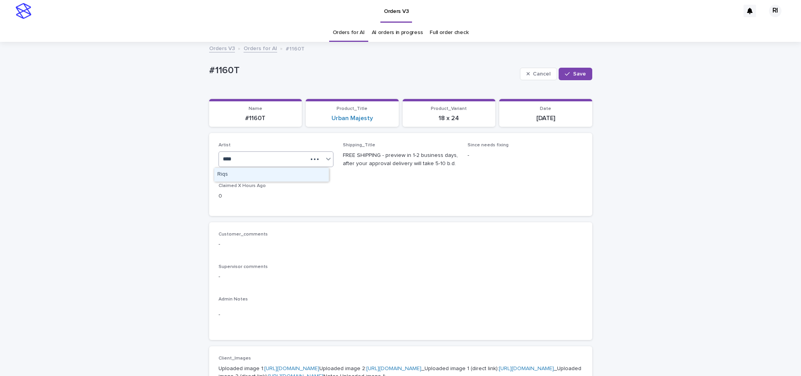
type input "****"
click at [304, 185] on p "Claimed X Hours Ago" at bounding box center [276, 185] width 115 height 5
type input "****"
click at [307, 176] on div "Riqs" at bounding box center [271, 175] width 115 height 14
click at [582, 75] on button "Save" at bounding box center [575, 74] width 33 height 13
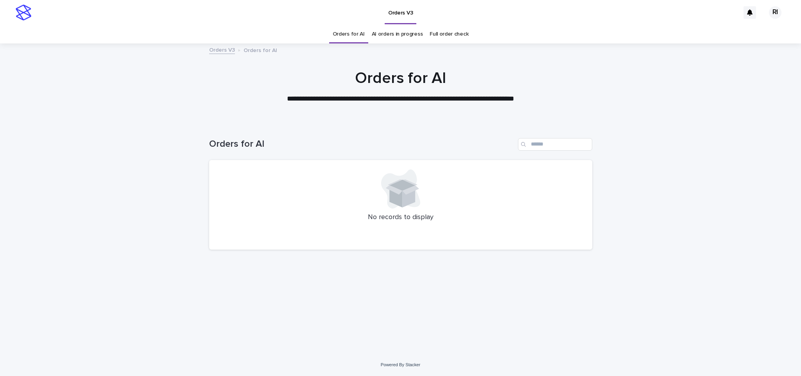
click at [341, 36] on link "Orders for AI" at bounding box center [349, 34] width 32 height 18
click at [343, 36] on link "Orders for AI" at bounding box center [349, 34] width 32 height 18
click at [522, 192] on div at bounding box center [401, 188] width 364 height 39
click at [530, 187] on div at bounding box center [401, 188] width 364 height 39
click at [539, 179] on div at bounding box center [401, 188] width 364 height 39
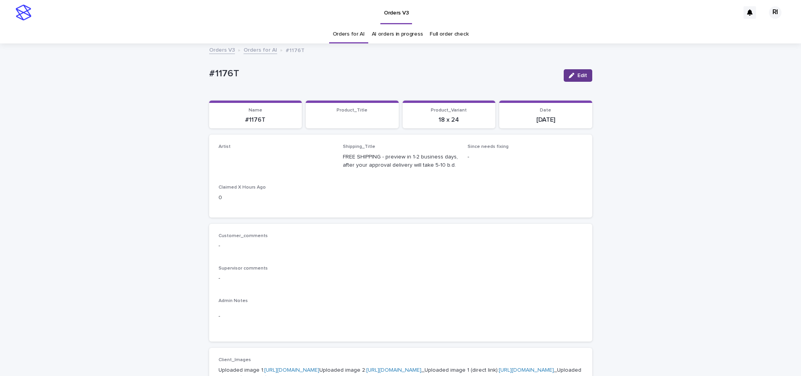
click at [580, 75] on span "Edit" at bounding box center [582, 75] width 10 height 5
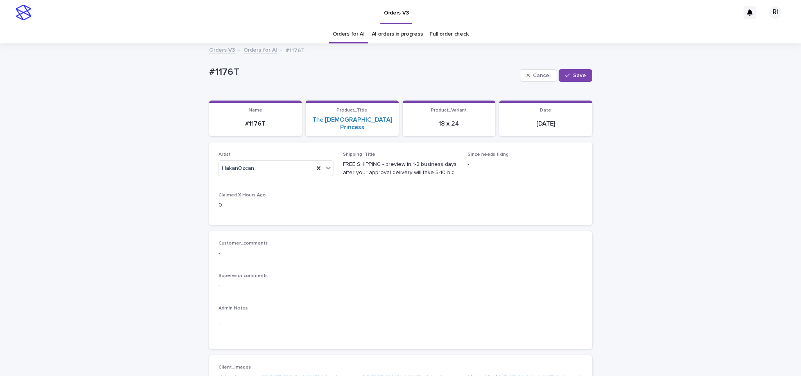
click at [341, 37] on link "Orders for AI" at bounding box center [349, 34] width 32 height 18
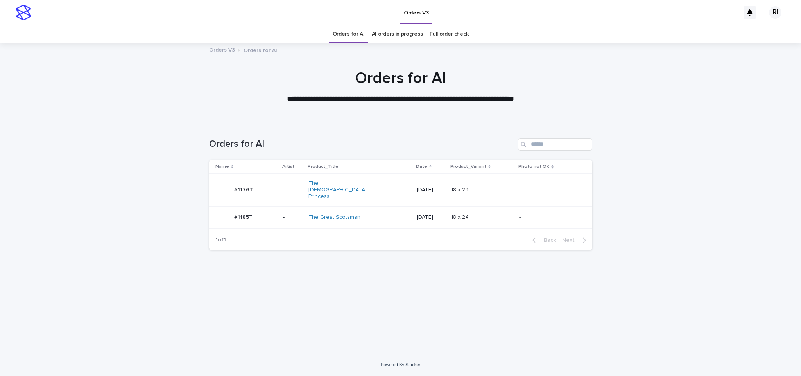
click at [480, 265] on div "Loading... Saving… Loading... Saving… Orders for AI Name Artist Product_Title D…" at bounding box center [400, 227] width 391 height 211
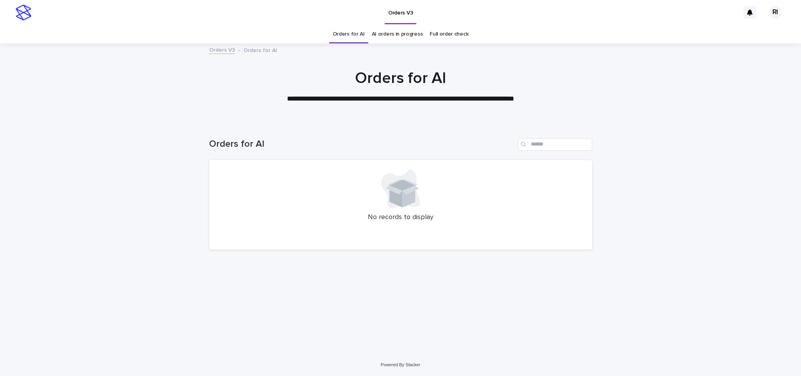
click at [357, 35] on link "Orders for AI" at bounding box center [349, 34] width 32 height 18
click at [363, 36] on link "Orders for AI" at bounding box center [349, 34] width 32 height 18
click at [349, 32] on link "Orders for AI" at bounding box center [349, 34] width 32 height 18
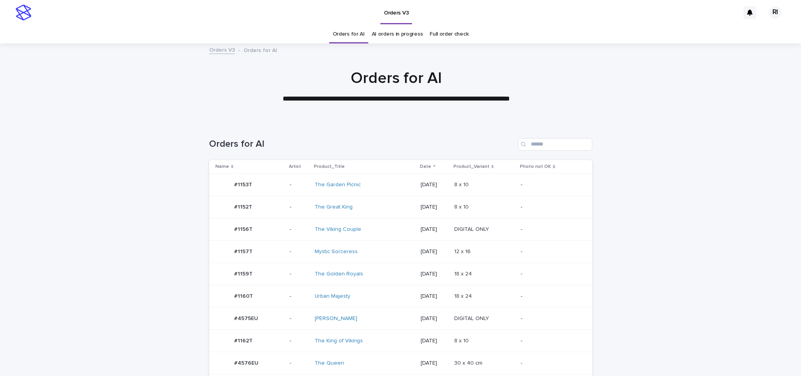
click at [495, 246] on div "12 x 16 12 x 16" at bounding box center [484, 251] width 61 height 13
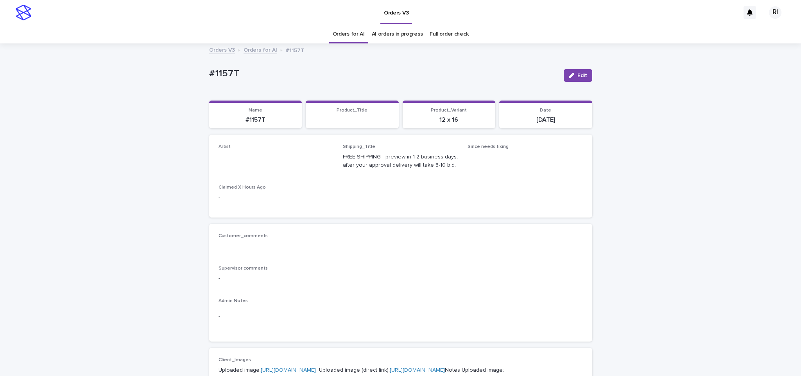
click at [577, 76] on span "Edit" at bounding box center [582, 75] width 10 height 5
paste input "****"
type input "****"
click at [277, 177] on div "Riqs" at bounding box center [271, 176] width 115 height 14
click at [573, 75] on span "Save" at bounding box center [579, 75] width 13 height 5
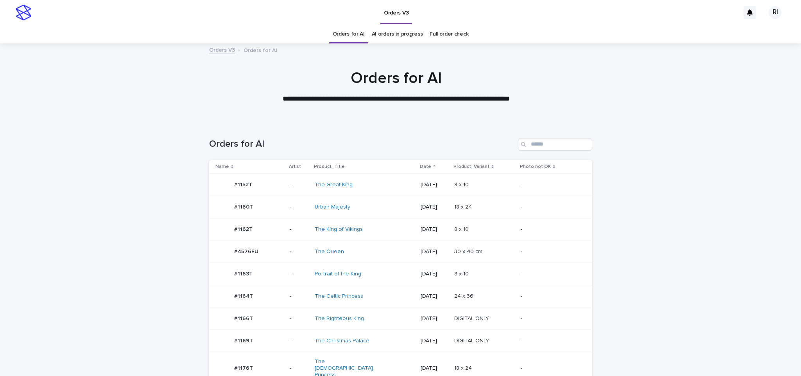
click at [342, 44] on div at bounding box center [396, 83] width 792 height 78
click at [512, 339] on p at bounding box center [484, 340] width 61 height 7
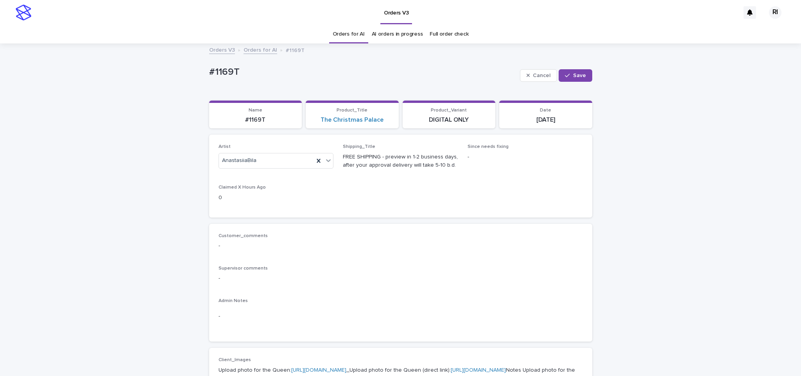
click at [348, 27] on link "Orders for AI" at bounding box center [349, 34] width 32 height 18
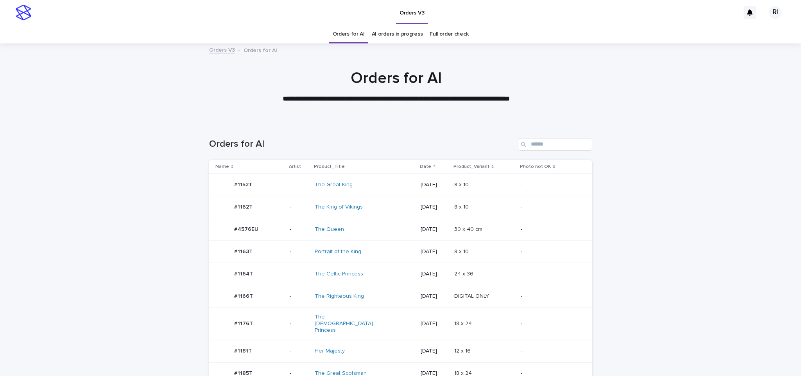
click at [527, 171] on th "Photo not OK" at bounding box center [555, 167] width 74 height 14
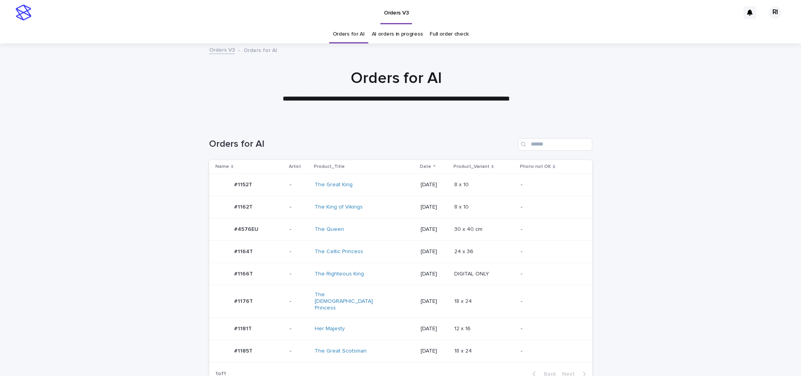
click at [472, 196] on td "8 x 10 8 x 10" at bounding box center [484, 207] width 67 height 22
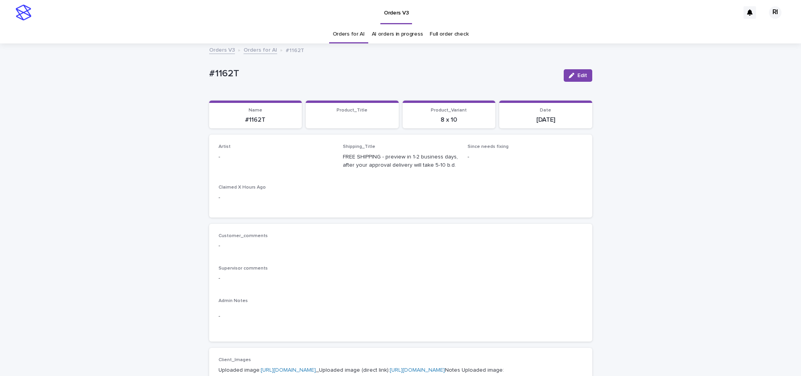
click at [566, 79] on button "Edit" at bounding box center [578, 75] width 29 height 13
paste input "****"
type input "****"
click at [568, 75] on div "button" at bounding box center [569, 75] width 8 height 5
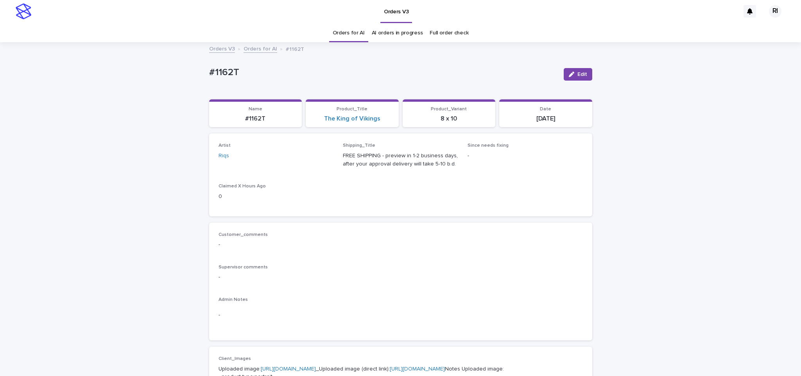
click at [570, 73] on div "button" at bounding box center [573, 74] width 9 height 5
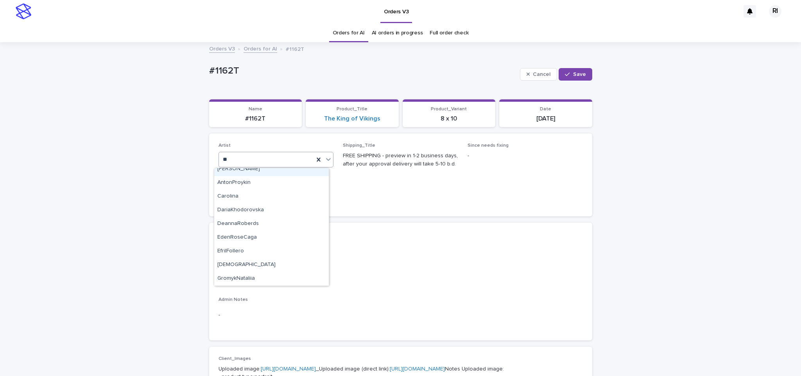
type input "***"
click at [264, 173] on div "RoxsanaRoa" at bounding box center [271, 175] width 115 height 14
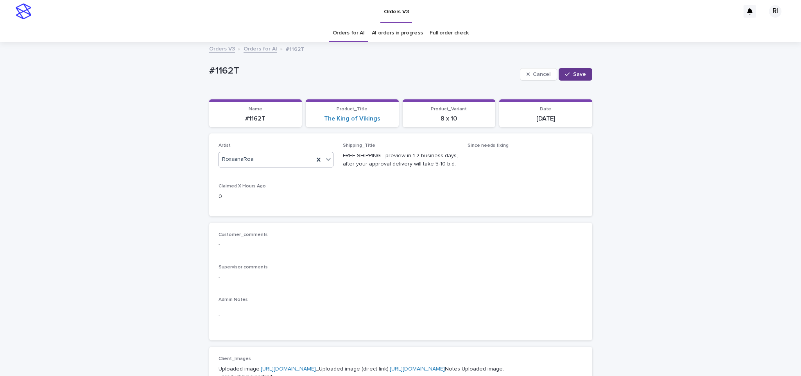
click at [573, 75] on span "Save" at bounding box center [579, 74] width 13 height 5
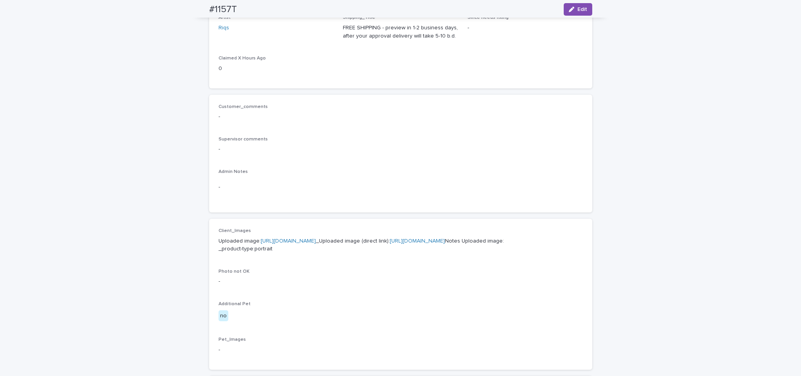
scroll to position [52, 0]
